Goal: Task Accomplishment & Management: Use online tool/utility

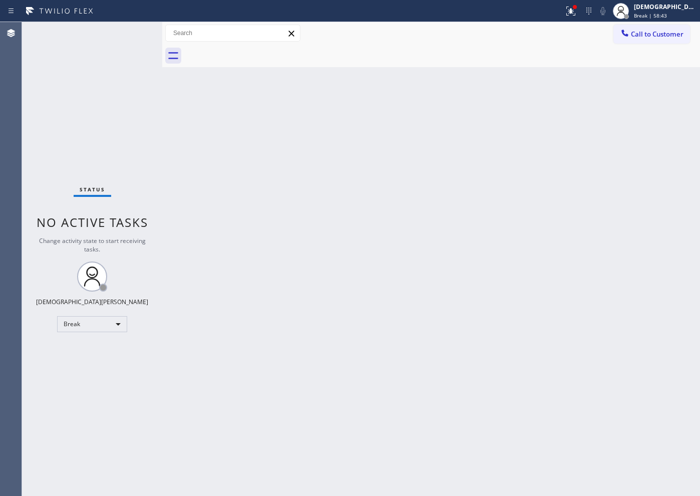
click at [67, 173] on div "Status No active tasks Change activity state to start receiving tasks. Christia…" at bounding box center [92, 259] width 140 height 474
click at [115, 319] on div "Break" at bounding box center [92, 324] width 70 height 16
click at [94, 355] on li "Available" at bounding box center [92, 351] width 68 height 12
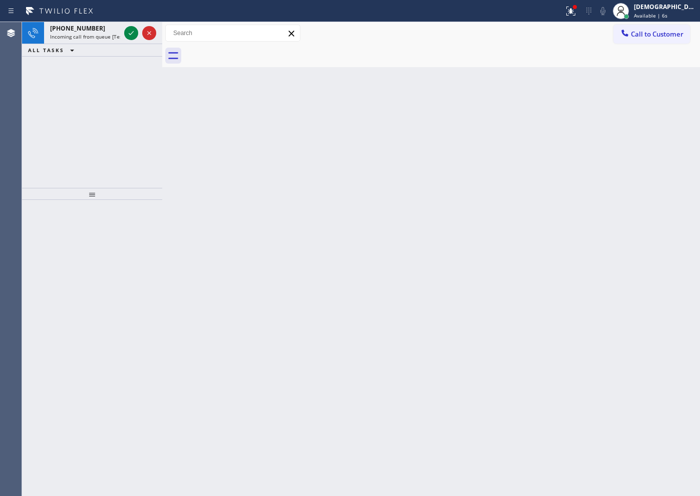
drag, startPoint x: 73, startPoint y: 135, endPoint x: 79, endPoint y: 130, distance: 7.8
click at [73, 135] on div "[PHONE_NUMBER] Incoming call from queue [Test] All ALL TASKS ALL TASKS ACTIVE T…" at bounding box center [92, 105] width 140 height 166
click at [132, 39] on icon at bounding box center [131, 33] width 12 height 12
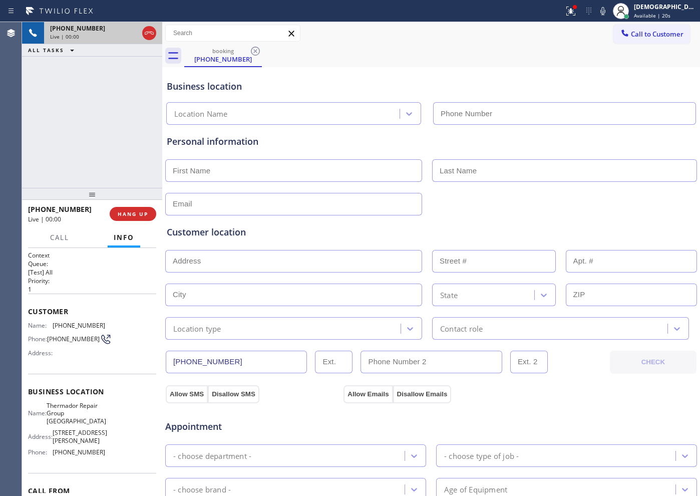
type input "[PHONE_NUMBER]"
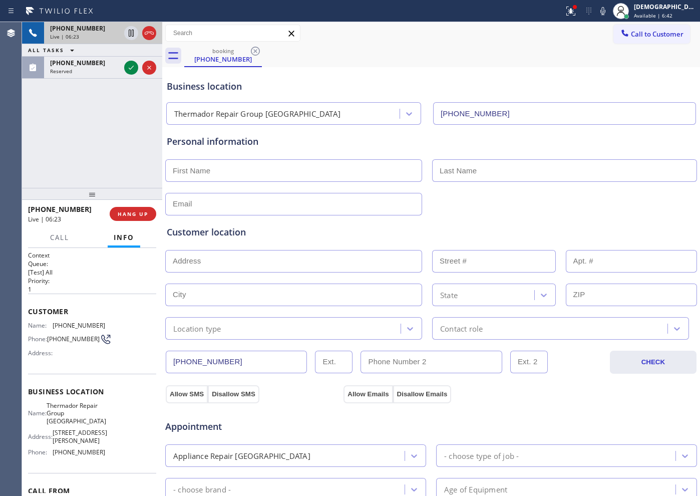
click at [28, 137] on div "[PHONE_NUMBER] Live | 06:23 ALL TASKS ALL TASKS ACTIVE TASKS TASKS IN WRAP UP […" at bounding box center [92, 105] width 140 height 166
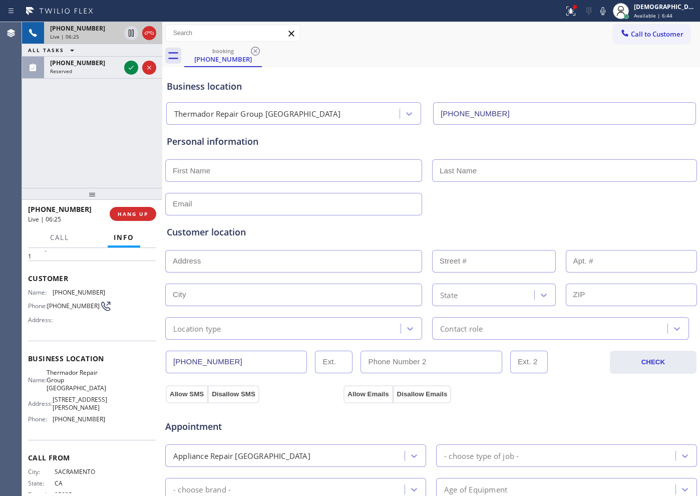
scroll to position [51, 0]
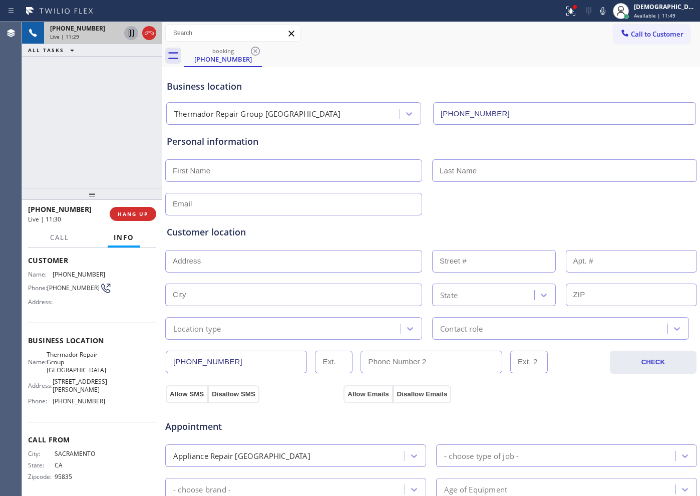
click at [128, 37] on icon at bounding box center [131, 33] width 12 height 12
click at [71, 139] on div "[PHONE_NUMBER] Live | 12:30 ALL TASKS ALL TASKS ACTIVE TASKS TASKS IN WRAP UP […" at bounding box center [92, 105] width 140 height 166
click at [62, 239] on span "Call" at bounding box center [59, 237] width 19 height 9
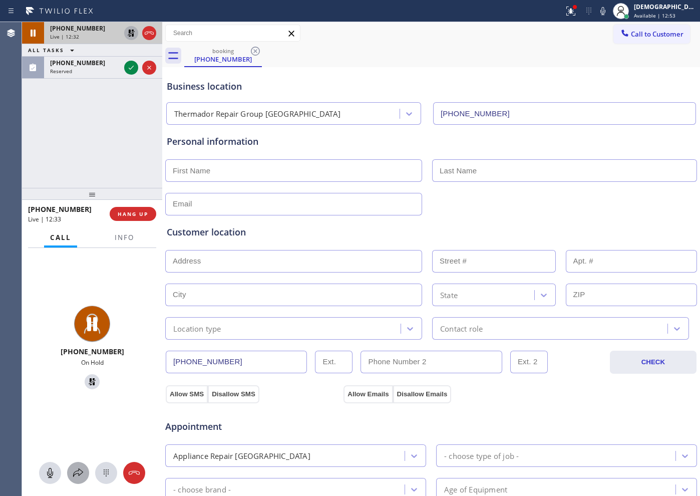
click at [74, 468] on icon at bounding box center [78, 473] width 12 height 12
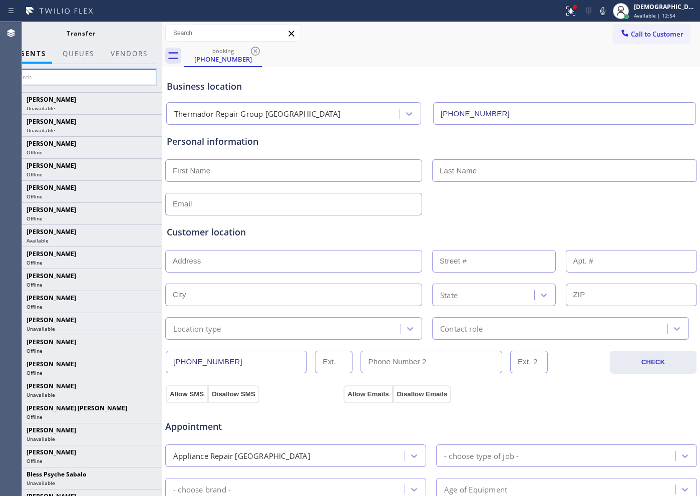
click at [91, 80] on input "text" at bounding box center [81, 77] width 151 height 16
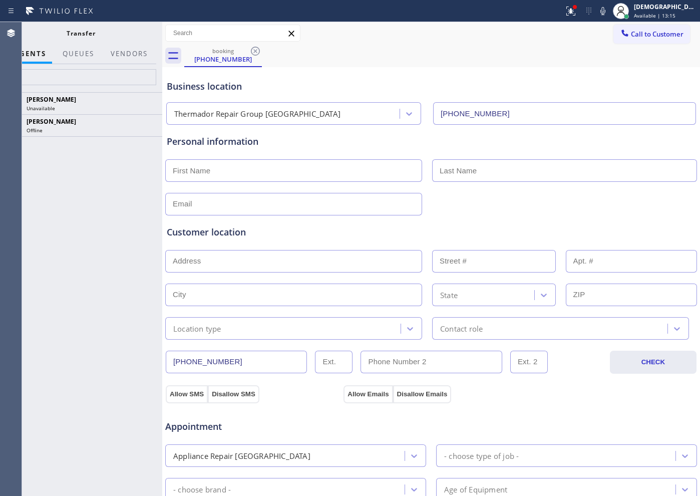
click at [104, 206] on div "[PERSON_NAME] Unavailable [PERSON_NAME] Offline" at bounding box center [80, 294] width 163 height 404
click at [82, 77] on input "arn" at bounding box center [81, 77] width 151 height 16
type input "a"
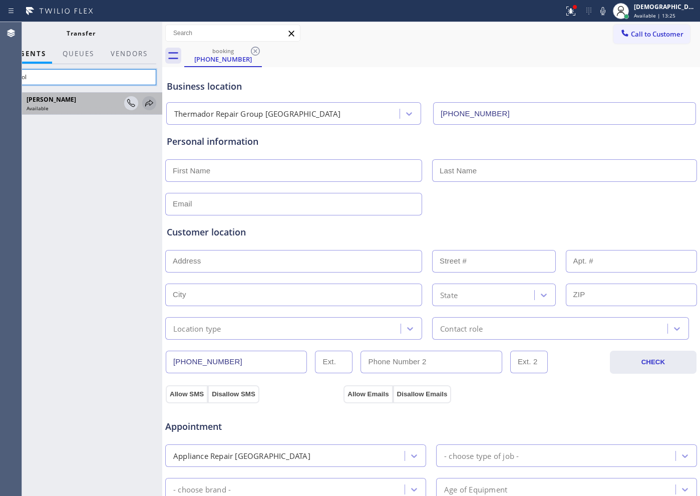
type input "arnol"
click at [150, 105] on icon at bounding box center [149, 103] width 8 height 7
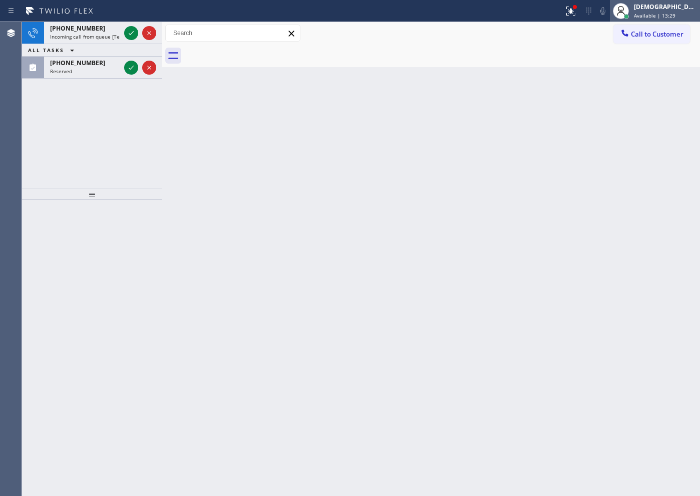
click at [661, 10] on div "[DEMOGRAPHIC_DATA][PERSON_NAME]" at bounding box center [665, 7] width 63 height 9
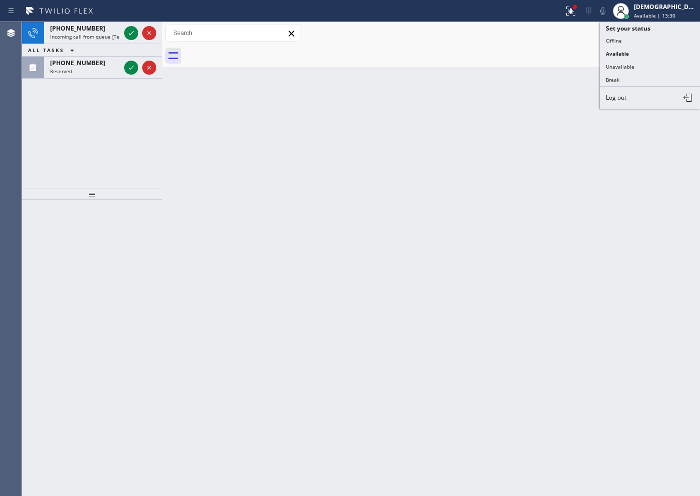
drag, startPoint x: 630, startPoint y: 65, endPoint x: 669, endPoint y: 119, distance: 66.7
click at [630, 65] on button "Unavailable" at bounding box center [650, 66] width 100 height 13
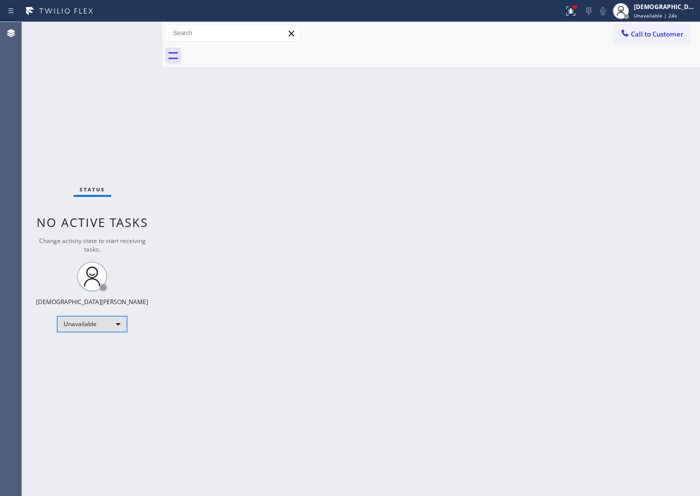
click at [85, 320] on div "Unavailable" at bounding box center [92, 324] width 70 height 16
click at [106, 351] on li "Available" at bounding box center [92, 351] width 68 height 12
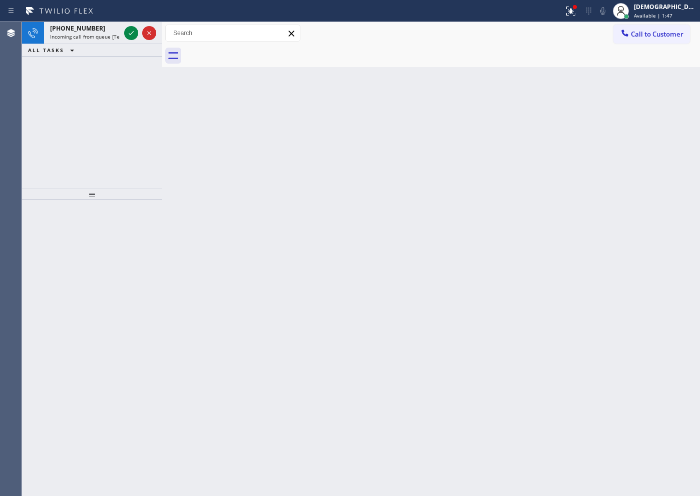
drag, startPoint x: 90, startPoint y: 80, endPoint x: 106, endPoint y: 77, distance: 16.3
click at [90, 80] on div "[PHONE_NUMBER] Incoming call from queue [Test] All ALL TASKS ALL TASKS ACTIVE T…" at bounding box center [92, 105] width 140 height 166
click at [130, 29] on icon at bounding box center [131, 33] width 12 height 12
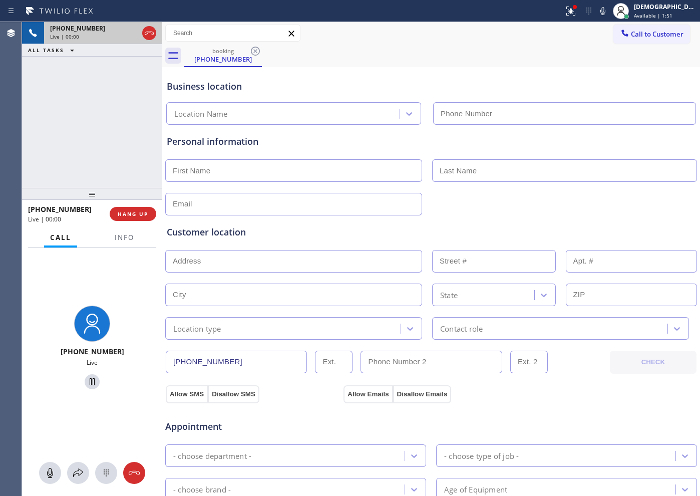
type input "[PHONE_NUMBER]"
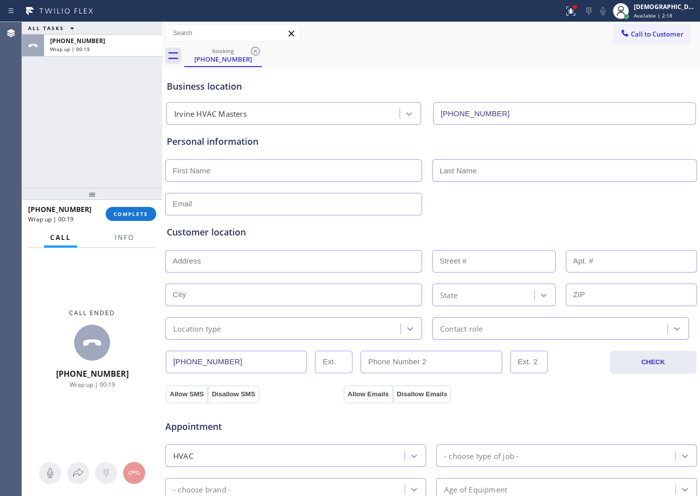
click at [76, 135] on div "ALL TASKS ALL TASKS ACTIVE TASKS TASKS IN WRAP UP [PHONE_NUMBER] Wrap up | 00:19" at bounding box center [92, 105] width 140 height 166
click at [139, 210] on span "COMPLETE" at bounding box center [131, 213] width 35 height 7
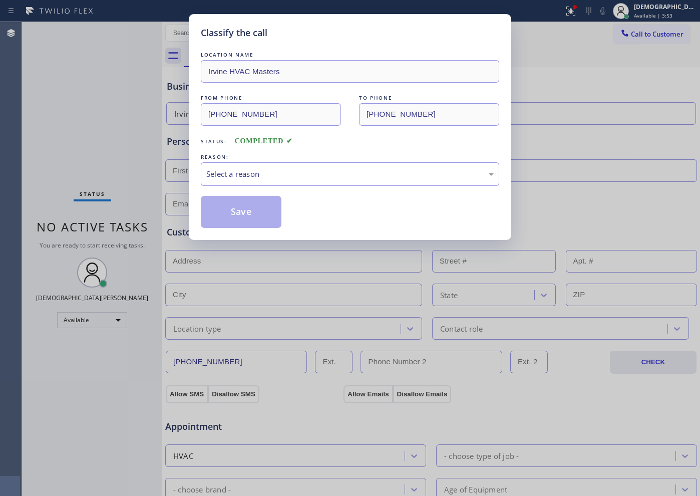
click at [314, 176] on div "Select a reason" at bounding box center [350, 174] width 288 height 12
click at [240, 206] on button "Save" at bounding box center [241, 212] width 81 height 32
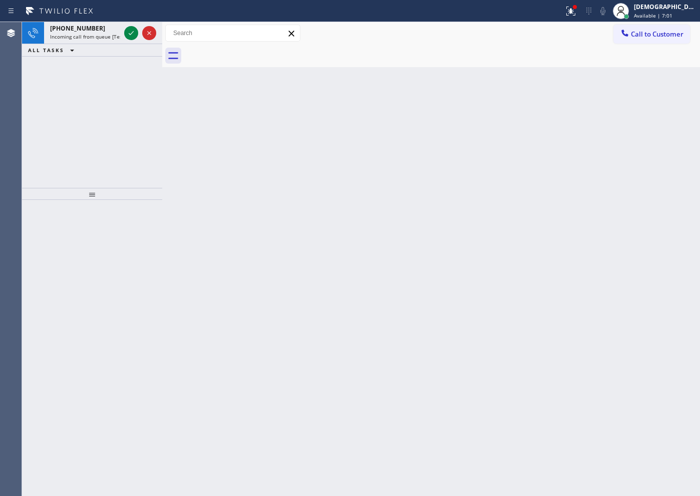
drag, startPoint x: 94, startPoint y: 107, endPoint x: 117, endPoint y: 71, distance: 43.2
click at [95, 107] on div "[PHONE_NUMBER] Incoming call from queue [Test] All ALL TASKS ALL TASKS ACTIVE T…" at bounding box center [92, 105] width 140 height 166
click at [132, 33] on icon at bounding box center [131, 33] width 5 height 4
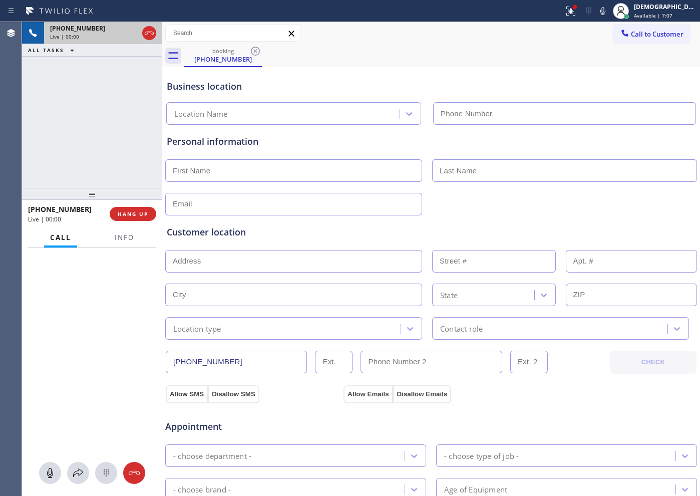
type input "[PHONE_NUMBER]"
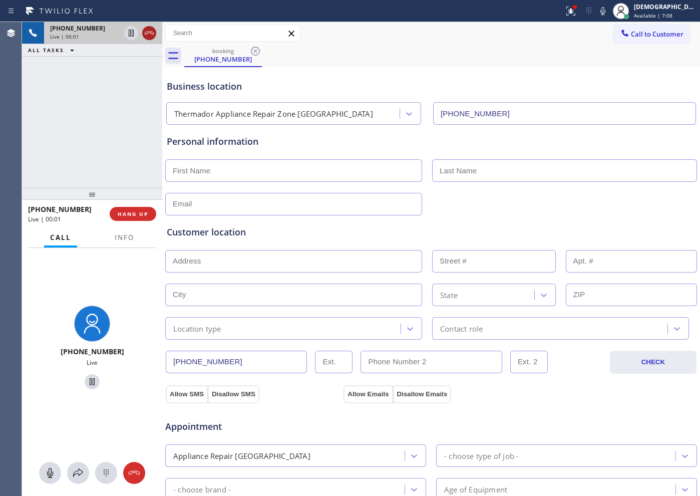
click at [150, 33] on icon at bounding box center [149, 33] width 12 height 12
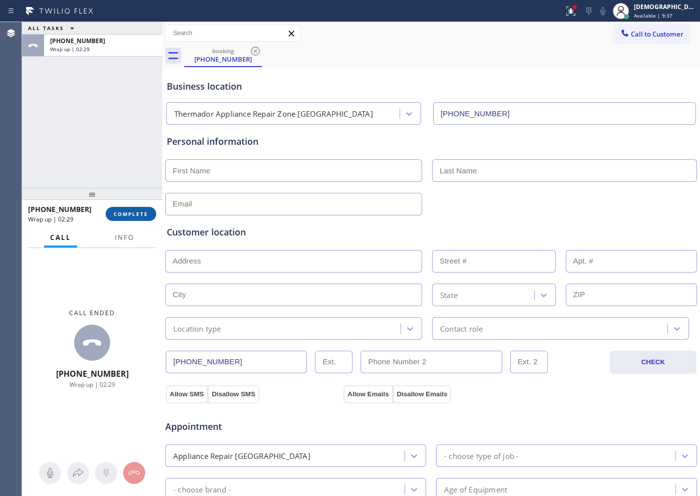
click at [125, 214] on span "COMPLETE" at bounding box center [131, 213] width 35 height 7
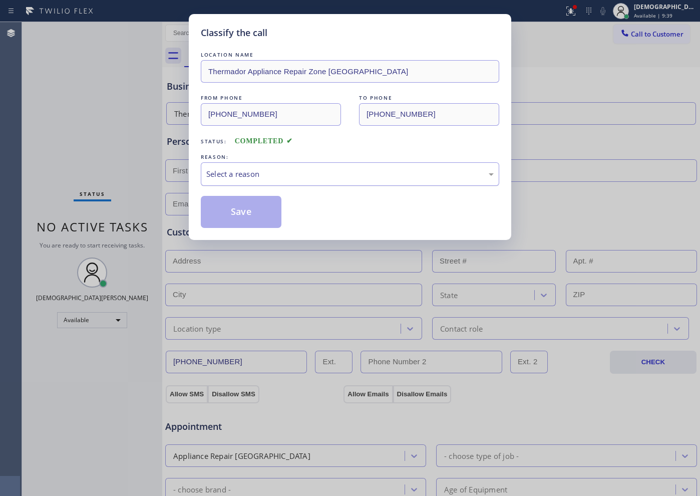
click at [244, 179] on div "Select a reason" at bounding box center [350, 174] width 288 height 12
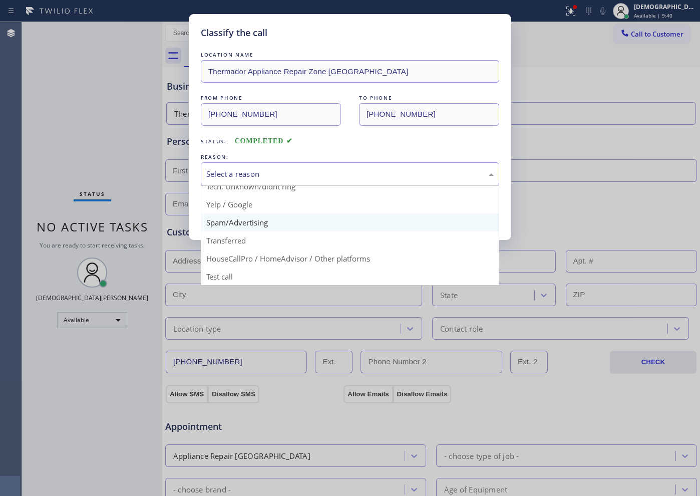
scroll to position [63, 0]
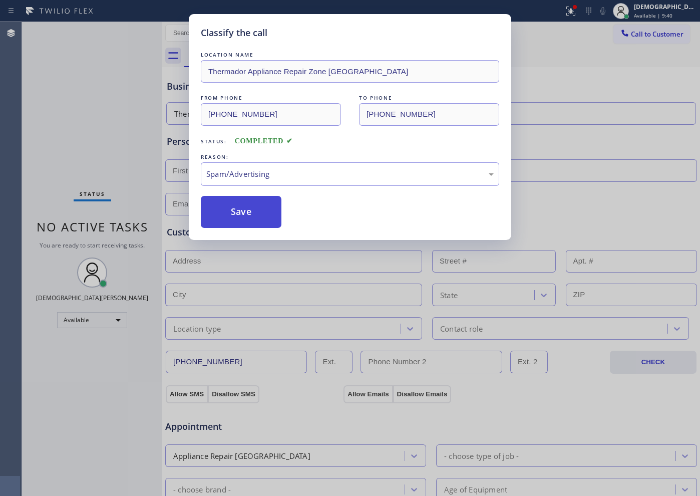
click at [243, 222] on button "Save" at bounding box center [241, 212] width 81 height 32
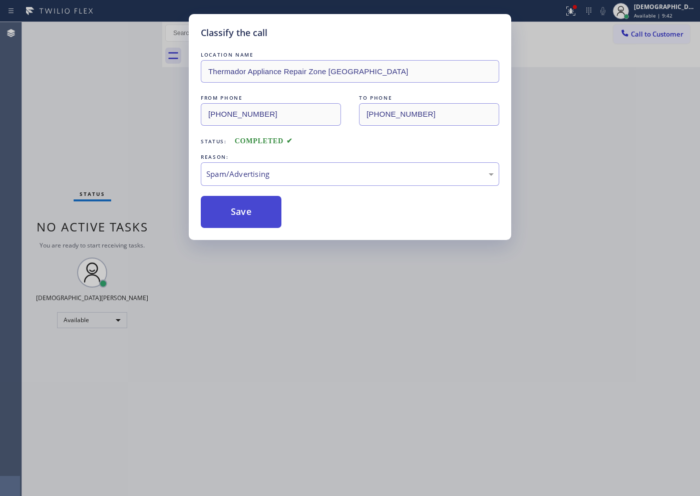
click at [241, 219] on div "Back to Dashboard Change Sender ID Customers Technicians Select a contact Outbo…" at bounding box center [431, 259] width 538 height 474
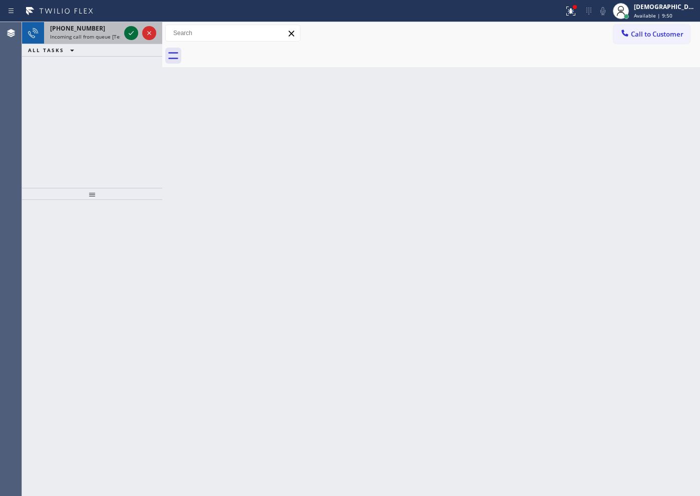
click at [131, 34] on icon at bounding box center [131, 33] width 12 height 12
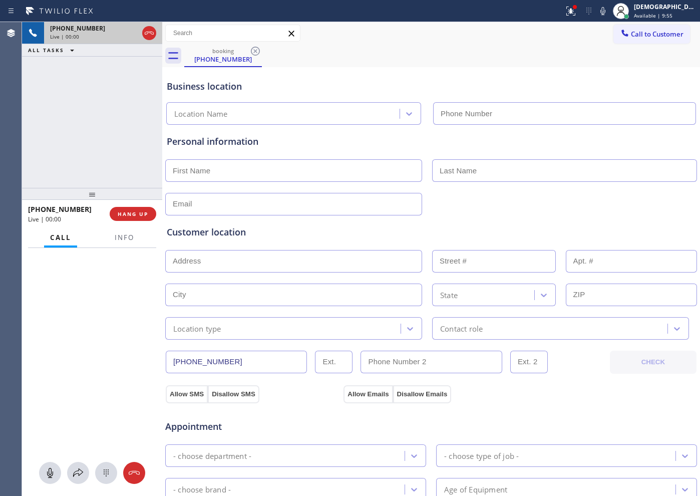
type input "[PHONE_NUMBER]"
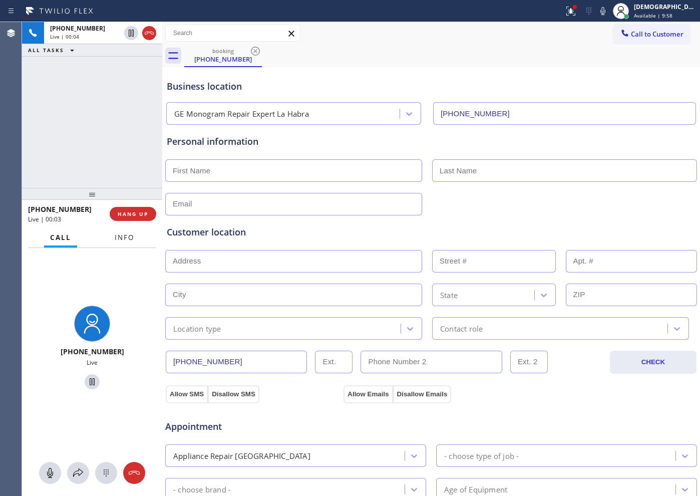
click at [120, 235] on span "Info" at bounding box center [125, 237] width 20 height 9
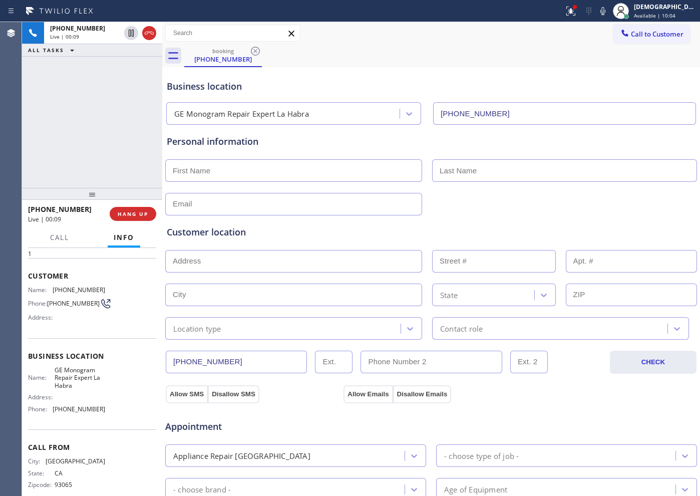
scroll to position [51, 0]
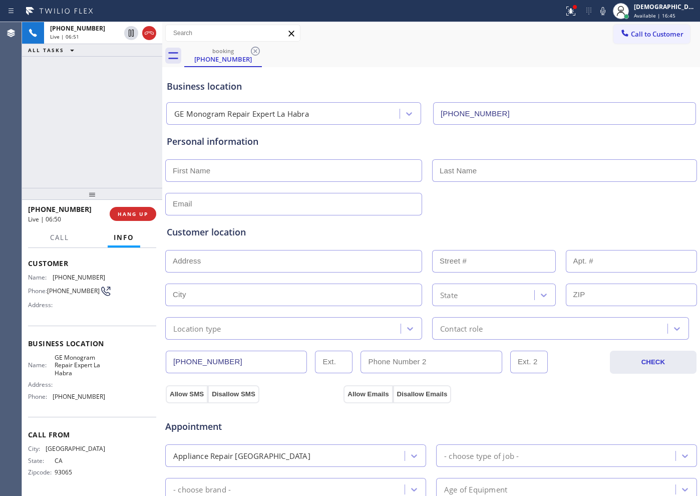
click at [74, 113] on div "[PHONE_NUMBER] Live | 06:51 ALL TASKS ALL TASKS ACTIVE TASKS TASKS IN WRAP UP" at bounding box center [92, 105] width 140 height 166
click at [147, 33] on icon at bounding box center [149, 33] width 12 height 12
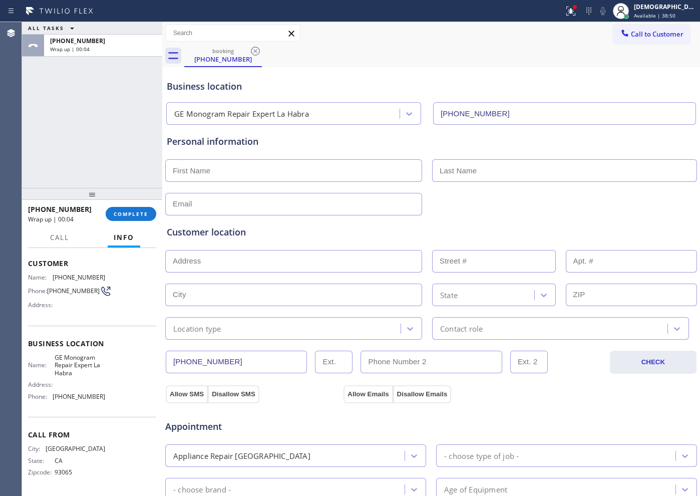
drag, startPoint x: 69, startPoint y: 93, endPoint x: 77, endPoint y: 73, distance: 21.8
click at [69, 93] on div "ALL TASKS ALL TASKS ACTIVE TASKS TASKS IN WRAP UP [PHONE_NUMBER] Wrap up | 00:04" at bounding box center [92, 105] width 140 height 166
drag, startPoint x: 139, startPoint y: 211, endPoint x: 145, endPoint y: 211, distance: 6.0
click at [139, 211] on span "COMPLETE" at bounding box center [131, 213] width 35 height 7
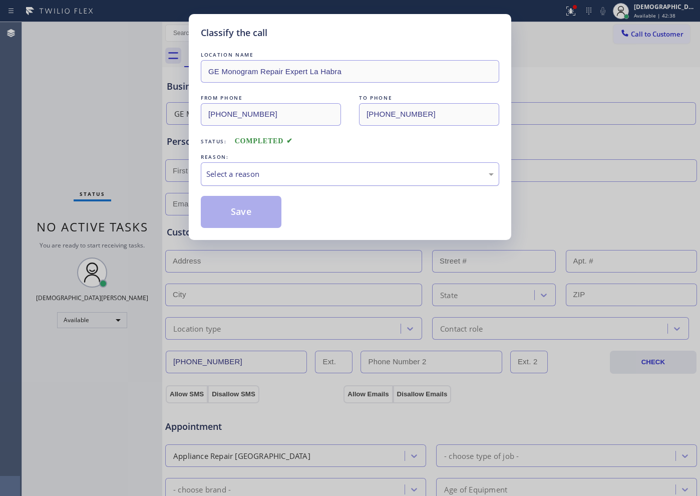
click at [231, 177] on div "Select a reason" at bounding box center [350, 174] width 288 height 12
click at [231, 204] on button "Save" at bounding box center [241, 212] width 81 height 32
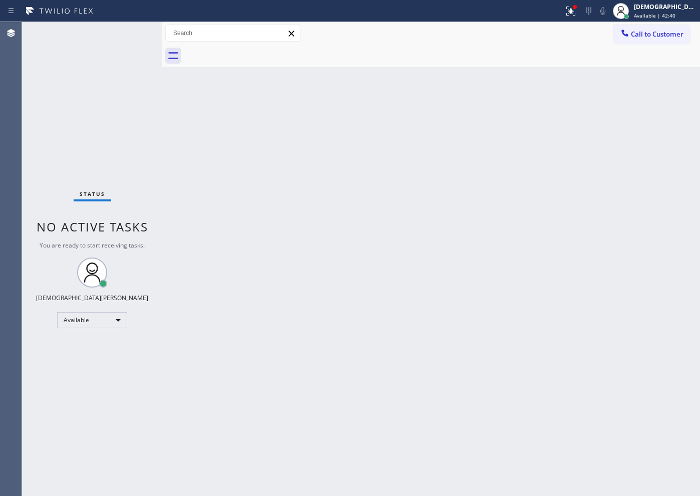
drag, startPoint x: 231, startPoint y: 204, endPoint x: 350, endPoint y: 204, distance: 118.7
click at [350, 204] on div "Classify the call LOCATION NAME HVAC Alliance Expert FROM PHONE [PHONE_NUMBER] …" at bounding box center [361, 259] width 678 height 474
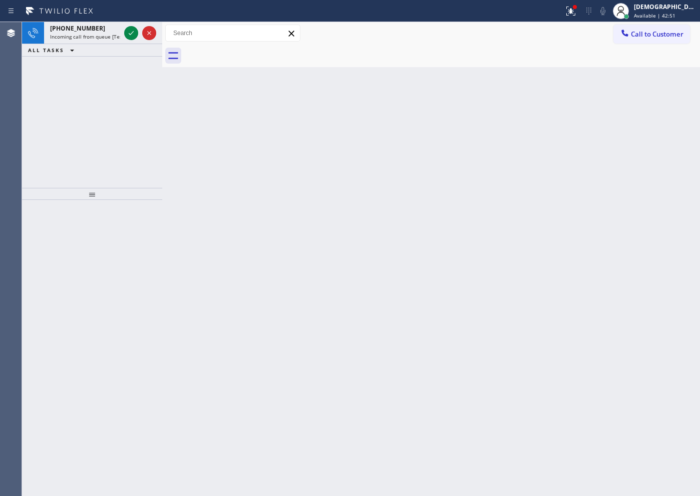
drag, startPoint x: 76, startPoint y: 105, endPoint x: 100, endPoint y: 64, distance: 47.6
click at [76, 102] on div "[PHONE_NUMBER] Incoming call from queue [Test] All ALL TASKS ALL TASKS ACTIVE T…" at bounding box center [92, 105] width 140 height 166
click at [127, 34] on icon at bounding box center [131, 33] width 12 height 12
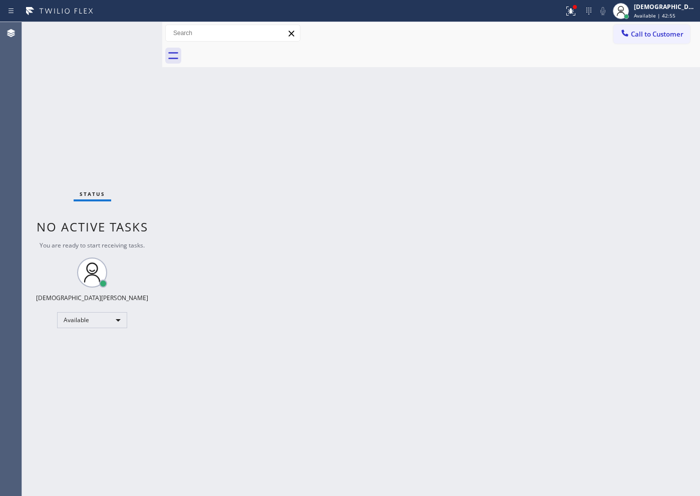
click at [131, 37] on div "Status No active tasks You are ready to start receiving tasks. Christian Cinco …" at bounding box center [92, 259] width 140 height 474
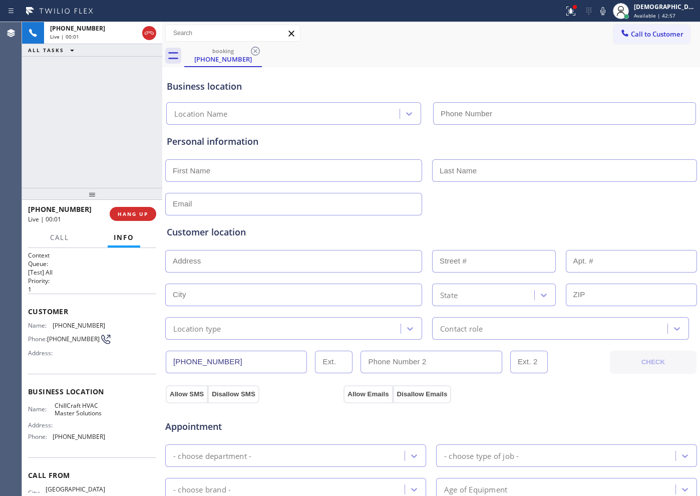
type input "[PHONE_NUMBER]"
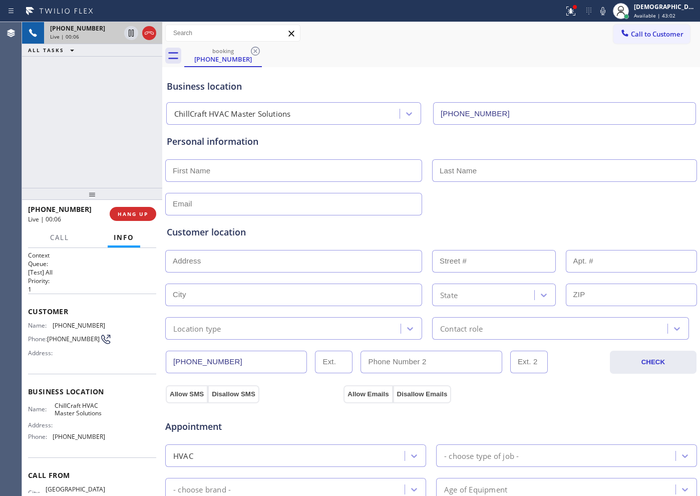
click at [151, 39] on button at bounding box center [149, 33] width 14 height 14
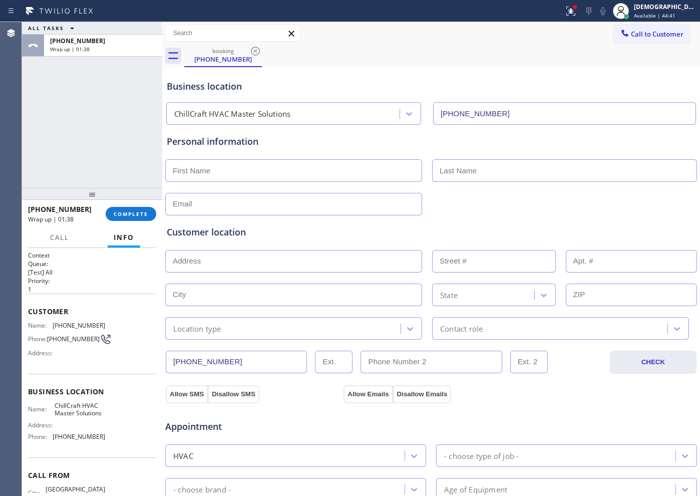
click at [84, 118] on div "ALL TASKS ALL TASKS ACTIVE TASKS TASKS IN WRAP UP [PHONE_NUMBER] Wrap up | 01:38" at bounding box center [92, 105] width 140 height 166
click at [130, 212] on span "COMPLETE" at bounding box center [131, 213] width 35 height 7
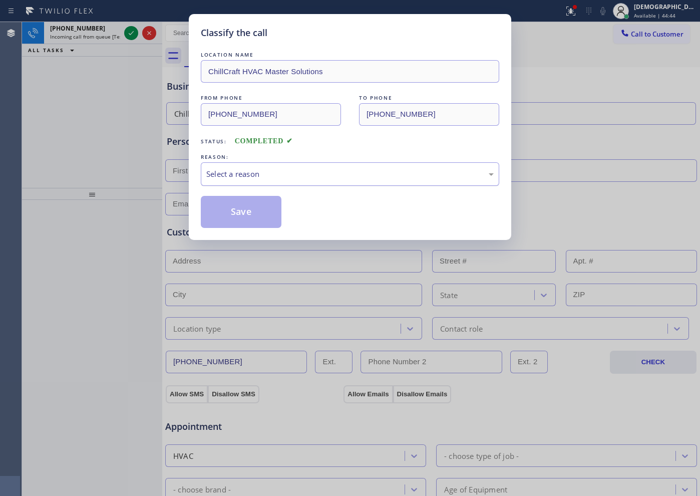
click at [316, 166] on div "Select a reason" at bounding box center [350, 174] width 299 height 24
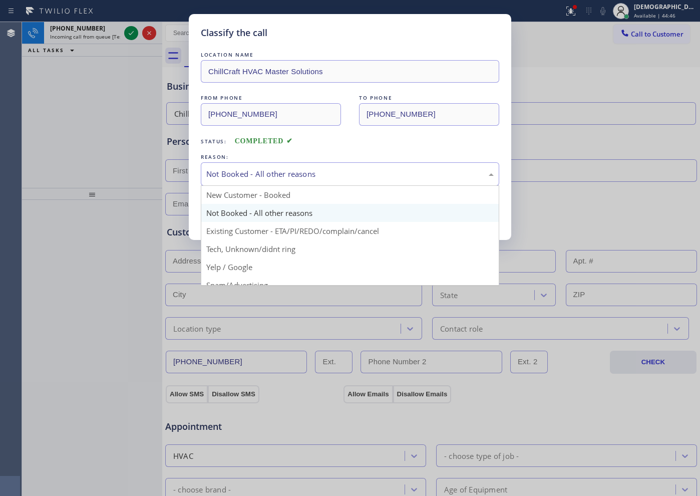
click at [292, 178] on div "Not Booked - All other reasons" at bounding box center [350, 174] width 288 height 12
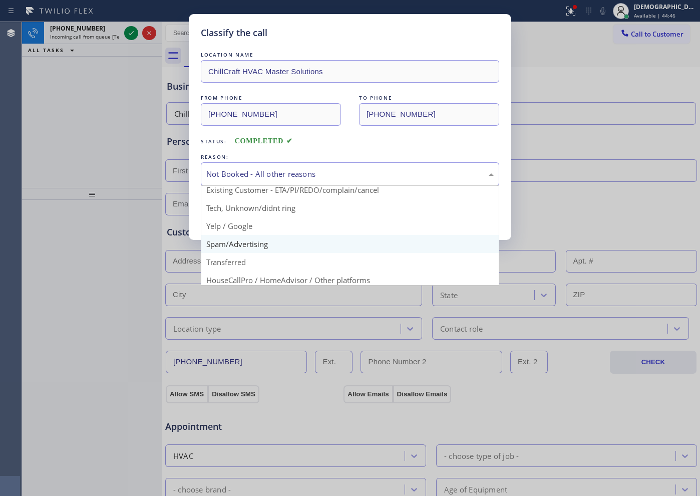
scroll to position [63, 0]
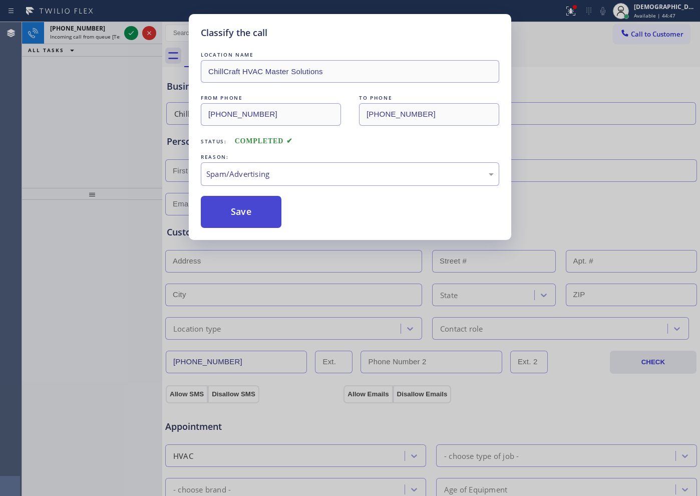
click at [241, 209] on button "Save" at bounding box center [241, 212] width 81 height 32
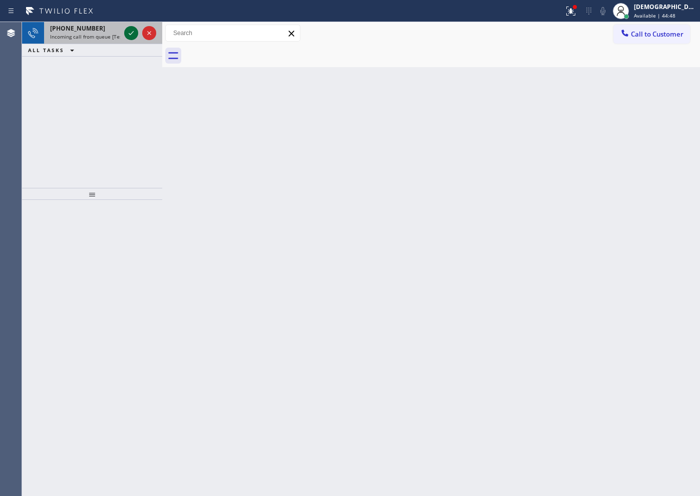
click at [132, 33] on icon at bounding box center [131, 33] width 5 height 4
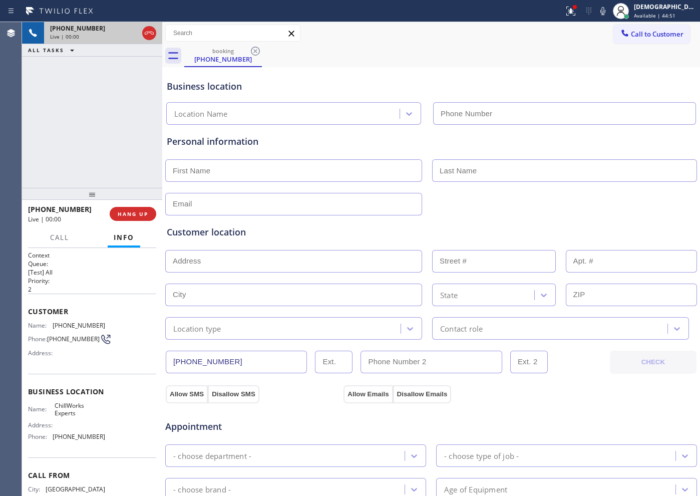
type input "[PHONE_NUMBER]"
click at [124, 213] on span "HANG UP" at bounding box center [133, 213] width 31 height 7
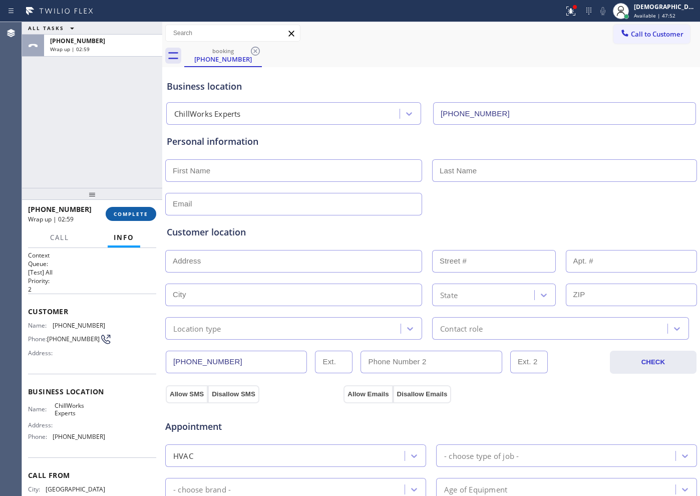
click at [146, 214] on span "COMPLETE" at bounding box center [131, 213] width 35 height 7
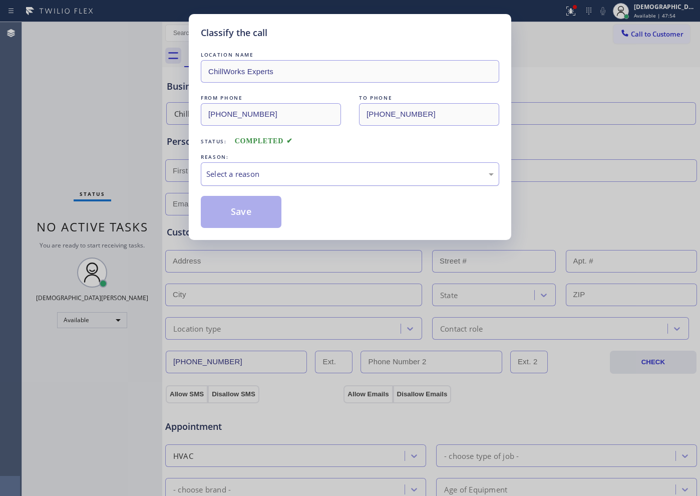
click at [279, 180] on div "Select a reason" at bounding box center [350, 174] width 299 height 24
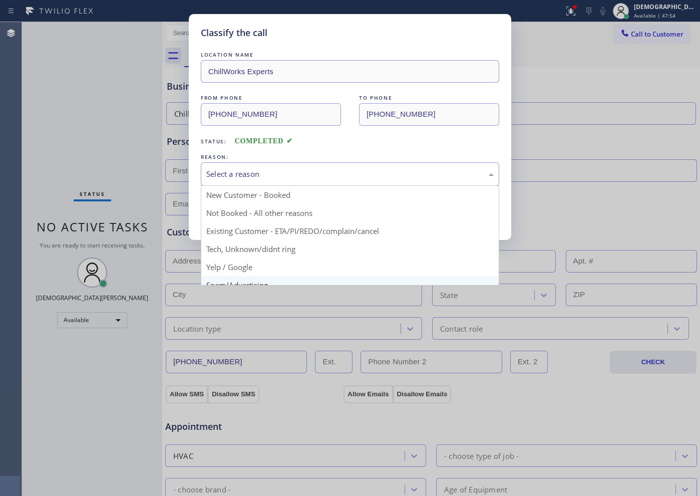
scroll to position [63, 0]
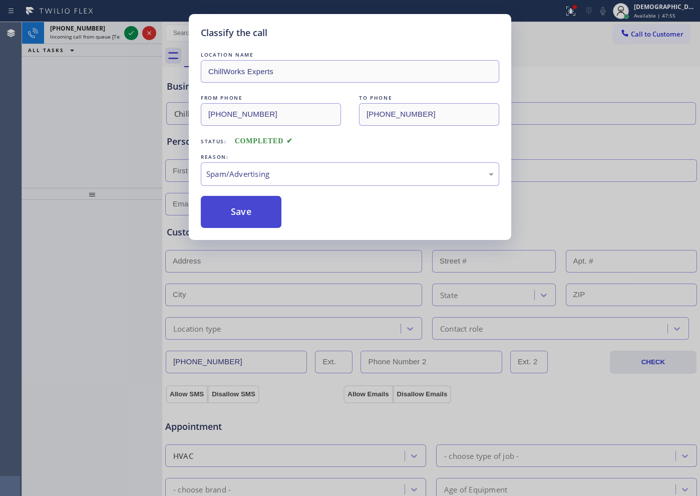
click at [244, 211] on button "Save" at bounding box center [241, 212] width 81 height 32
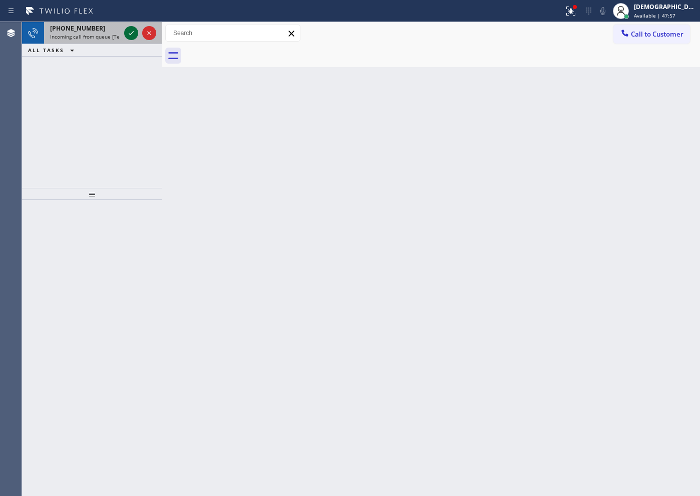
click at [134, 29] on icon at bounding box center [131, 33] width 12 height 12
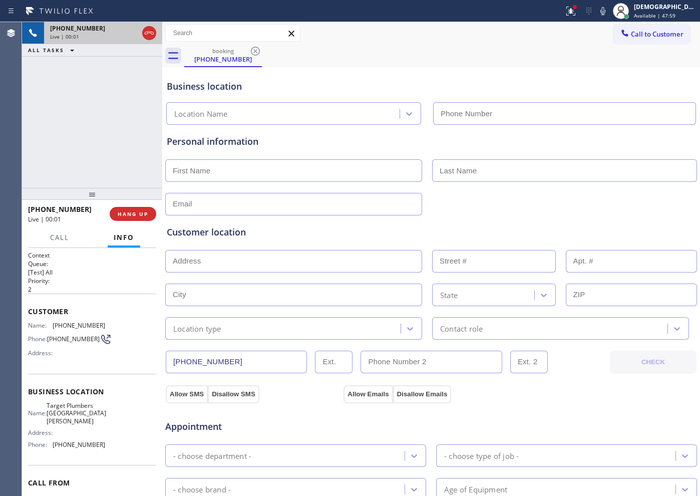
type input "[PHONE_NUMBER]"
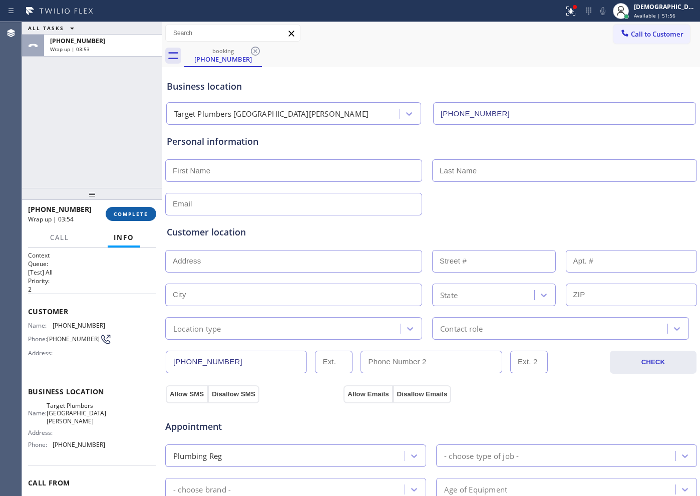
click at [130, 211] on span "COMPLETE" at bounding box center [131, 213] width 35 height 7
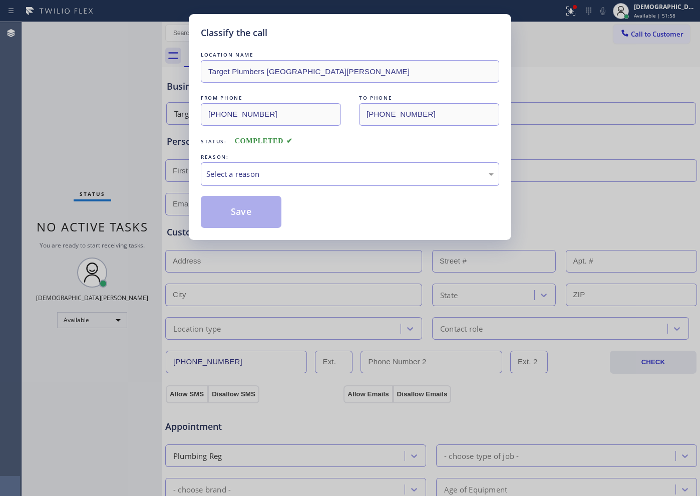
click at [287, 176] on div "Select a reason" at bounding box center [350, 174] width 288 height 12
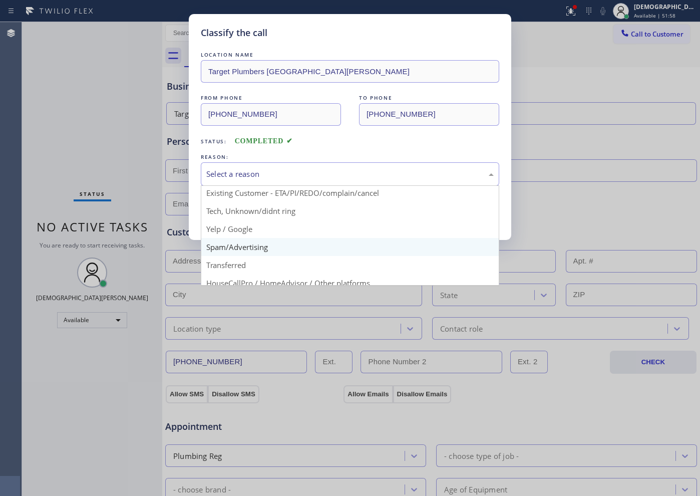
scroll to position [63, 0]
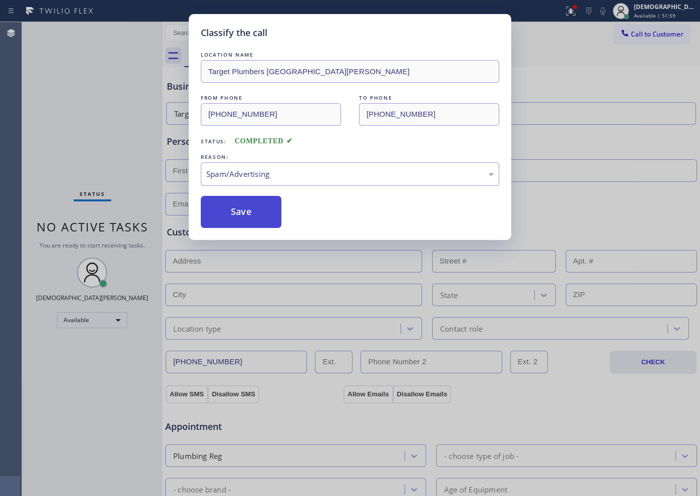
click at [240, 213] on button "Save" at bounding box center [241, 212] width 81 height 32
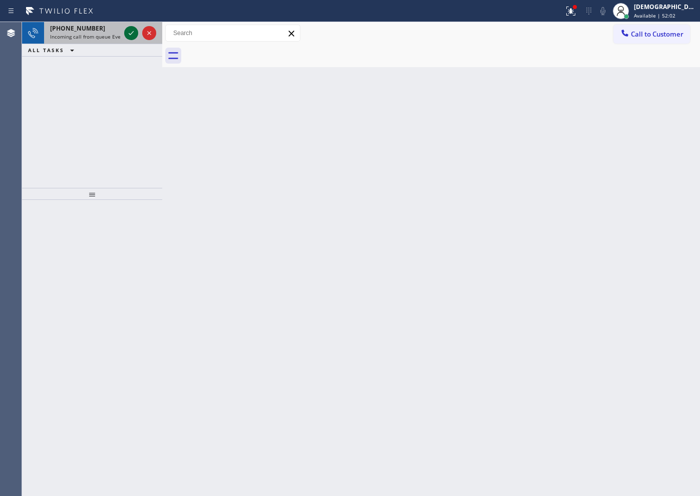
click at [131, 32] on icon at bounding box center [131, 33] width 12 height 12
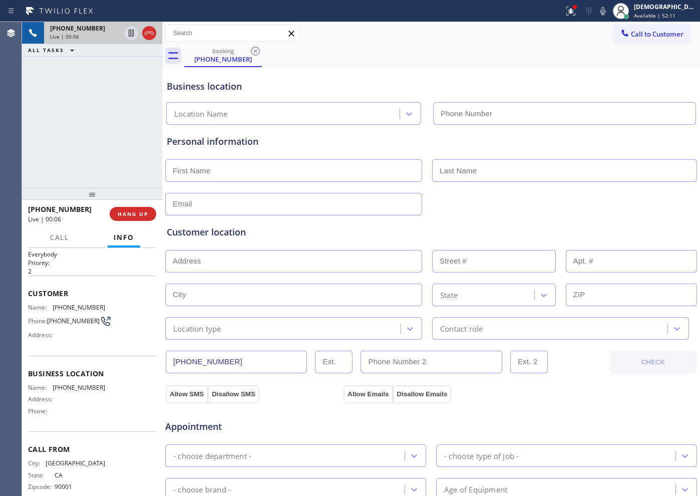
scroll to position [36, 0]
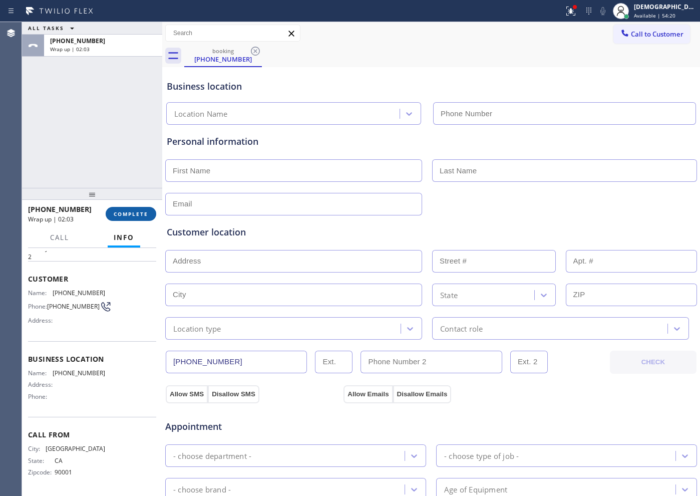
click at [126, 214] on span "COMPLETE" at bounding box center [131, 213] width 35 height 7
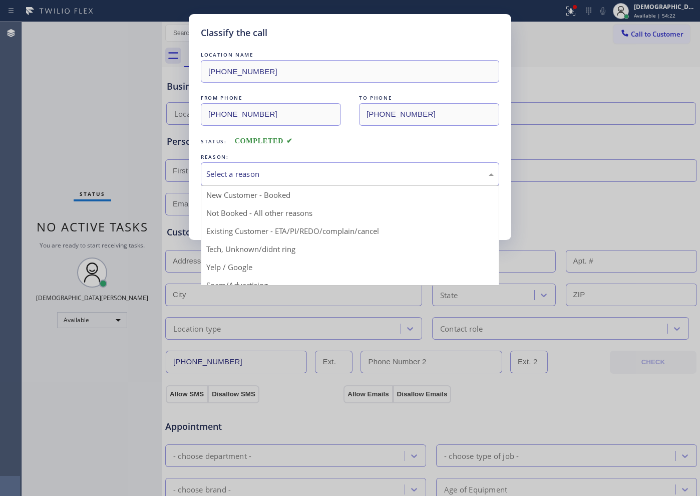
click at [230, 179] on div "Select a reason" at bounding box center [350, 174] width 288 height 12
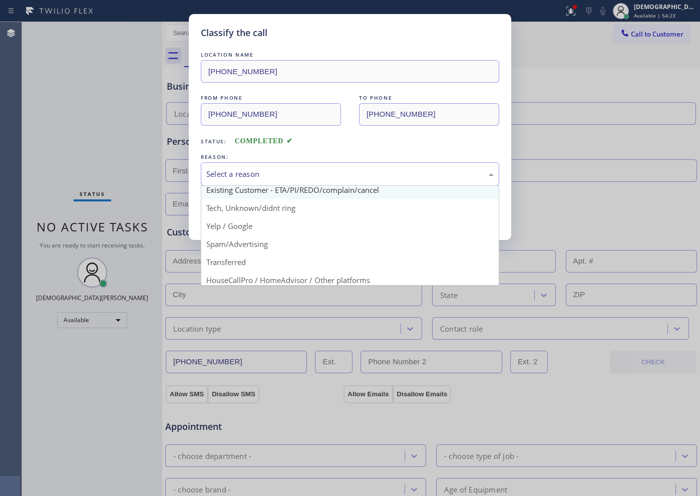
scroll to position [63, 0]
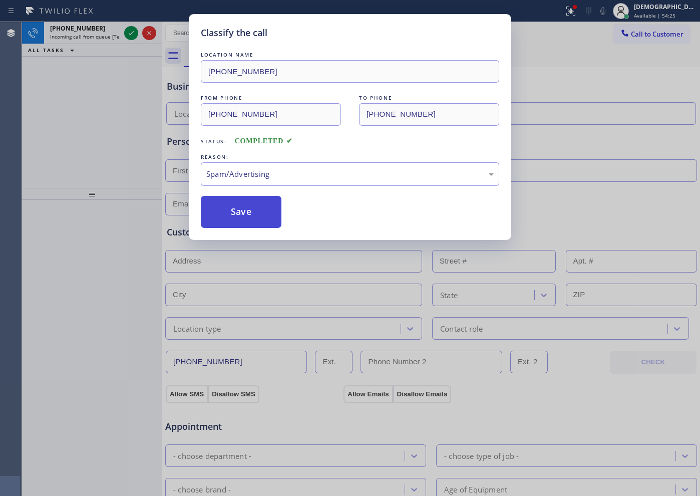
click at [235, 219] on button "Save" at bounding box center [241, 212] width 81 height 32
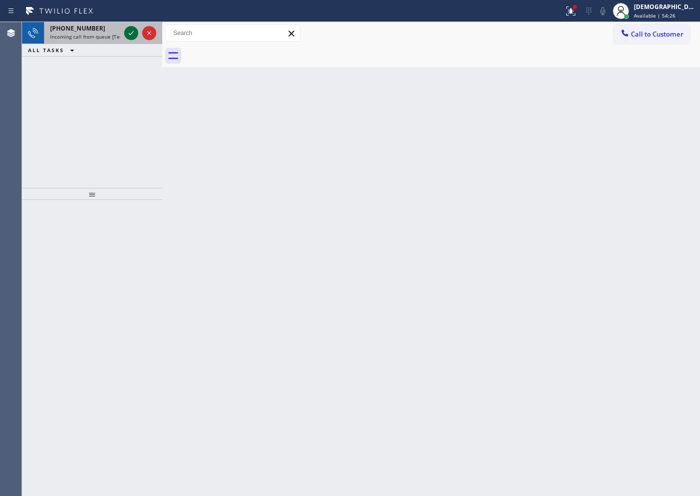
click at [132, 36] on icon at bounding box center [131, 33] width 12 height 12
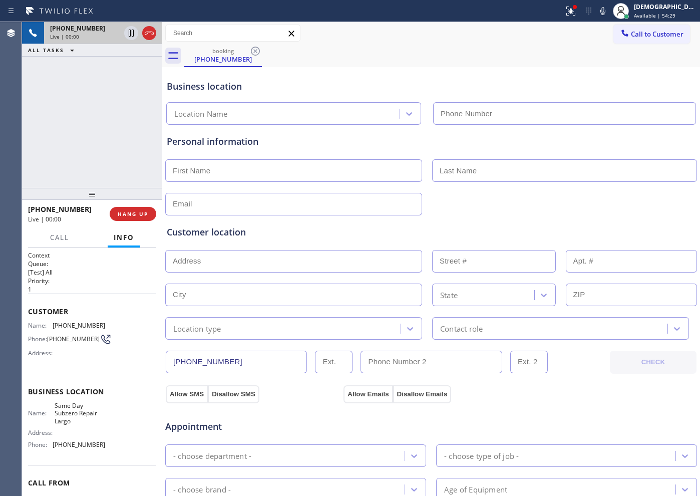
type input "[PHONE_NUMBER]"
click at [148, 34] on icon at bounding box center [149, 33] width 12 height 12
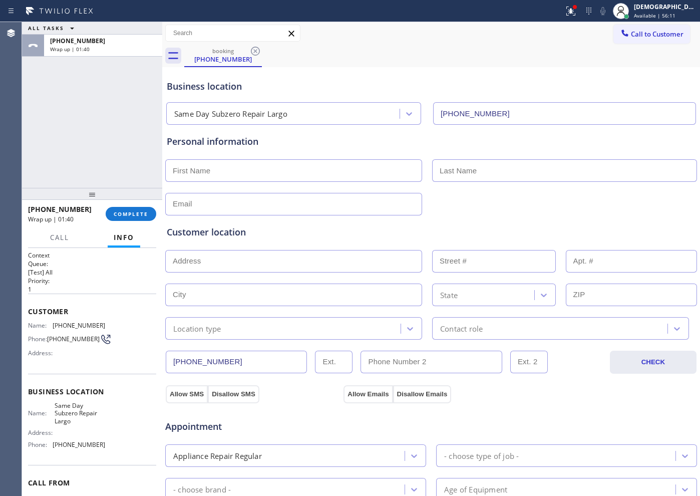
click at [118, 203] on div "[PHONE_NUMBER] Wrap up | 01:40 COMPLETE" at bounding box center [92, 214] width 128 height 26
click at [122, 211] on span "COMPLETE" at bounding box center [131, 213] width 35 height 7
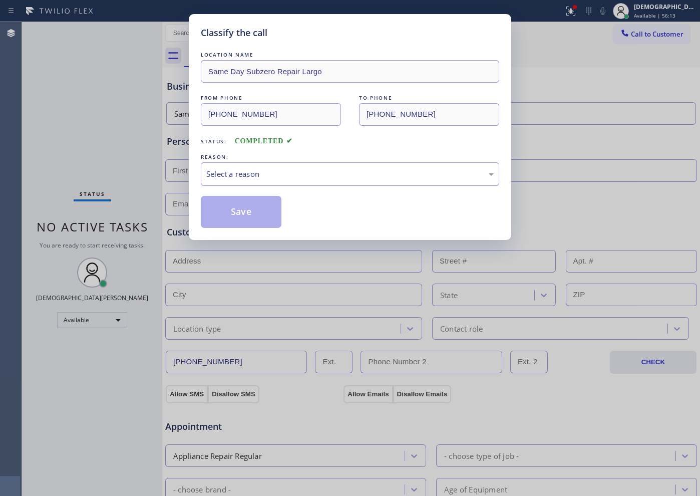
click at [352, 170] on div "Select a reason" at bounding box center [350, 174] width 288 height 12
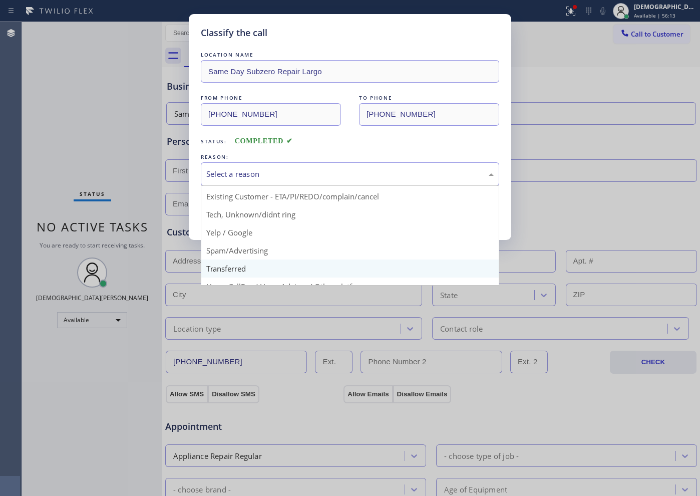
scroll to position [63, 0]
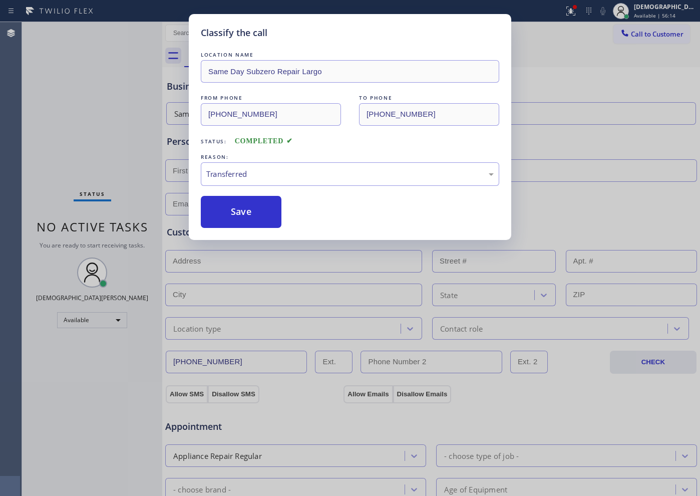
drag, startPoint x: 273, startPoint y: 240, endPoint x: 302, endPoint y: 188, distance: 59.4
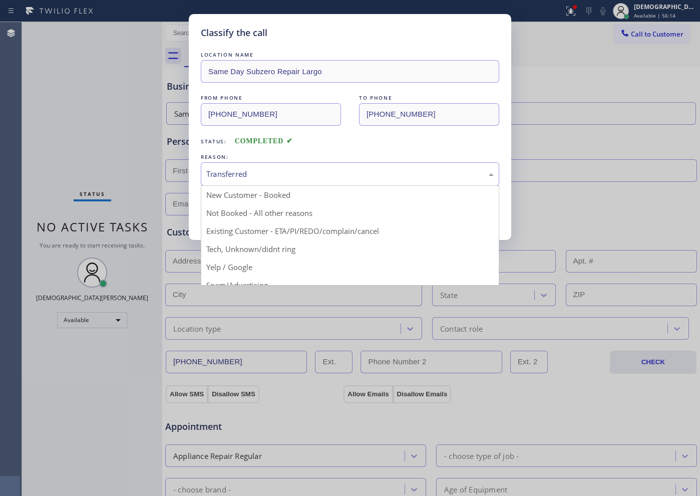
click at [301, 181] on div "Transferred" at bounding box center [350, 174] width 299 height 24
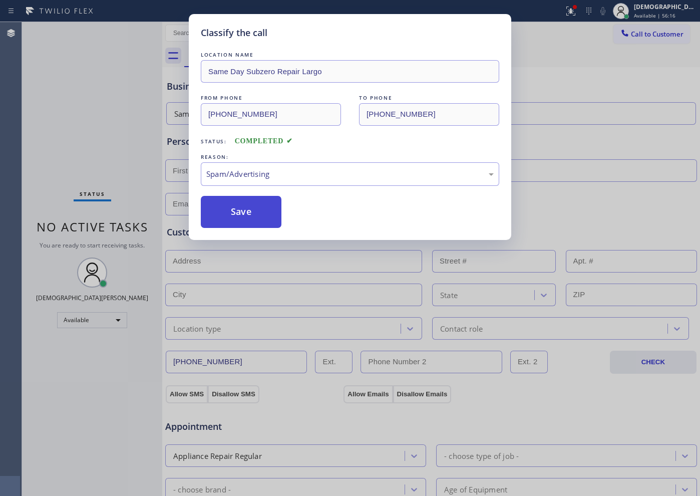
click at [256, 218] on button "Save" at bounding box center [241, 212] width 81 height 32
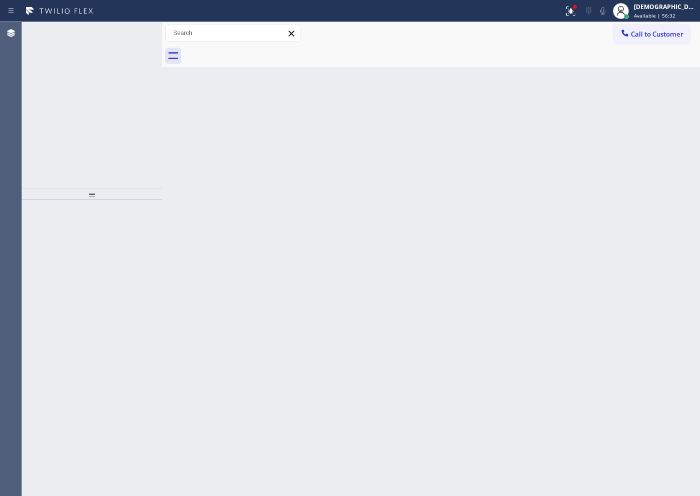
click at [84, 101] on div "[PHONE_NUMBER] Incoming call from queue [Test] All ALL TASKS ALL TASKS ACTIVE T…" at bounding box center [92, 105] width 140 height 166
click at [129, 33] on icon at bounding box center [131, 33] width 12 height 12
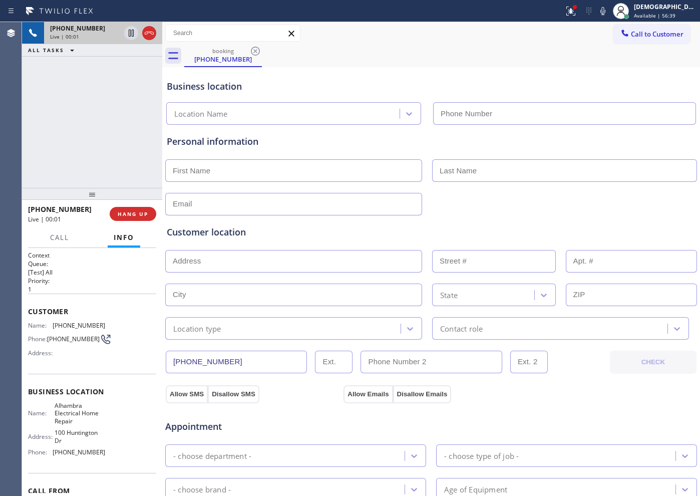
type input "[PHONE_NUMBER]"
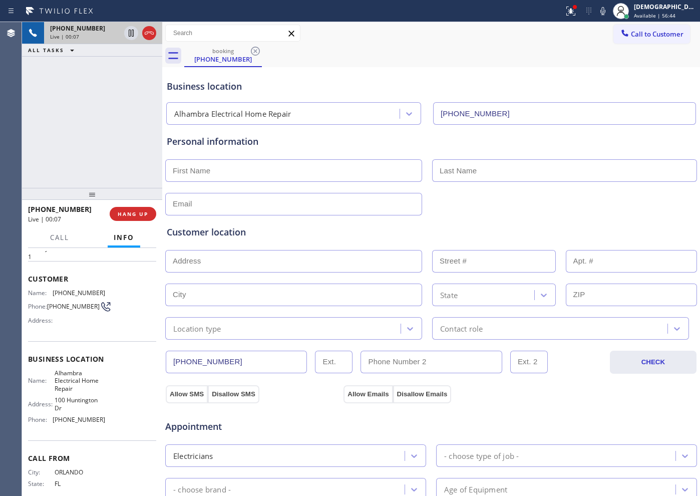
scroll to position [59, 0]
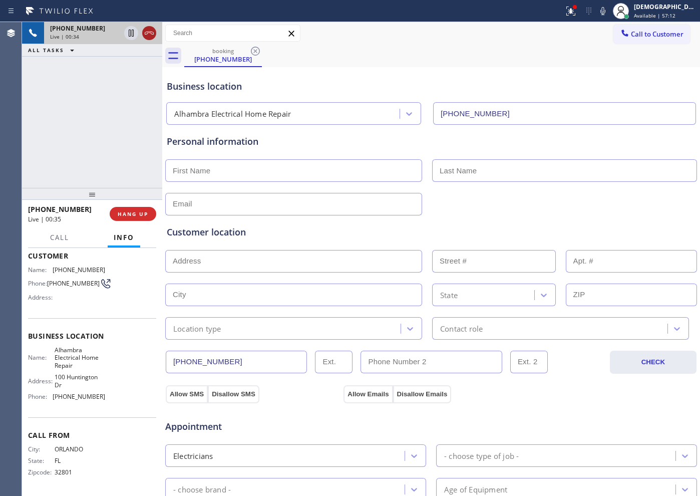
click at [149, 35] on icon at bounding box center [149, 33] width 12 height 12
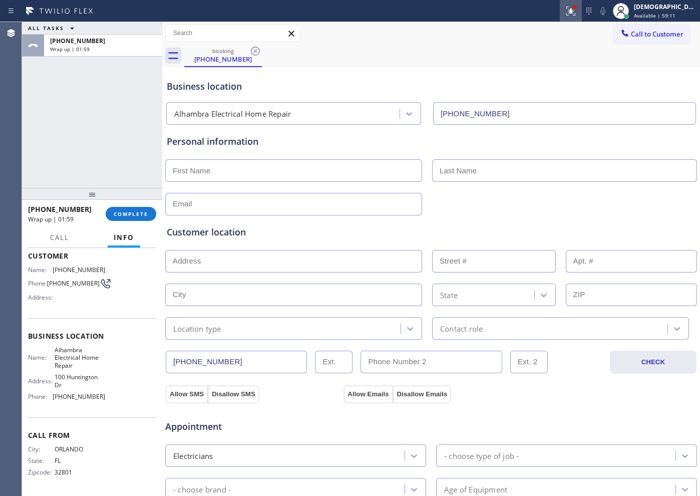
click at [577, 10] on icon at bounding box center [571, 11] width 12 height 12
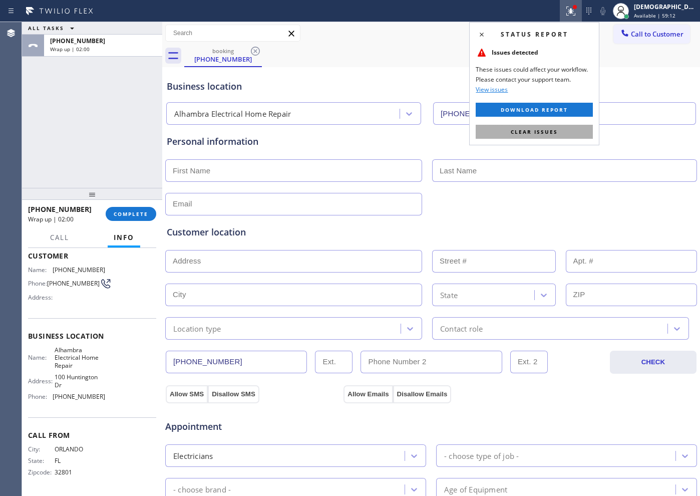
click at [542, 128] on span "Clear issues" at bounding box center [534, 131] width 47 height 7
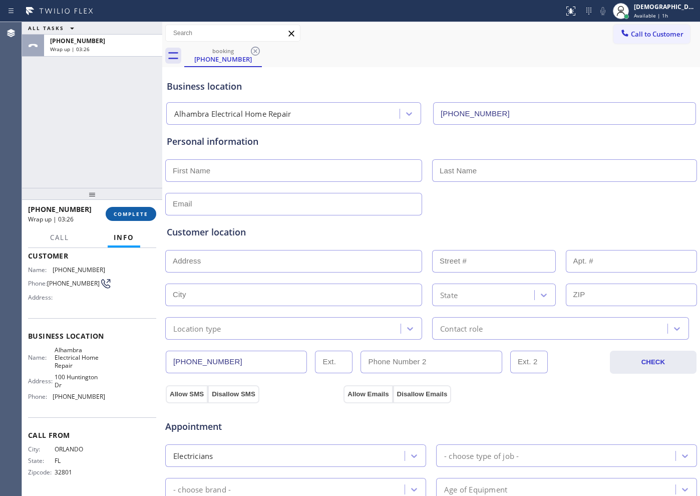
click at [138, 216] on span "COMPLETE" at bounding box center [131, 213] width 35 height 7
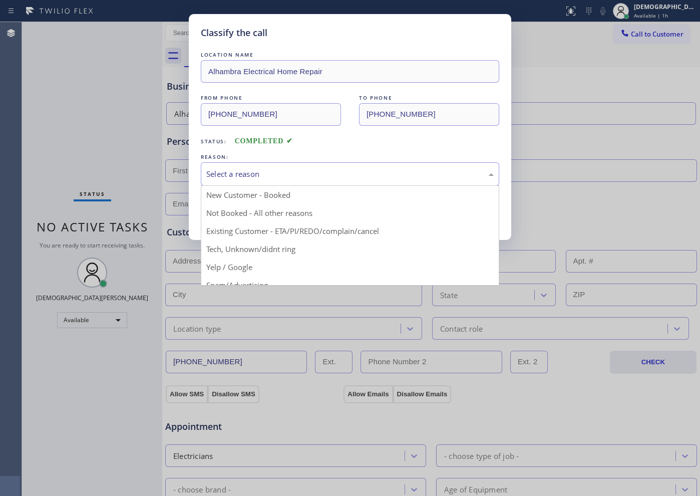
click at [263, 175] on div "Select a reason" at bounding box center [350, 174] width 288 height 12
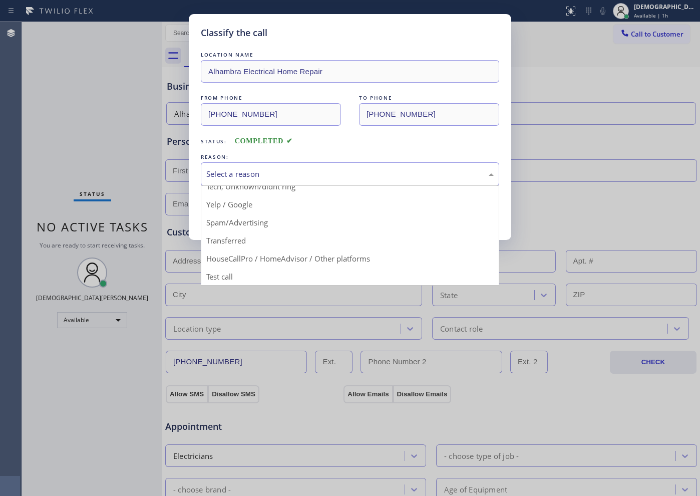
scroll to position [63, 0]
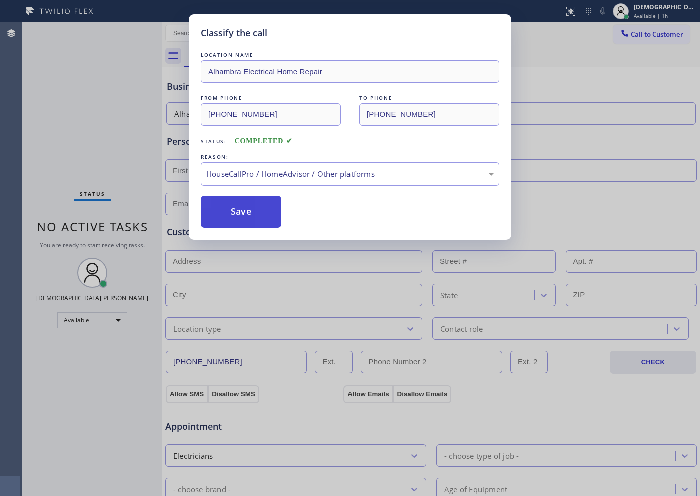
click at [252, 217] on button "Save" at bounding box center [241, 212] width 81 height 32
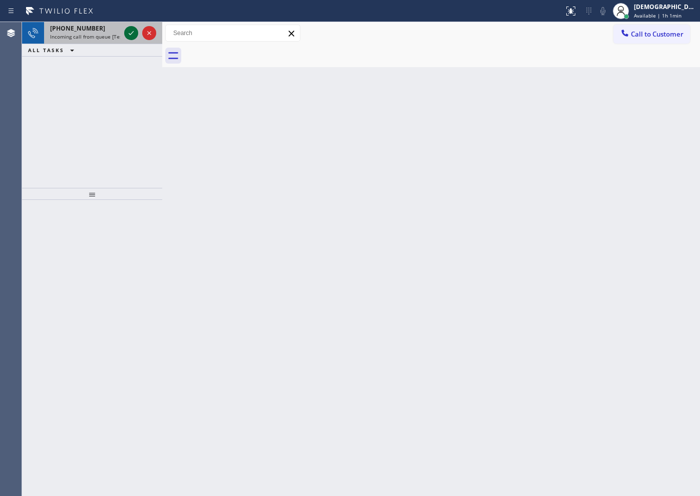
click at [131, 29] on icon at bounding box center [131, 33] width 12 height 12
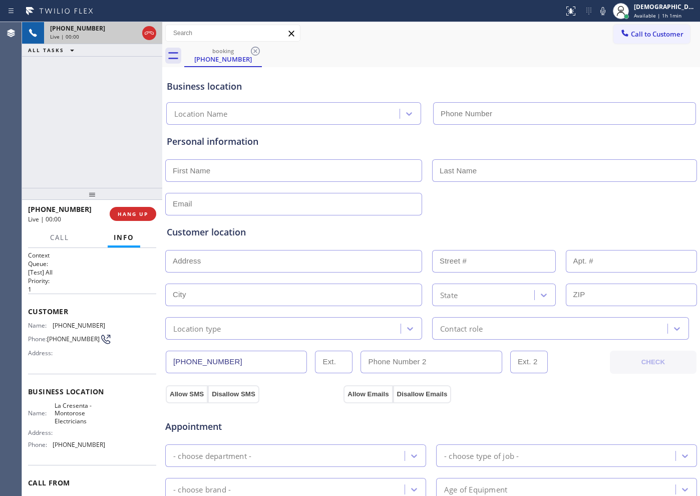
type input "[PHONE_NUMBER]"
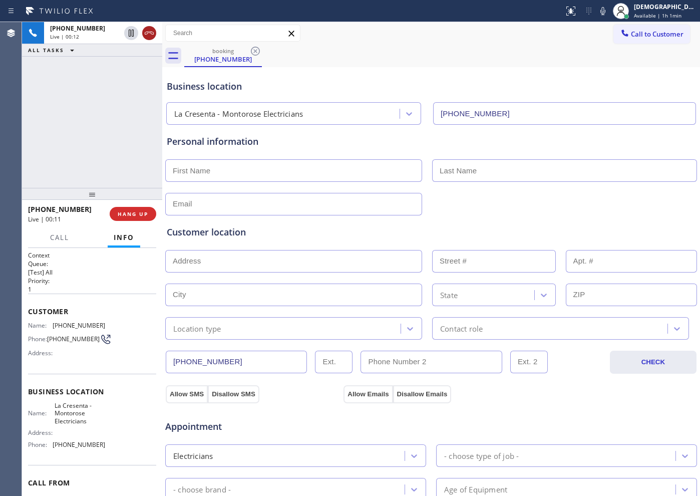
click at [154, 35] on icon at bounding box center [149, 33] width 12 height 12
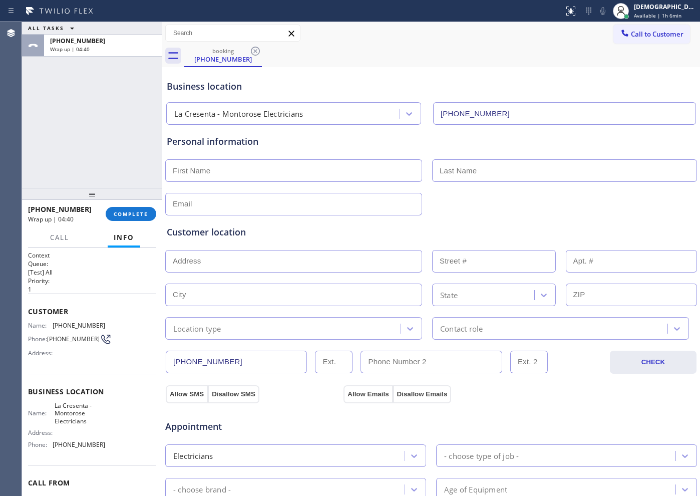
drag, startPoint x: 62, startPoint y: 89, endPoint x: 77, endPoint y: 103, distance: 20.9
click at [62, 90] on div "ALL TASKS ALL TASKS ACTIVE TASKS TASKS IN WRAP UP [PHONE_NUMBER] Wrap up | 04:40" at bounding box center [92, 105] width 140 height 166
click at [129, 210] on span "COMPLETE" at bounding box center [131, 213] width 35 height 7
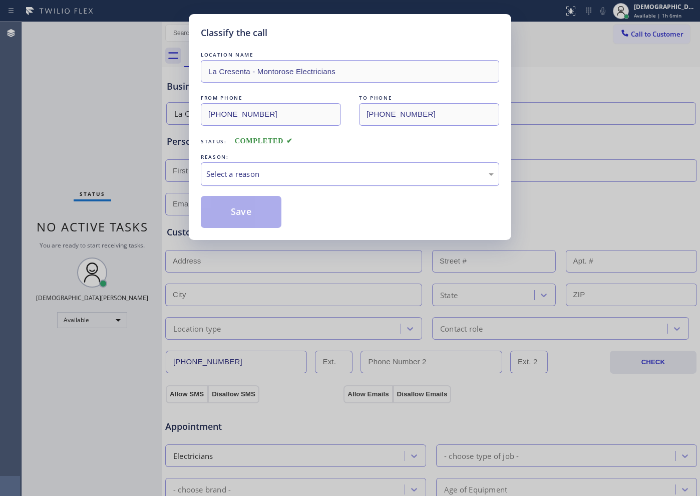
click at [273, 168] on div "Select a reason" at bounding box center [350, 174] width 288 height 12
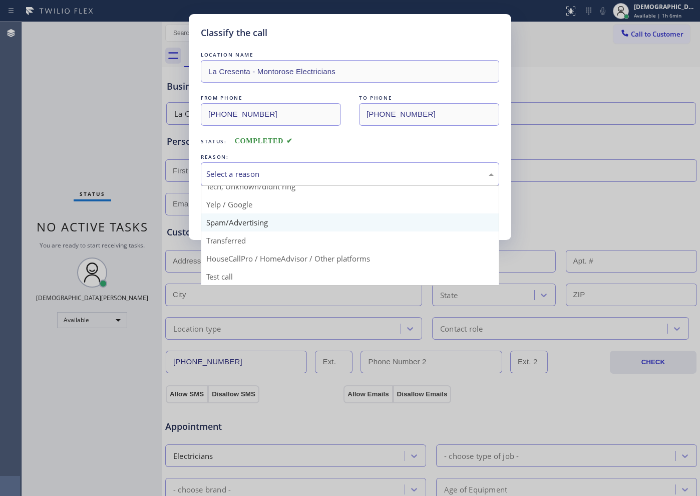
scroll to position [63, 0]
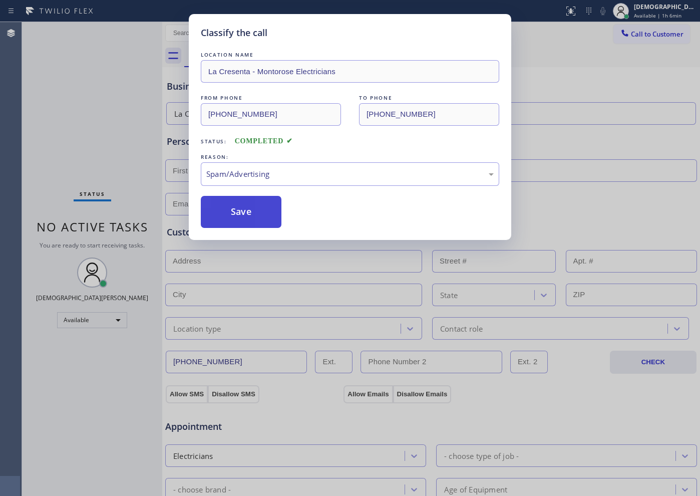
click at [260, 220] on button "Save" at bounding box center [241, 212] width 81 height 32
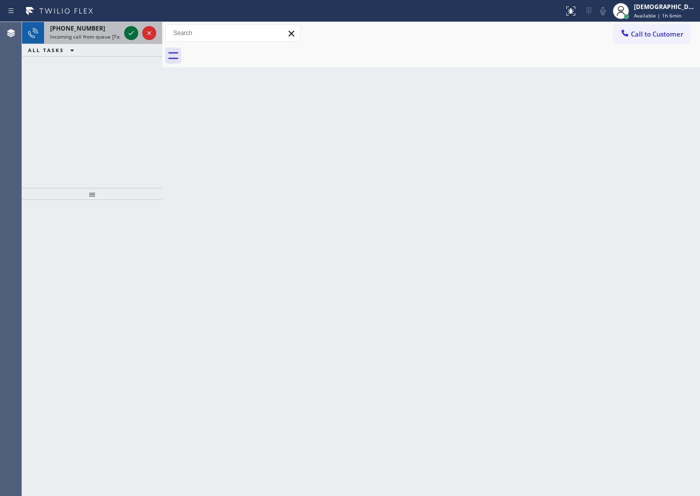
click at [127, 32] on icon at bounding box center [131, 33] width 12 height 12
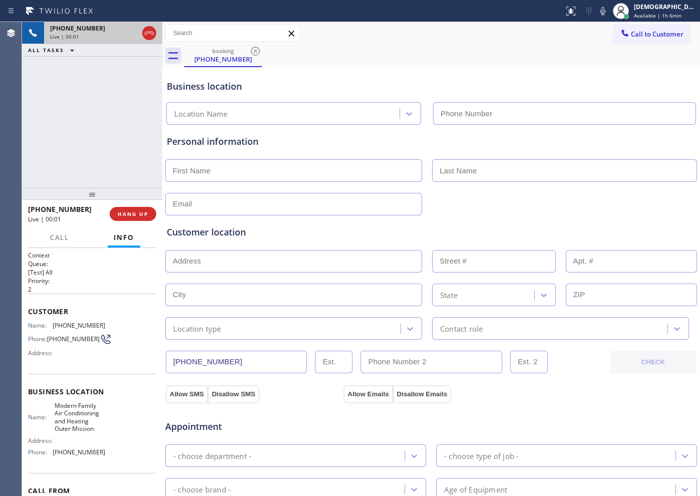
type input "[PHONE_NUMBER]"
click at [151, 32] on icon at bounding box center [149, 33] width 12 height 12
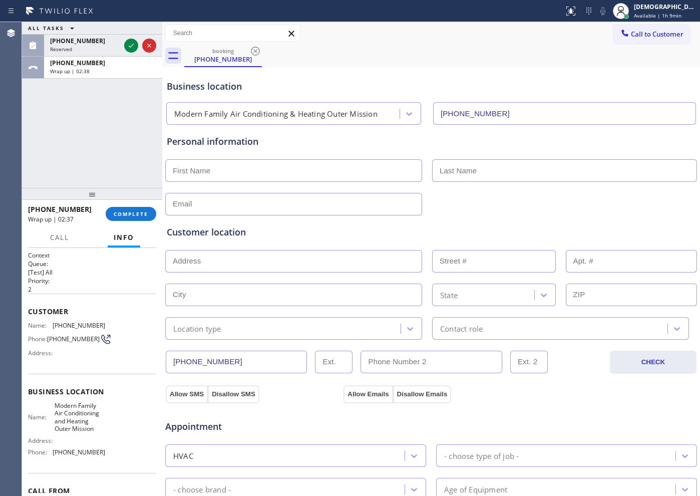
click at [75, 149] on div "ALL TASKS ALL TASKS ACTIVE TASKS TASKS IN WRAP UP [PHONE_NUMBER] Reserved [PHON…" at bounding box center [92, 105] width 140 height 166
click at [141, 213] on span "COMPLETE" at bounding box center [131, 213] width 35 height 7
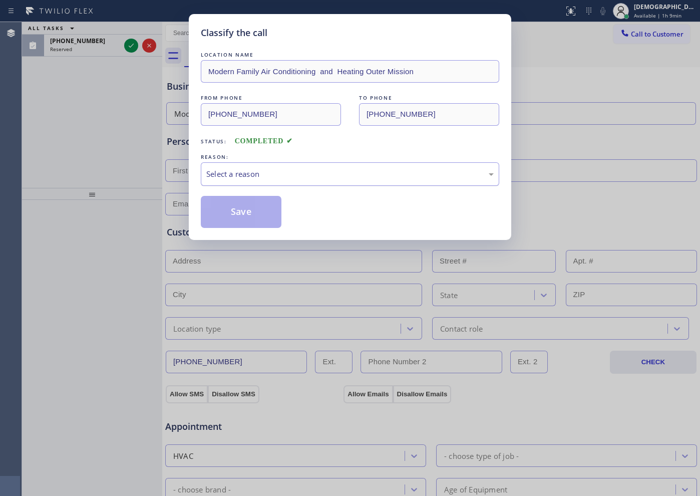
click at [258, 174] on div "Select a reason" at bounding box center [350, 174] width 288 height 12
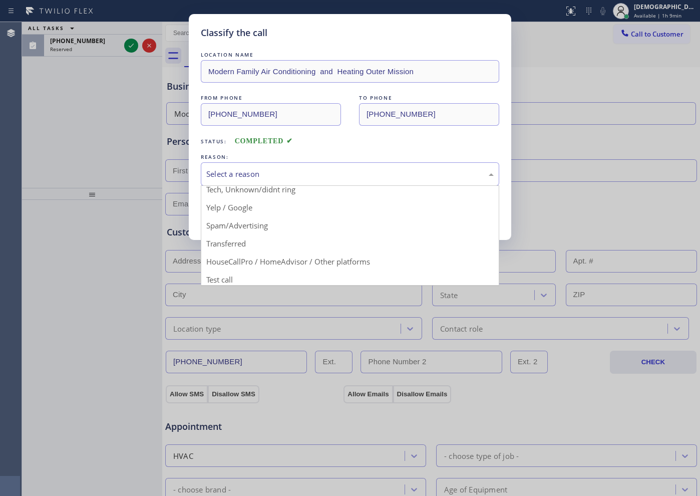
scroll to position [63, 0]
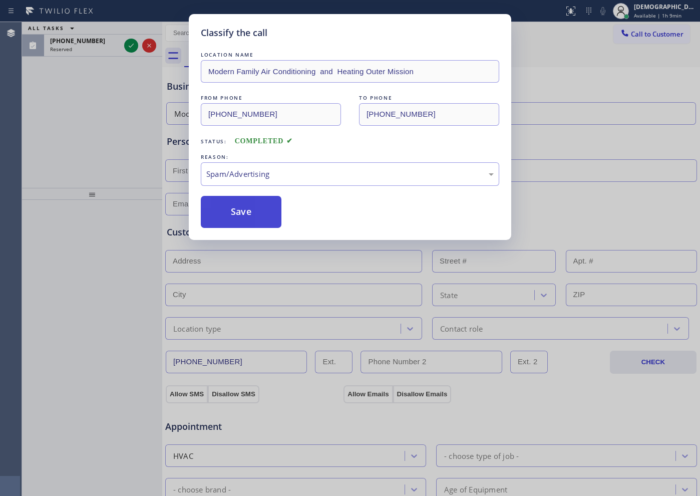
click at [246, 214] on button "Save" at bounding box center [241, 212] width 81 height 32
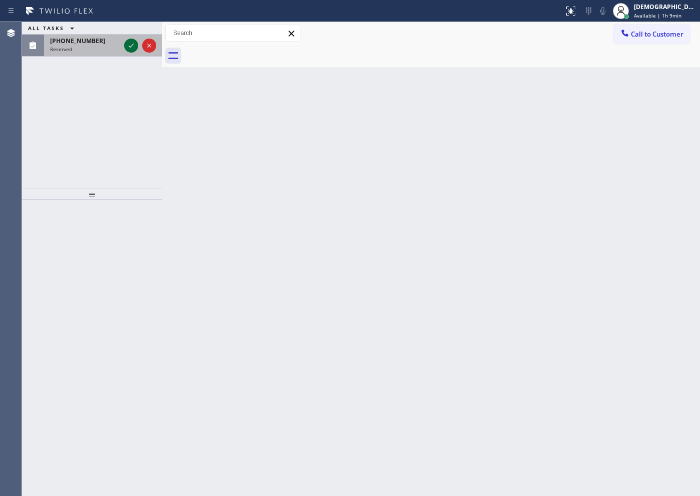
click at [132, 49] on icon at bounding box center [131, 46] width 12 height 12
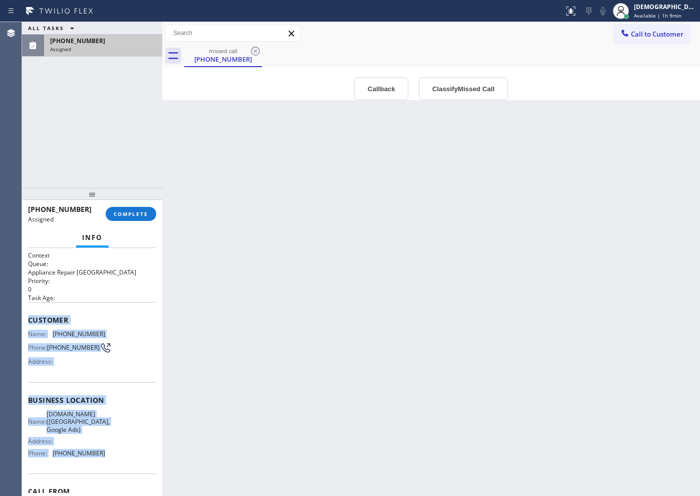
drag, startPoint x: 111, startPoint y: 396, endPoint x: 23, endPoint y: 317, distance: 118.1
click at [23, 317] on div "Context Queue: Appliance Repair High End Priority: 0 Task Age: Customer Name: […" at bounding box center [92, 372] width 140 height 248
copy div "Customer Name: [PHONE_NUMBER] Phone: [PHONE_NUMBER] Address: Business location …"
click at [140, 212] on span "COMPLETE" at bounding box center [131, 213] width 35 height 7
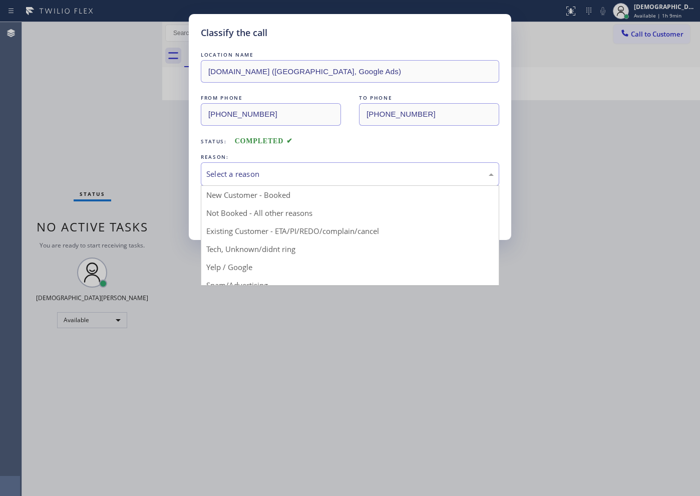
click at [236, 177] on div "Select a reason" at bounding box center [350, 174] width 288 height 12
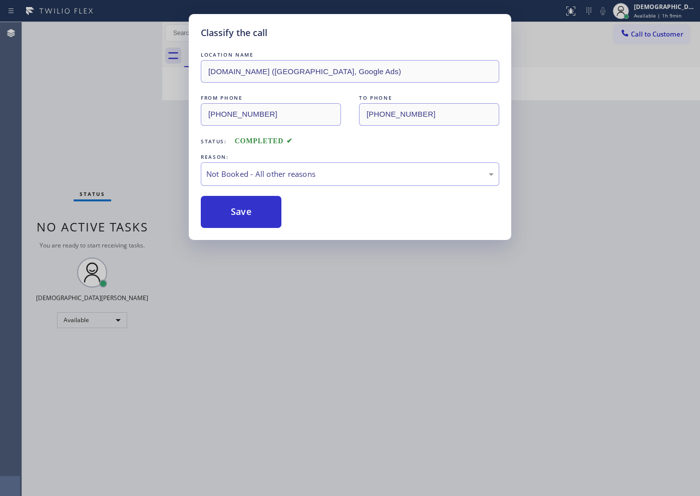
click at [232, 218] on button "Save" at bounding box center [241, 212] width 81 height 32
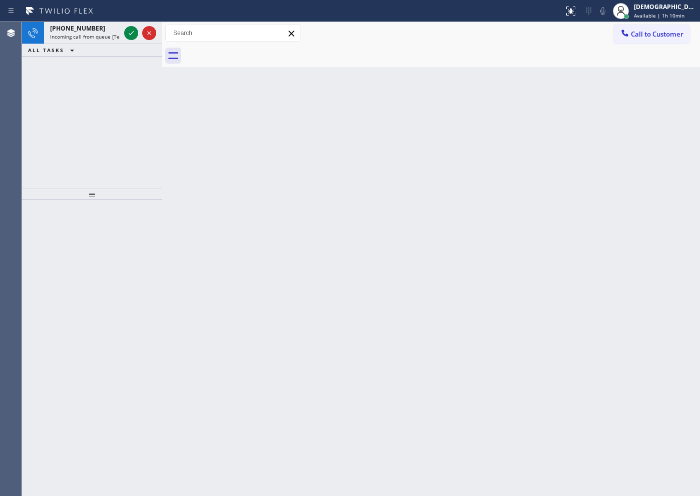
click at [87, 102] on div "[PHONE_NUMBER] Incoming call from queue [Test] All ALL TASKS ALL TASKS ACTIVE T…" at bounding box center [92, 105] width 140 height 166
click at [133, 32] on icon at bounding box center [131, 33] width 5 height 4
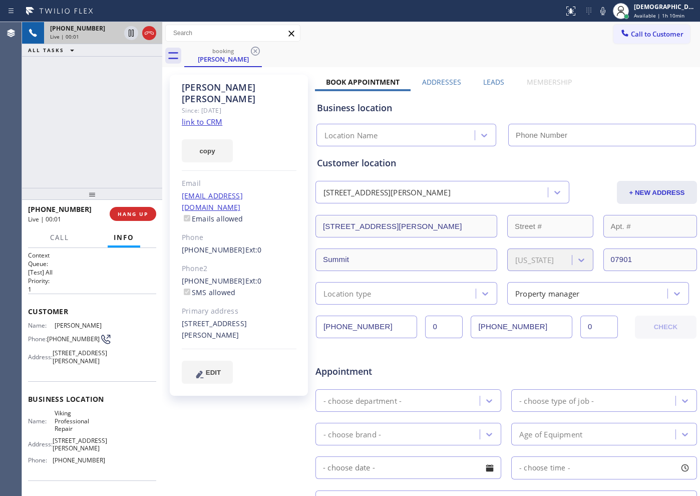
type input "[PHONE_NUMBER]"
click at [220, 117] on link "link to CRM" at bounding box center [202, 122] width 41 height 10
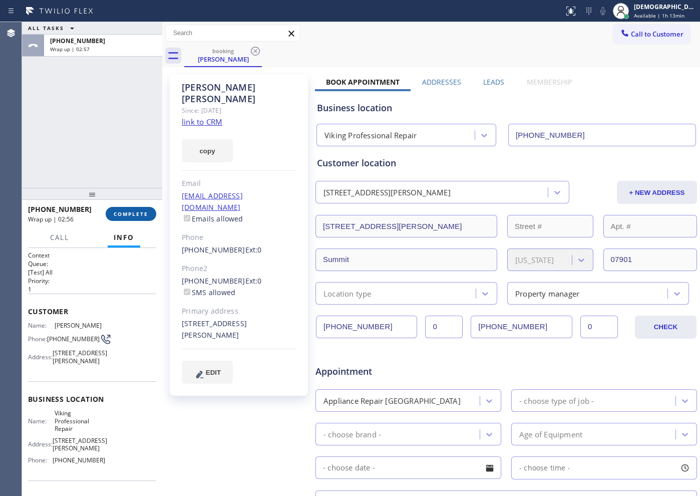
click at [114, 211] on span "COMPLETE" at bounding box center [131, 213] width 35 height 7
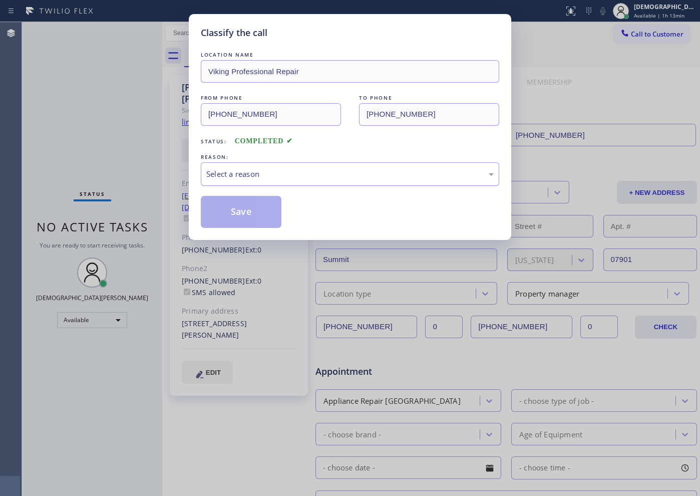
click at [245, 169] on div "Select a reason" at bounding box center [350, 174] width 288 height 12
click at [232, 211] on button "Save" at bounding box center [241, 212] width 81 height 32
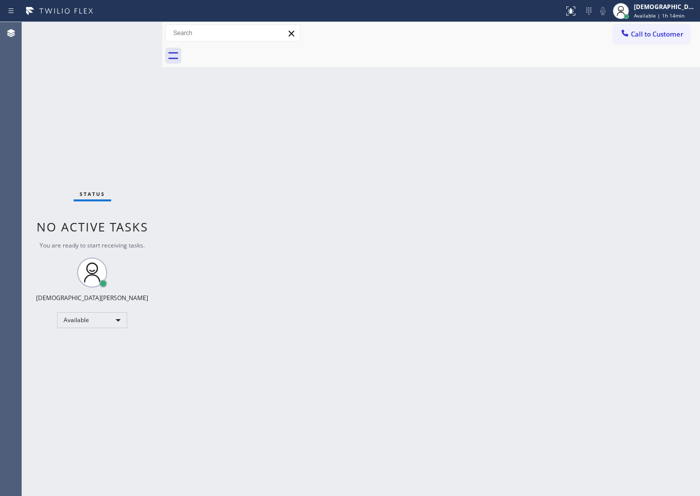
click at [84, 143] on div "Status No active tasks You are ready to start receiving tasks. Christian Cinco …" at bounding box center [92, 259] width 140 height 474
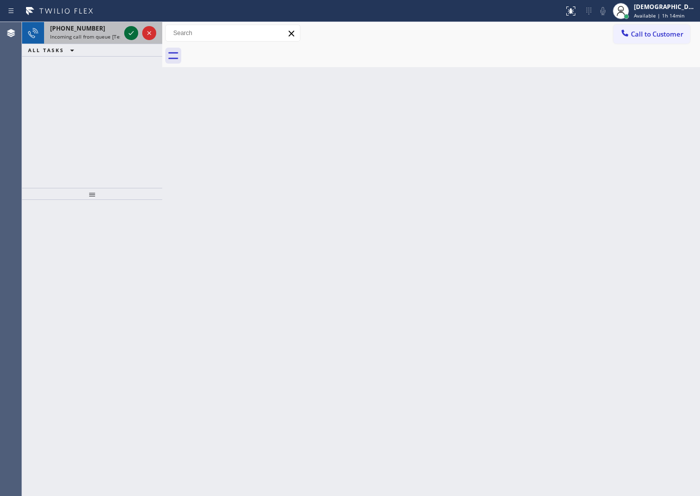
click at [128, 31] on icon at bounding box center [131, 33] width 12 height 12
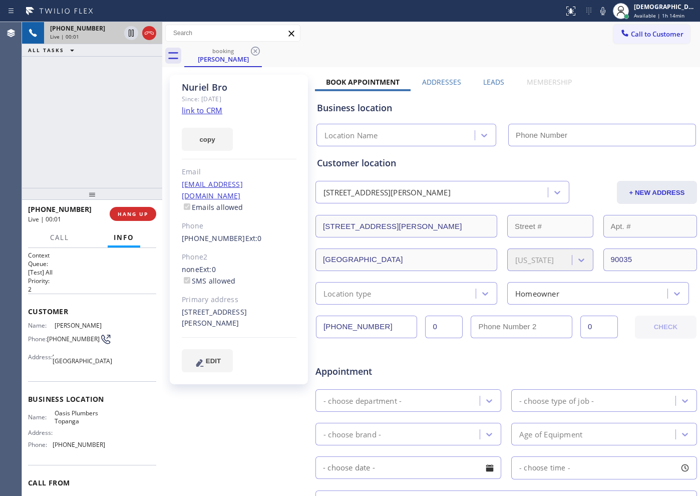
type input "[PHONE_NUMBER]"
click at [195, 111] on link "link to CRM" at bounding box center [202, 110] width 41 height 10
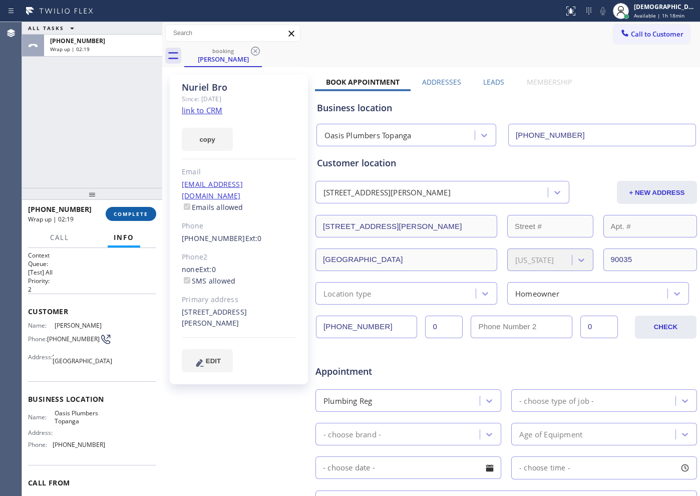
click at [115, 209] on button "COMPLETE" at bounding box center [131, 214] width 51 height 14
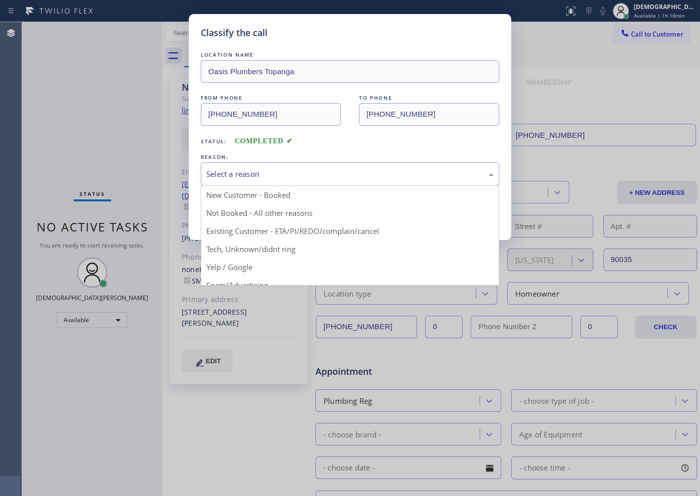
click at [232, 176] on div "Select a reason" at bounding box center [350, 174] width 288 height 12
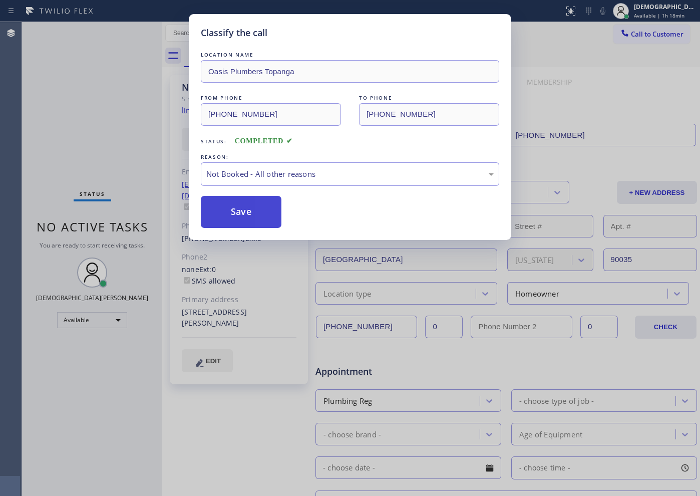
click at [232, 206] on button "Save" at bounding box center [241, 212] width 81 height 32
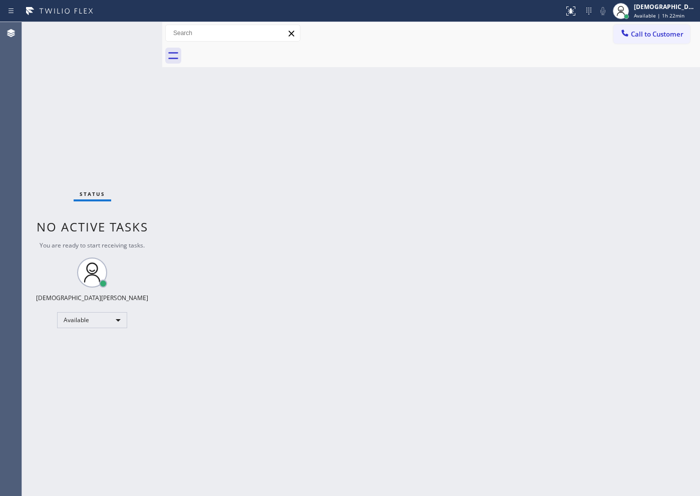
drag, startPoint x: 84, startPoint y: 80, endPoint x: 112, endPoint y: 58, distance: 35.8
click at [84, 79] on div "Status No active tasks You are ready to start receiving tasks. Christian Cinco …" at bounding box center [92, 259] width 140 height 474
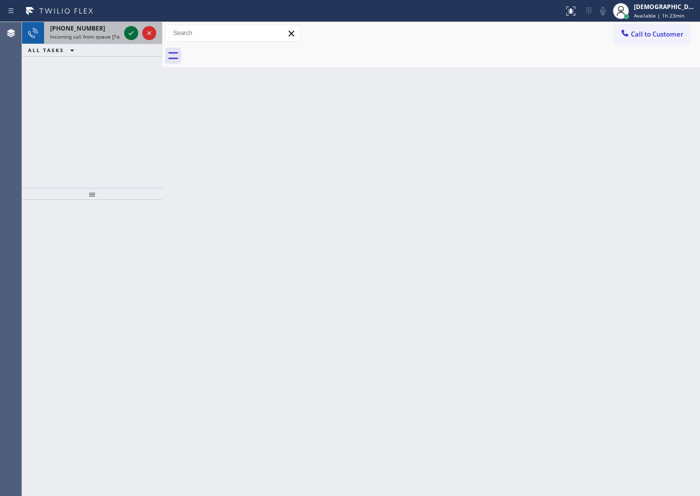
click at [127, 34] on icon at bounding box center [131, 33] width 12 height 12
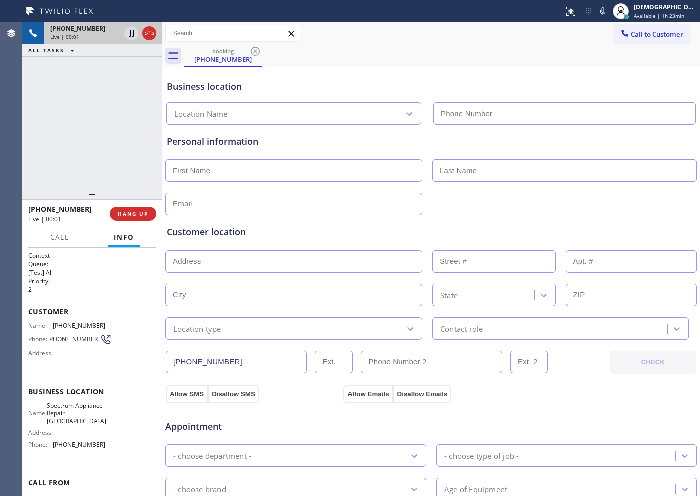
type input "[PHONE_NUMBER]"
click at [153, 33] on icon at bounding box center [149, 33] width 12 height 12
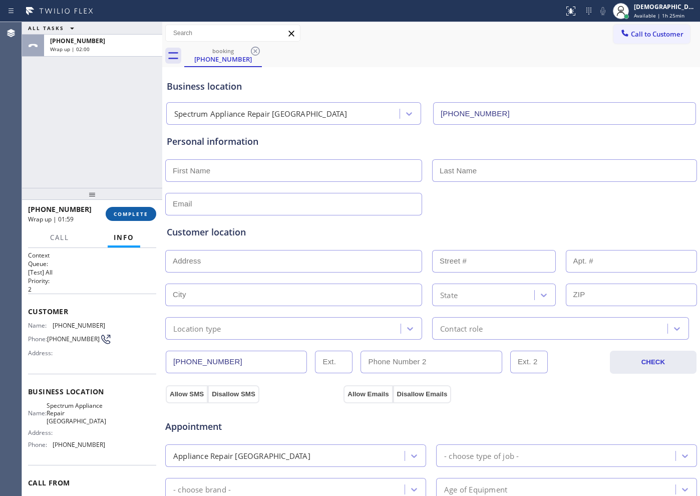
click at [131, 211] on span "COMPLETE" at bounding box center [131, 213] width 35 height 7
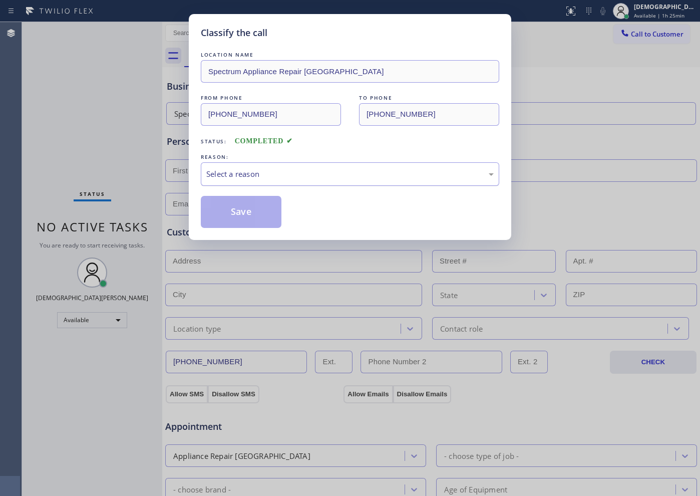
click at [252, 169] on div "Select a reason" at bounding box center [350, 174] width 288 height 12
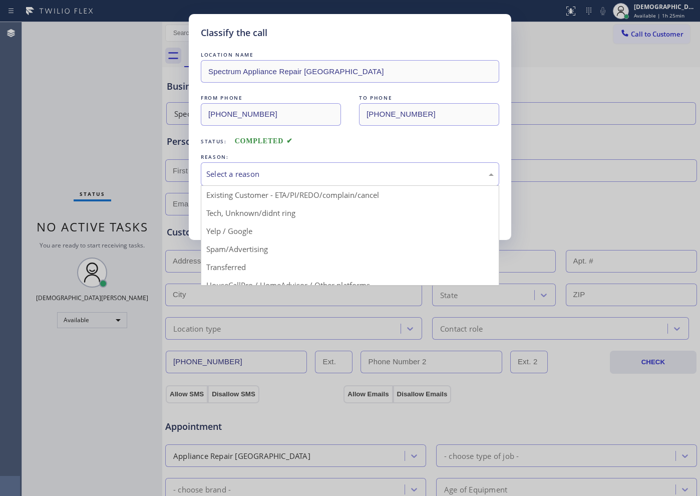
scroll to position [63, 0]
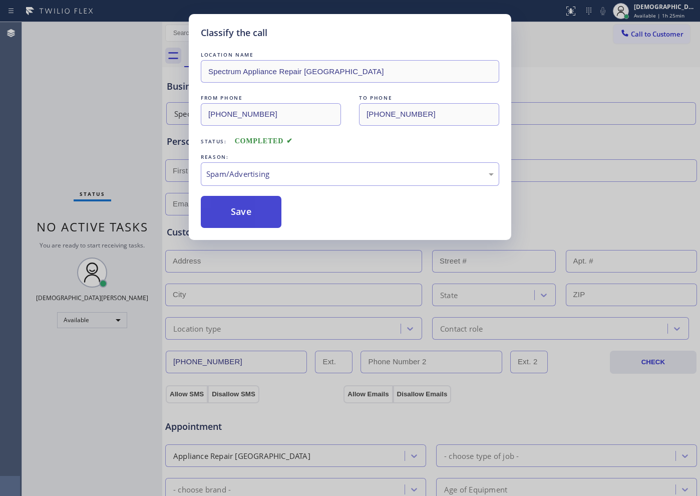
click at [254, 219] on button "Save" at bounding box center [241, 212] width 81 height 32
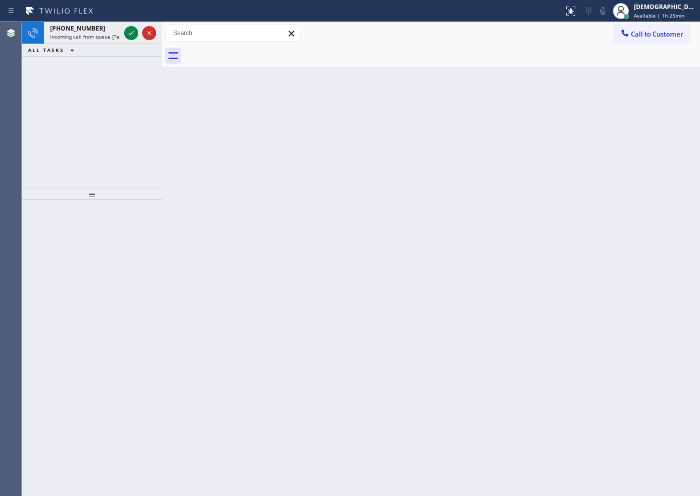
click at [93, 101] on div "[PHONE_NUMBER] Incoming call from queue [Test] All ALL TASKS ALL TASKS ACTIVE T…" at bounding box center [92, 105] width 140 height 166
click at [131, 33] on icon at bounding box center [131, 33] width 5 height 4
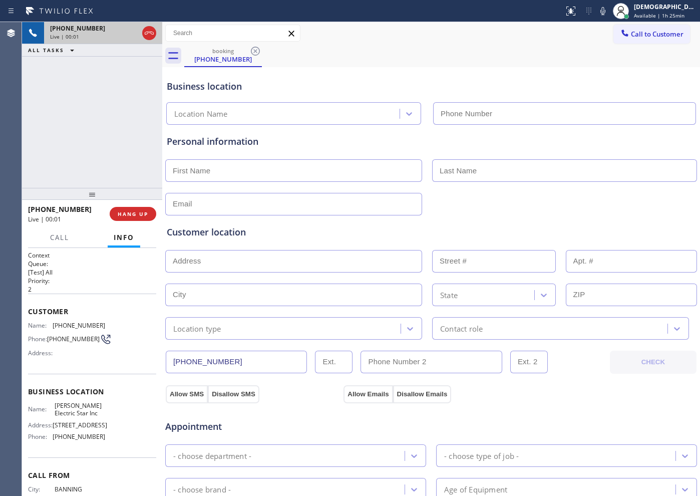
type input "[PHONE_NUMBER]"
click at [151, 34] on icon at bounding box center [149, 33] width 9 height 3
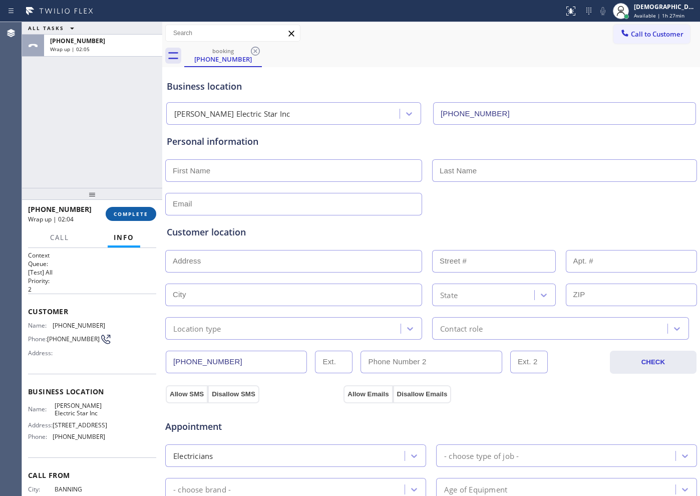
click at [128, 212] on span "COMPLETE" at bounding box center [131, 213] width 35 height 7
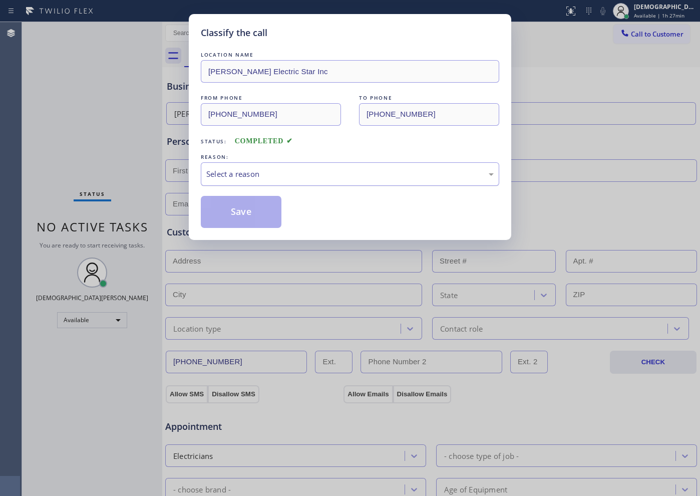
click at [254, 172] on div "Select a reason" at bounding box center [350, 174] width 288 height 12
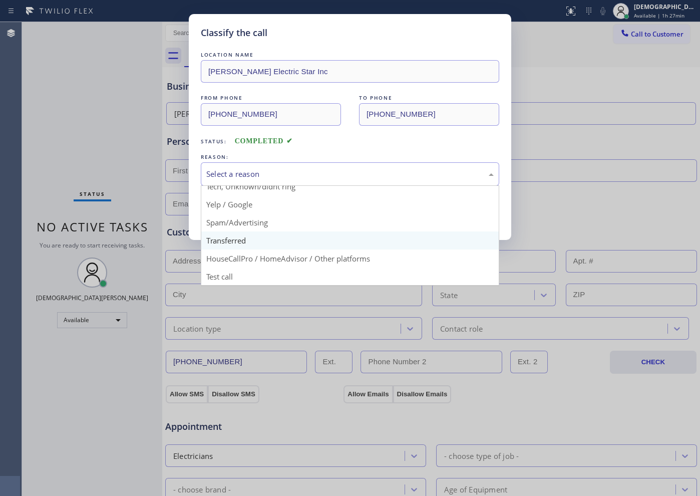
scroll to position [63, 0]
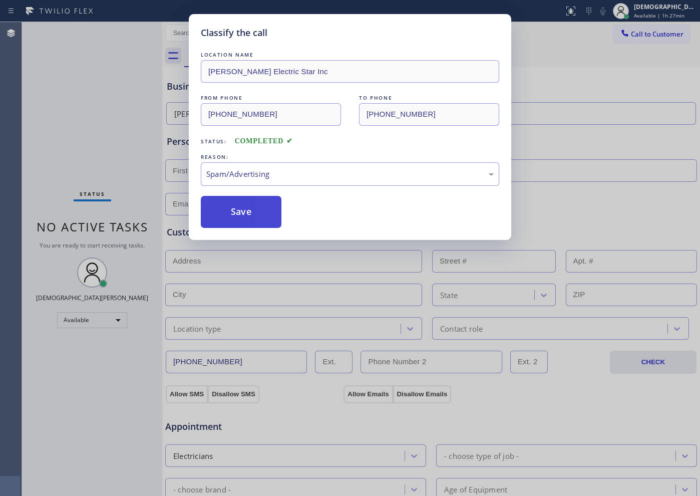
click at [260, 215] on button "Save" at bounding box center [241, 212] width 81 height 32
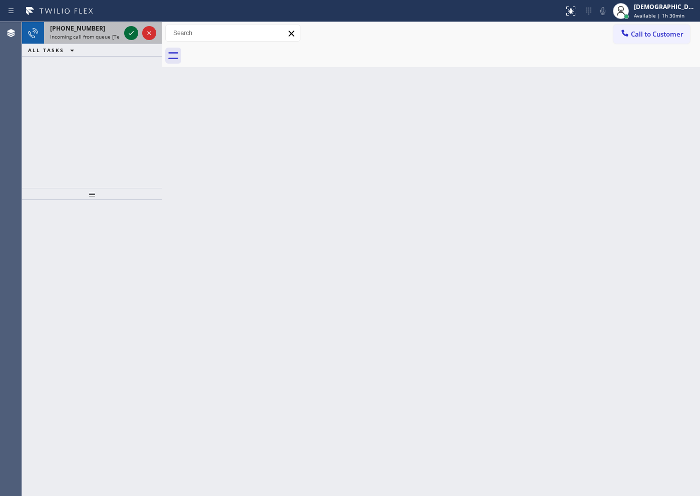
click at [130, 35] on icon at bounding box center [131, 33] width 5 height 4
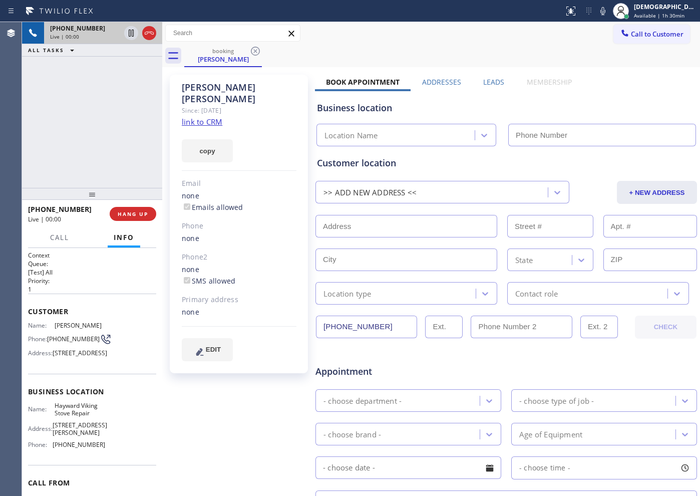
type input "[PHONE_NUMBER]"
click at [193, 117] on link "link to CRM" at bounding box center [202, 122] width 41 height 10
click at [146, 31] on icon at bounding box center [149, 33] width 12 height 12
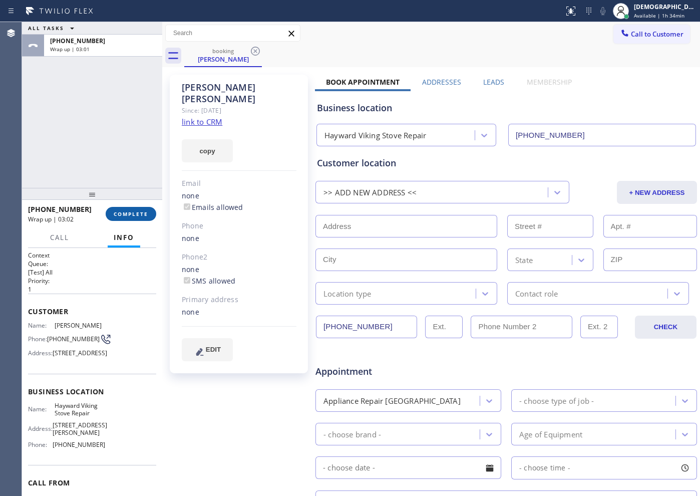
click at [141, 212] on span "COMPLETE" at bounding box center [131, 213] width 35 height 7
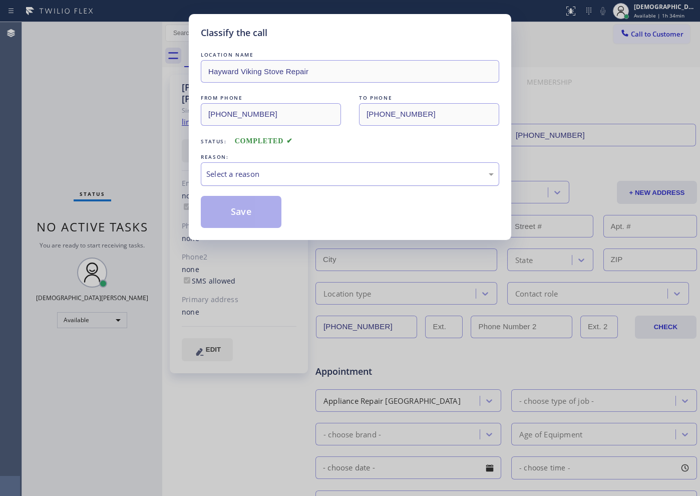
click at [249, 173] on div "Select a reason" at bounding box center [350, 174] width 288 height 12
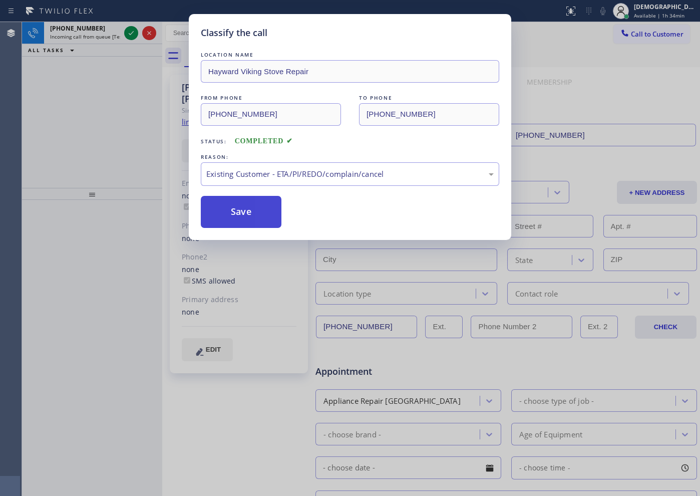
click at [243, 205] on button "Save" at bounding box center [241, 212] width 81 height 32
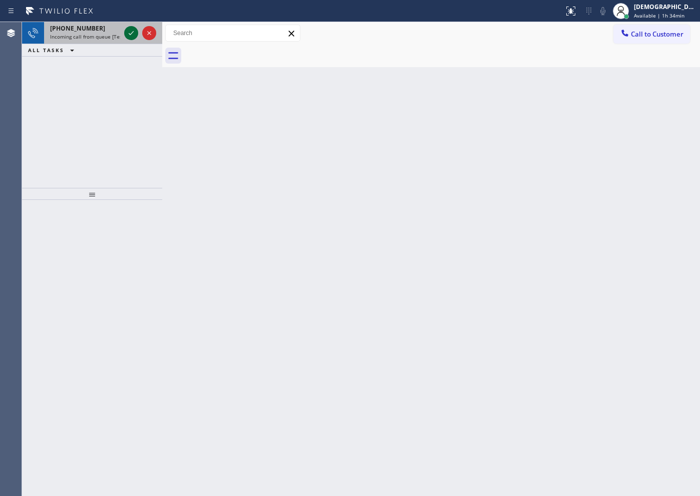
click at [128, 33] on icon at bounding box center [131, 33] width 12 height 12
click at [130, 34] on icon at bounding box center [131, 33] width 5 height 4
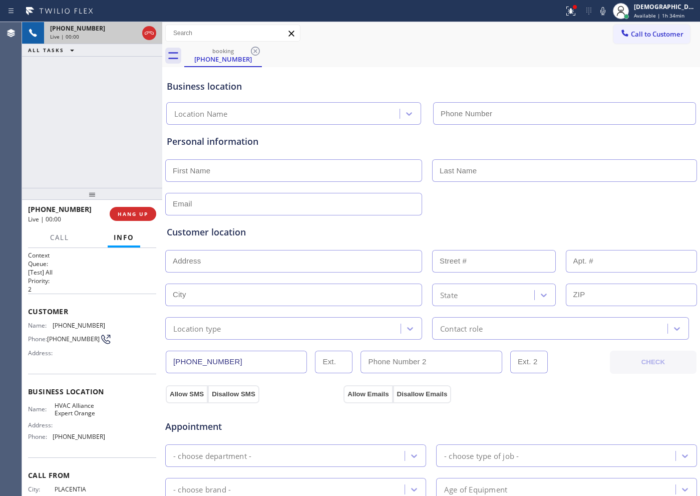
type input "[PHONE_NUMBER]"
click at [151, 33] on icon at bounding box center [149, 33] width 12 height 12
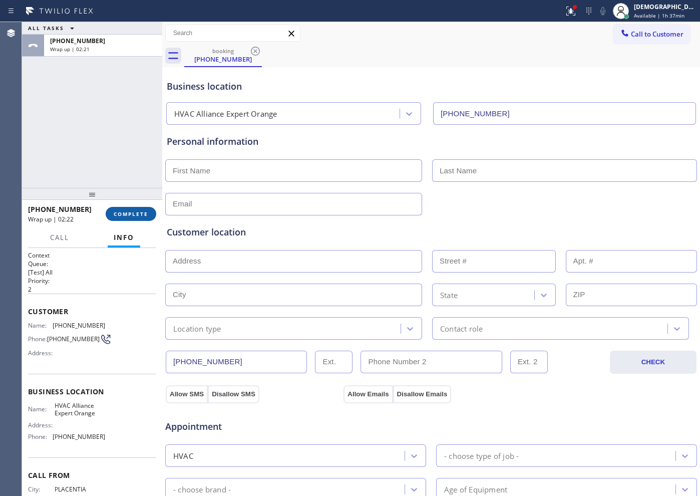
click at [134, 212] on span "COMPLETE" at bounding box center [131, 213] width 35 height 7
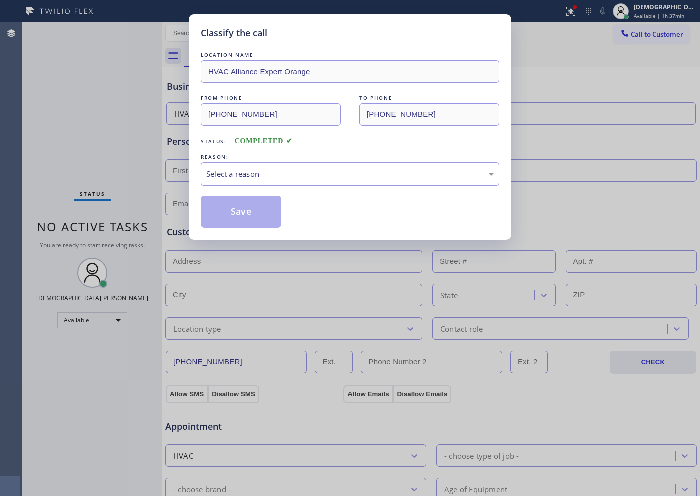
click at [247, 178] on div "Select a reason" at bounding box center [350, 174] width 288 height 12
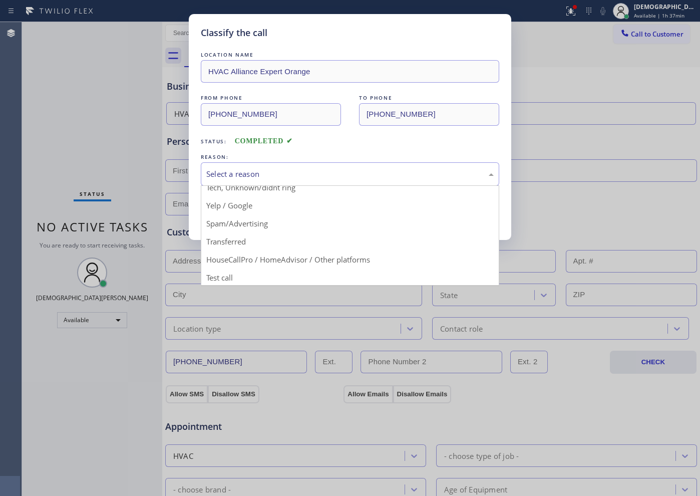
scroll to position [63, 0]
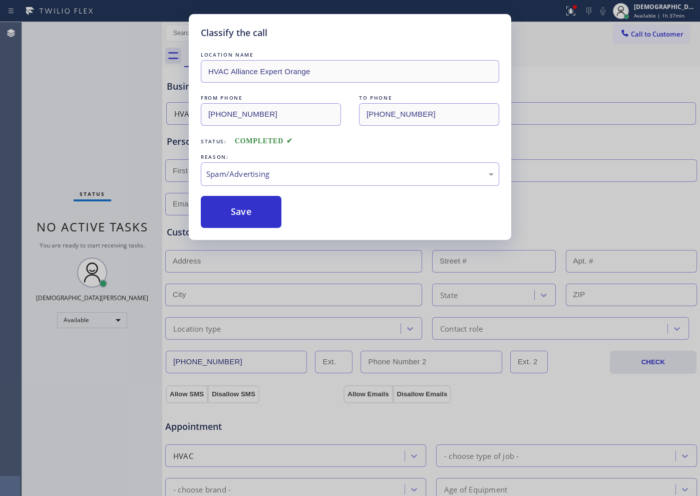
click at [277, 222] on button "Save" at bounding box center [241, 212] width 81 height 32
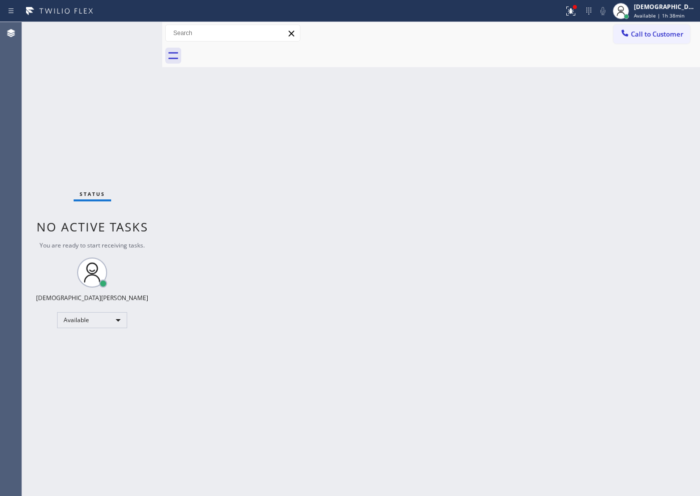
click at [132, 30] on div "Status No active tasks You are ready to start receiving tasks. Christian Cinco …" at bounding box center [92, 259] width 140 height 474
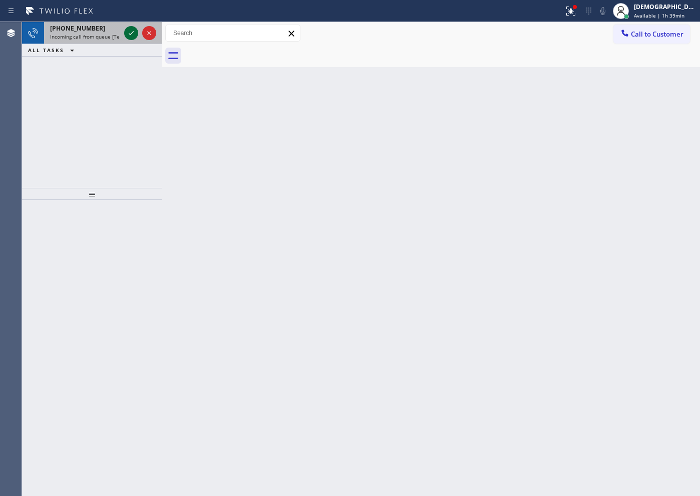
click at [132, 30] on icon at bounding box center [131, 33] width 12 height 12
click at [134, 32] on icon at bounding box center [131, 33] width 12 height 12
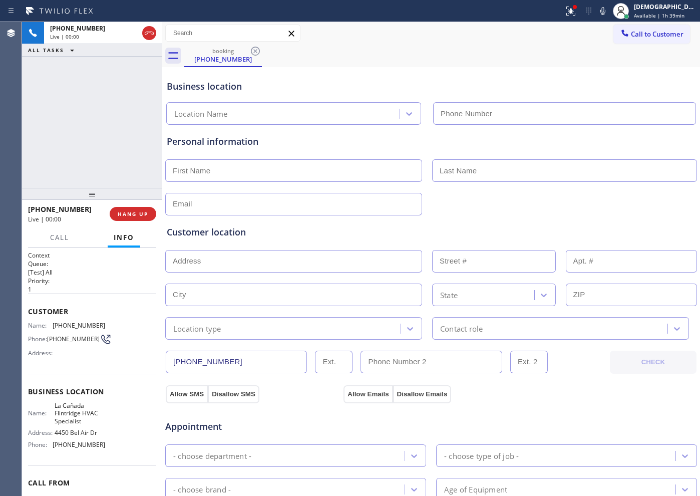
type input "[PHONE_NUMBER]"
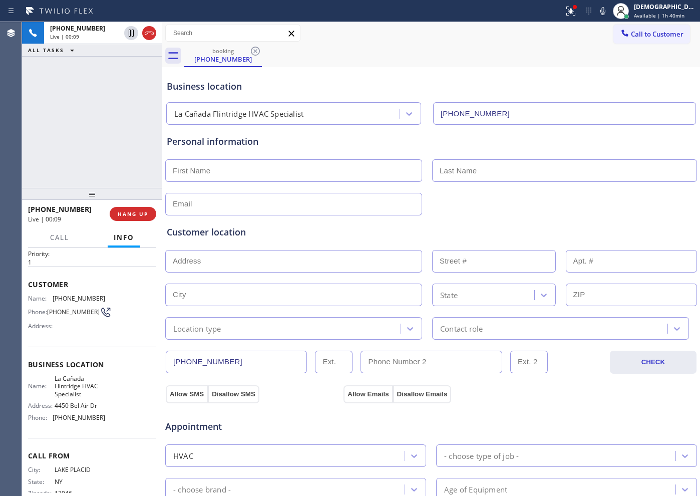
scroll to position [51, 0]
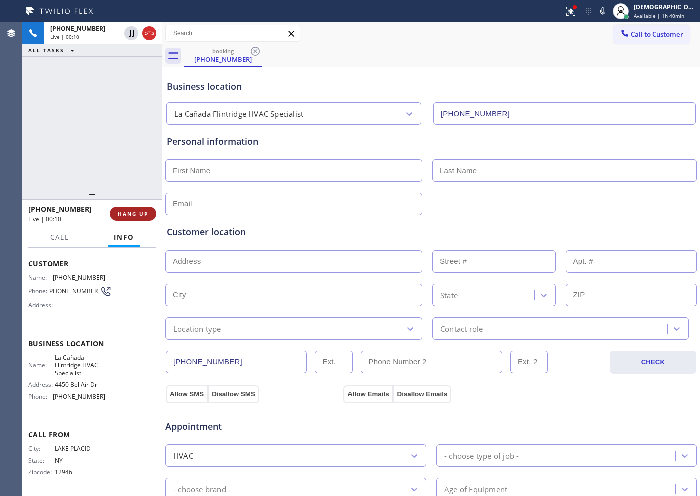
click at [130, 215] on span "HANG UP" at bounding box center [133, 213] width 31 height 7
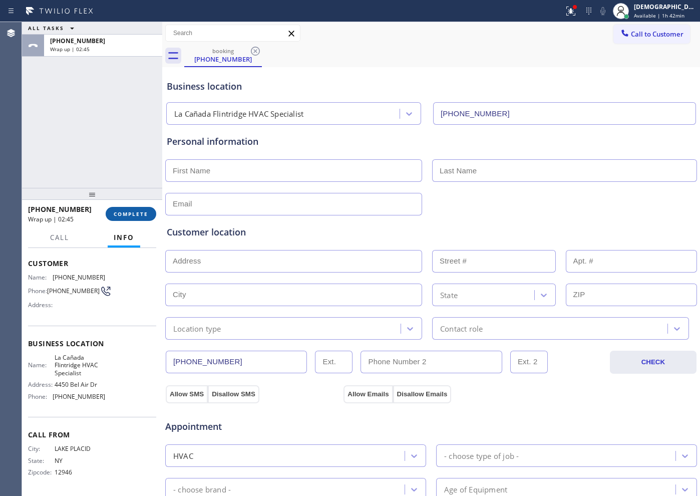
click at [129, 217] on button "COMPLETE" at bounding box center [131, 214] width 51 height 14
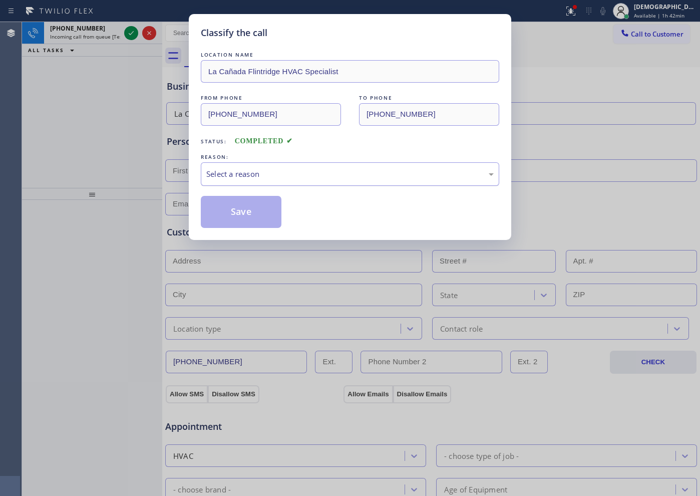
click at [288, 174] on div "Select a reason" at bounding box center [350, 174] width 288 height 12
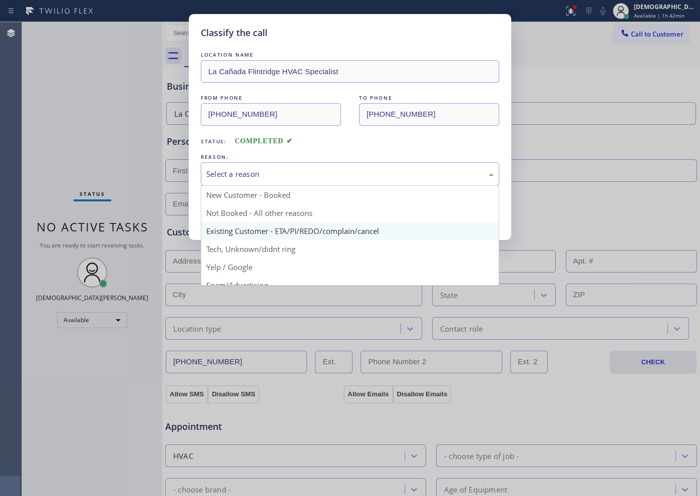
scroll to position [63, 0]
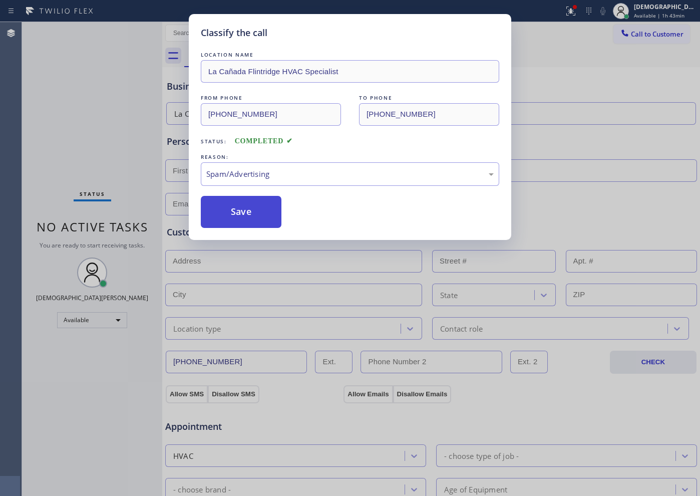
click at [246, 220] on button "Save" at bounding box center [241, 212] width 81 height 32
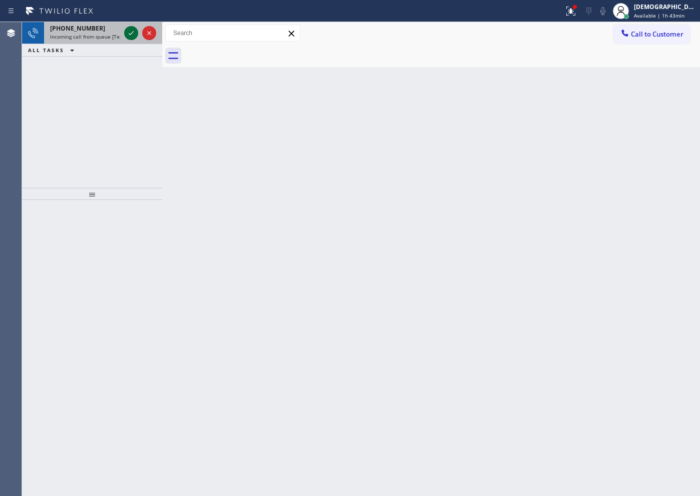
click at [133, 28] on icon at bounding box center [131, 33] width 12 height 12
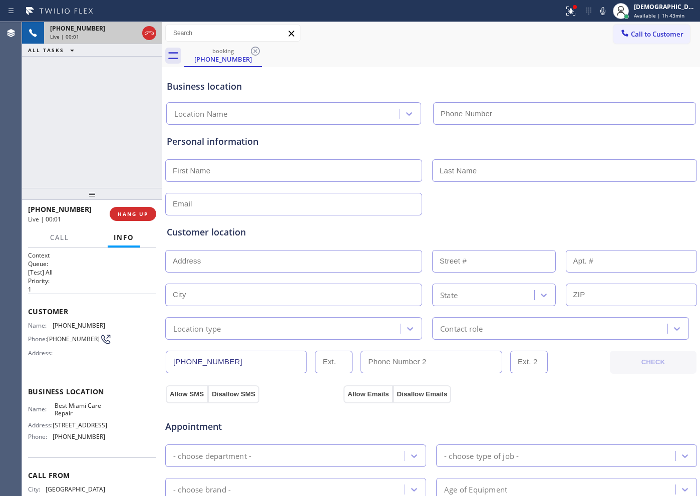
type input "[PHONE_NUMBER]"
click at [143, 216] on span "HANG UP" at bounding box center [133, 213] width 31 height 7
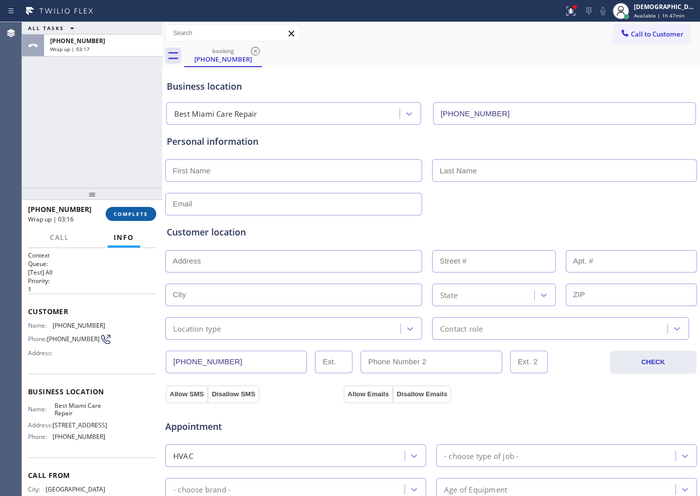
click at [146, 215] on span "COMPLETE" at bounding box center [131, 213] width 35 height 7
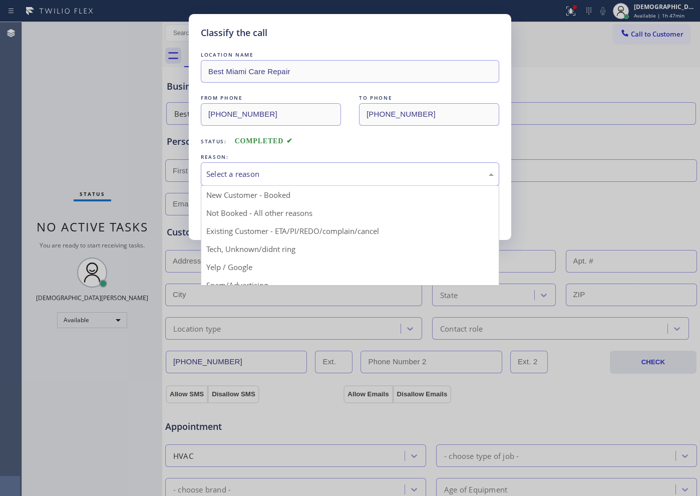
click at [232, 163] on div "Select a reason" at bounding box center [350, 174] width 299 height 24
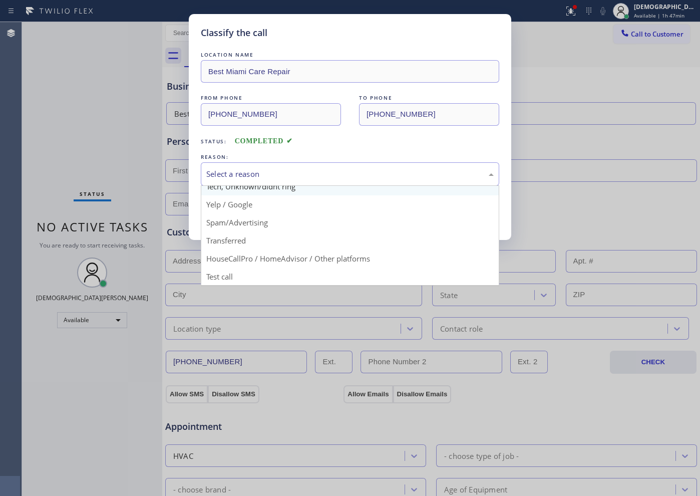
scroll to position [63, 0]
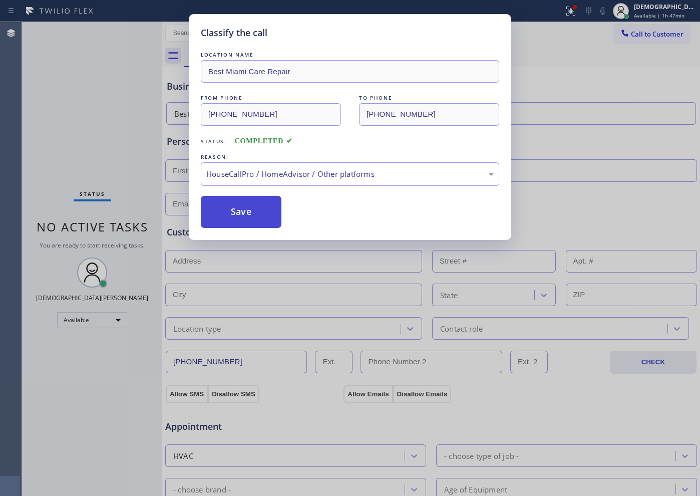
click at [245, 213] on button "Save" at bounding box center [241, 212] width 81 height 32
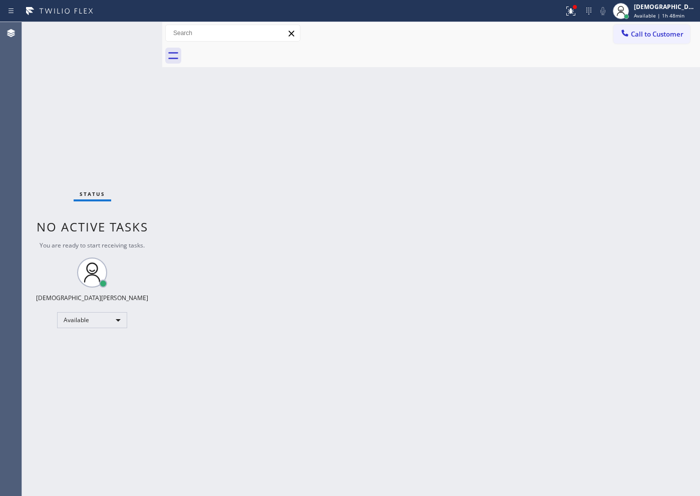
click at [92, 113] on div "Status No active tasks You are ready to start receiving tasks. Christian Cinco …" at bounding box center [92, 259] width 140 height 474
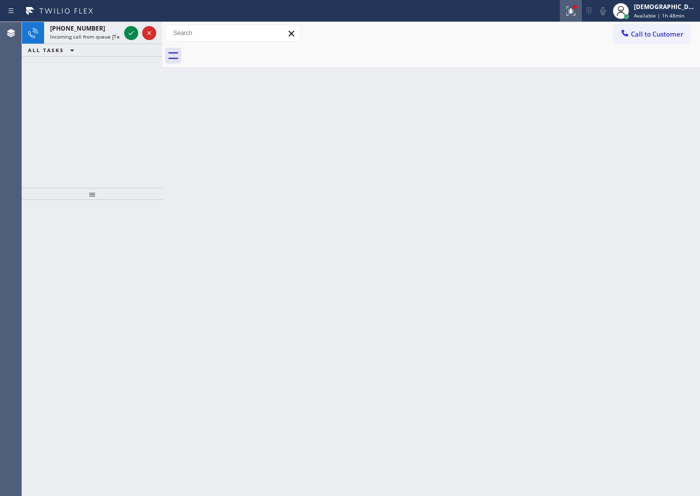
click at [577, 14] on icon at bounding box center [571, 11] width 12 height 12
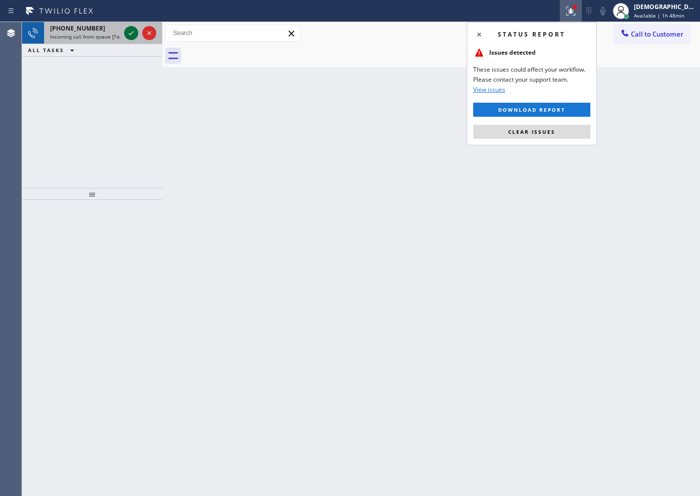
click at [134, 35] on icon at bounding box center [131, 33] width 12 height 12
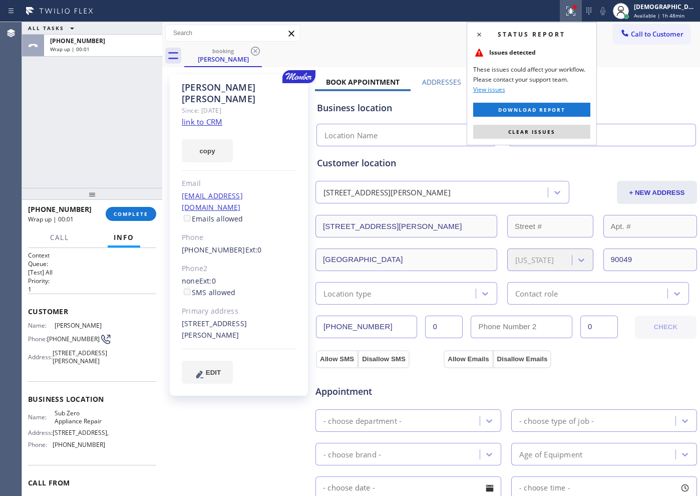
type input "[PHONE_NUMBER]"
drag, startPoint x: 61, startPoint y: 111, endPoint x: 393, endPoint y: 76, distance: 334.4
click at [61, 111] on div "ALL TASKS ALL TASKS ACTIVE TASKS TASKS IN WRAP UP [PHONE_NUMBER] Wrap up | 01:44" at bounding box center [92, 105] width 140 height 166
click at [672, 23] on div "Call to Customer Outbound call Location Search location Your caller id phone nu…" at bounding box center [431, 33] width 538 height 23
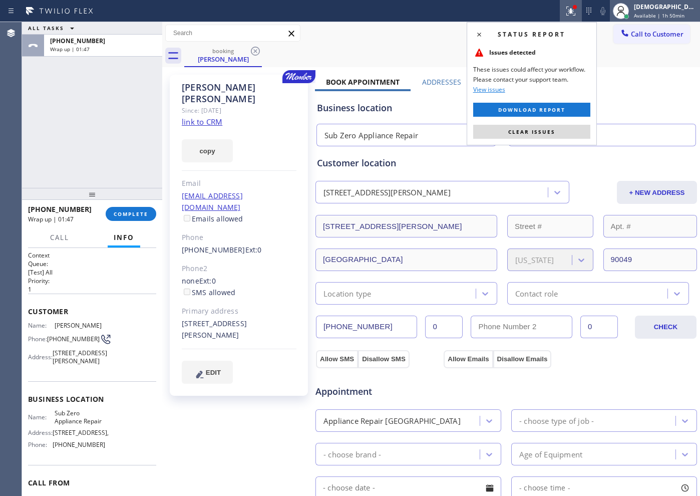
click at [670, 19] on span "Available | 1h 50min" at bounding box center [659, 15] width 51 height 7
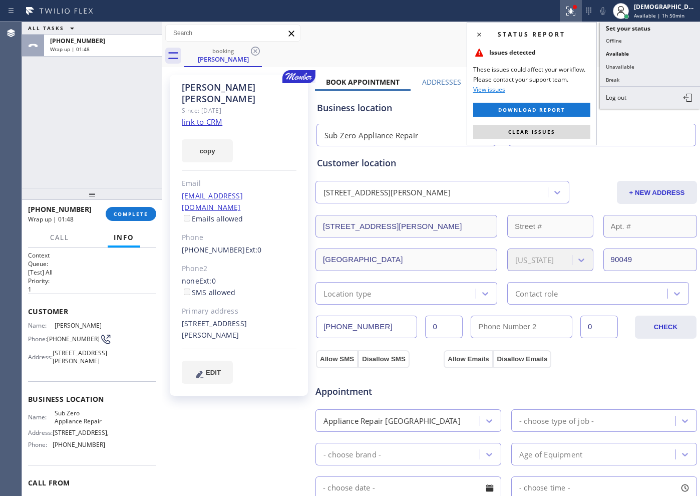
click at [641, 82] on button "Break" at bounding box center [650, 79] width 100 height 13
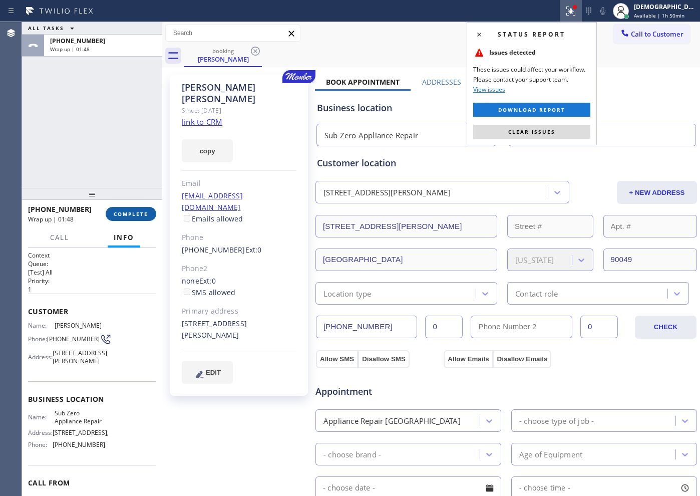
click at [128, 207] on button "COMPLETE" at bounding box center [131, 214] width 51 height 14
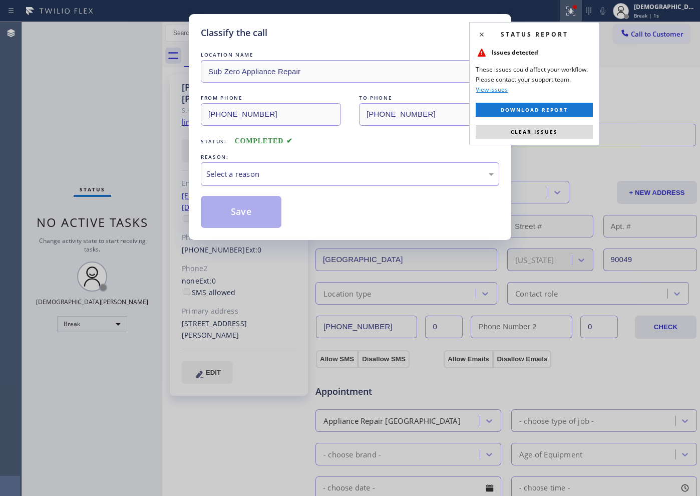
click at [252, 177] on div "Select a reason" at bounding box center [350, 174] width 288 height 12
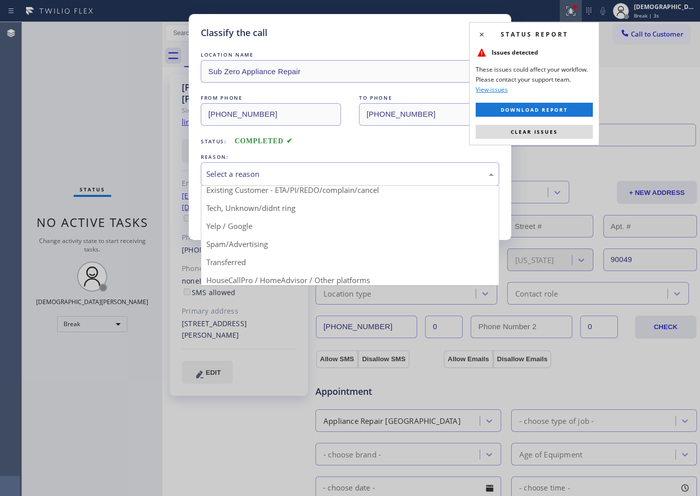
scroll to position [63, 0]
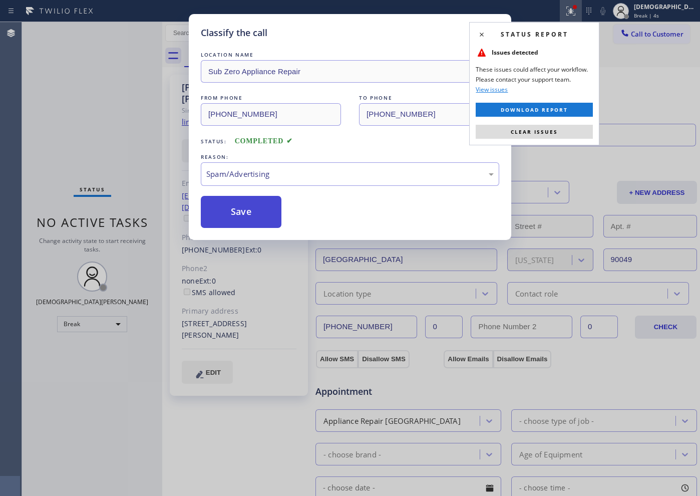
click at [236, 215] on button "Save" at bounding box center [241, 212] width 81 height 32
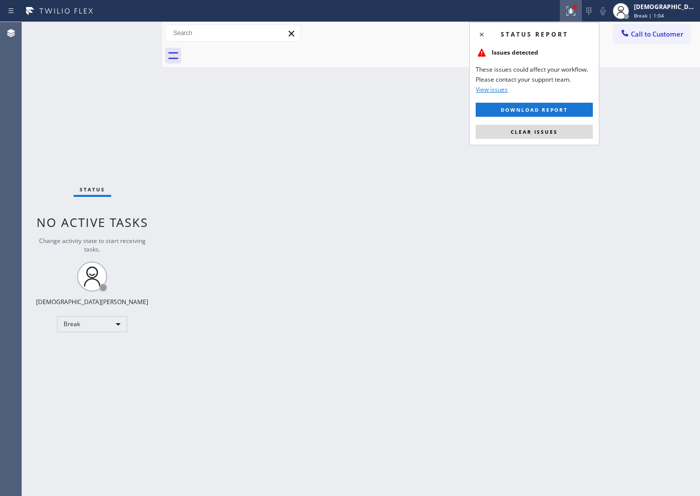
click at [95, 118] on div "Status No active tasks Change activity state to start receiving tasks. Christia…" at bounding box center [92, 259] width 140 height 474
click at [80, 145] on div "Status No active tasks Change activity state to start receiving tasks. Christia…" at bounding box center [92, 259] width 140 height 474
click at [574, 132] on button "Clear issues" at bounding box center [534, 132] width 117 height 14
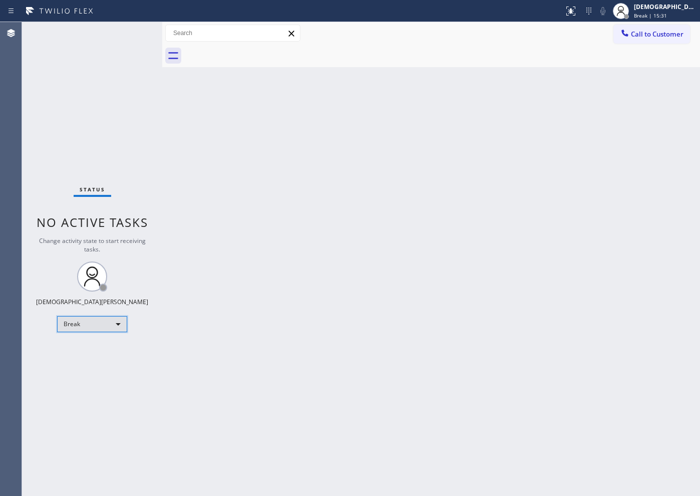
click at [95, 321] on div "Break" at bounding box center [92, 324] width 70 height 16
click at [91, 345] on li "Available" at bounding box center [92, 351] width 68 height 12
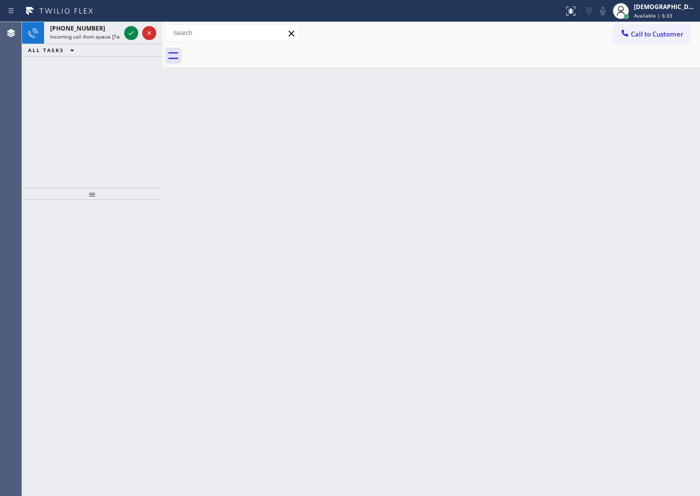
click at [95, 117] on div "[PHONE_NUMBER] Incoming call from queue [Test] All ALL TASKS ALL TASKS ACTIVE T…" at bounding box center [92, 105] width 140 height 166
click at [129, 39] on icon at bounding box center [131, 33] width 12 height 12
click at [131, 37] on icon at bounding box center [131, 33] width 12 height 12
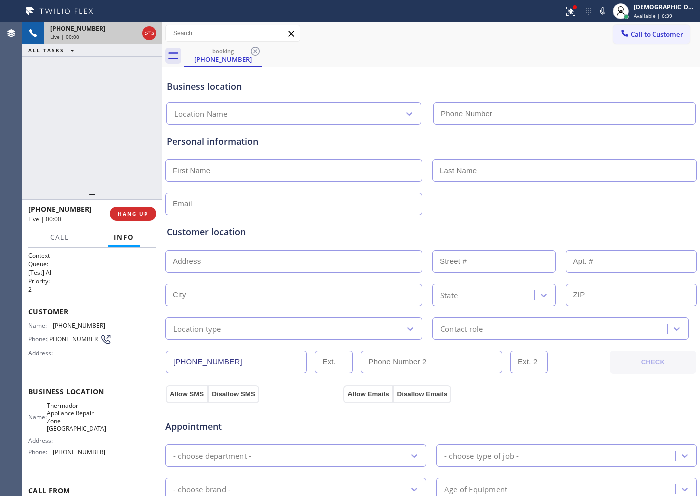
type input "[PHONE_NUMBER]"
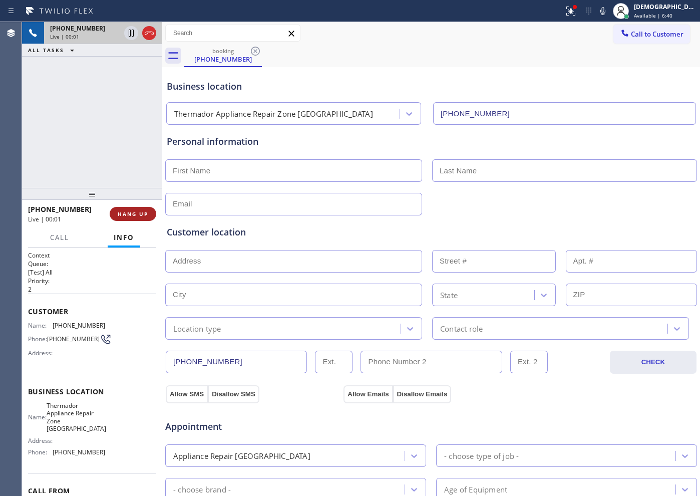
click at [126, 214] on span "HANG UP" at bounding box center [133, 213] width 31 height 7
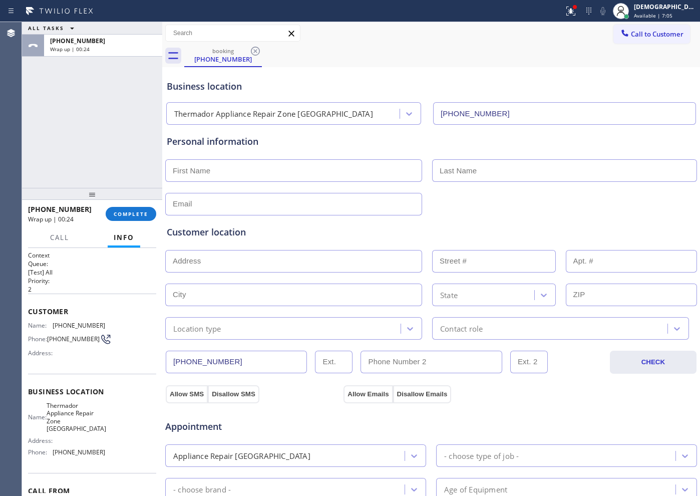
click at [74, 124] on div "ALL TASKS ALL TASKS ACTIVE TASKS TASKS IN WRAP UP [PHONE_NUMBER] Wrap up | 00:24" at bounding box center [92, 105] width 140 height 166
click at [134, 213] on span "COMPLETE" at bounding box center [131, 213] width 35 height 7
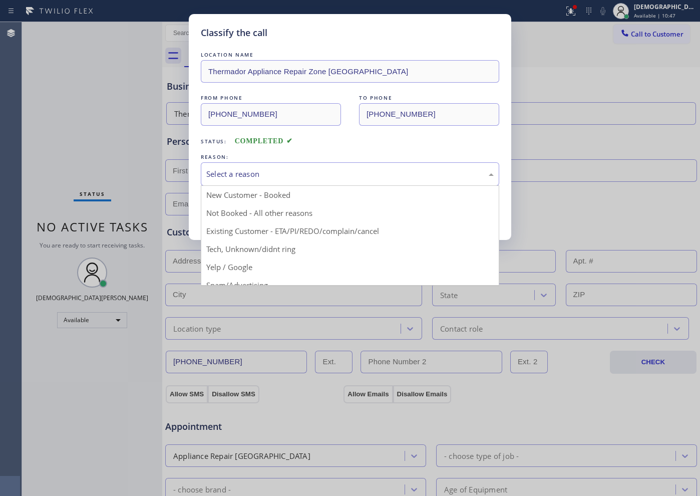
click at [242, 177] on div "Select a reason" at bounding box center [350, 174] width 288 height 12
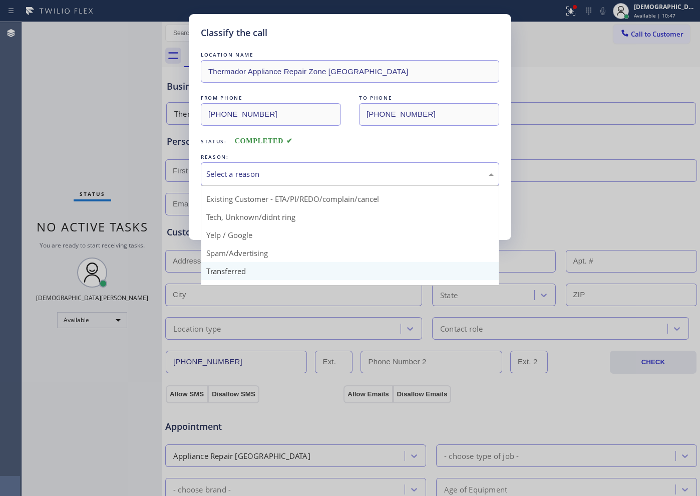
scroll to position [63, 0]
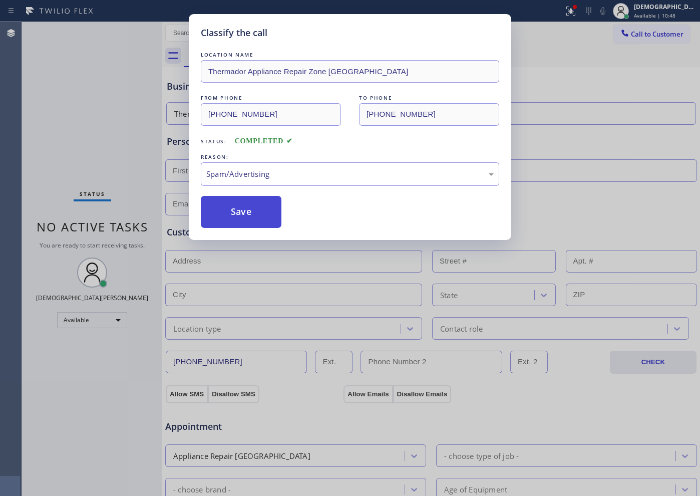
click at [244, 221] on button "Save" at bounding box center [241, 212] width 81 height 32
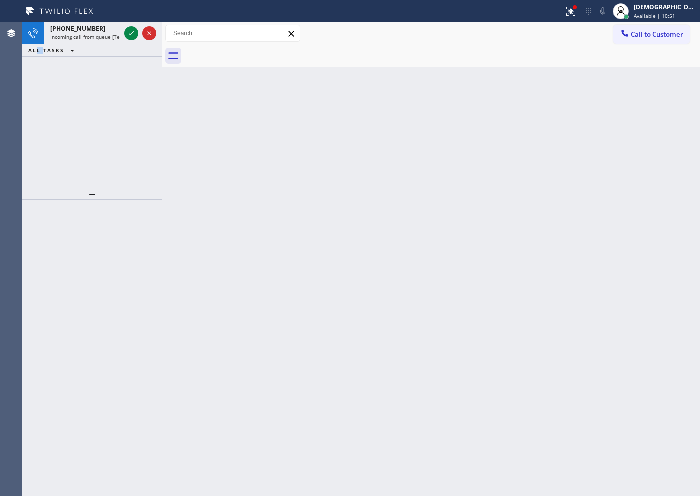
drag, startPoint x: 38, startPoint y: 78, endPoint x: 82, endPoint y: 65, distance: 46.4
click at [48, 77] on div "[PHONE_NUMBER] Incoming call from queue [Test] All ALL TASKS ALL TASKS ACTIVE T…" at bounding box center [92, 105] width 140 height 166
click at [138, 36] on div at bounding box center [131, 33] width 14 height 12
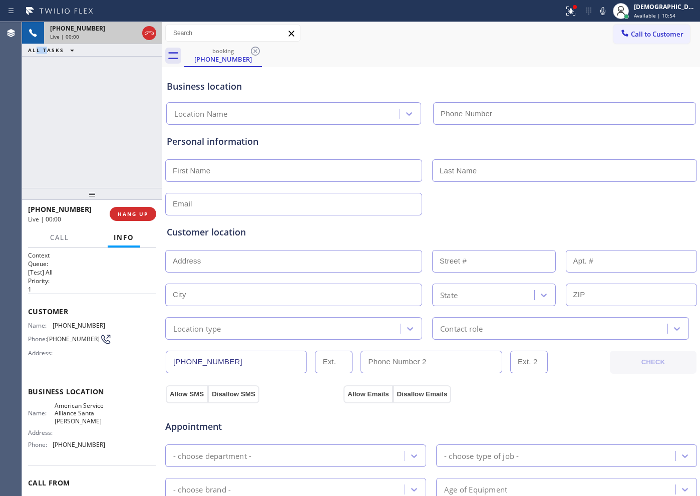
type input "[PHONE_NUMBER]"
click at [151, 32] on icon at bounding box center [149, 33] width 12 height 12
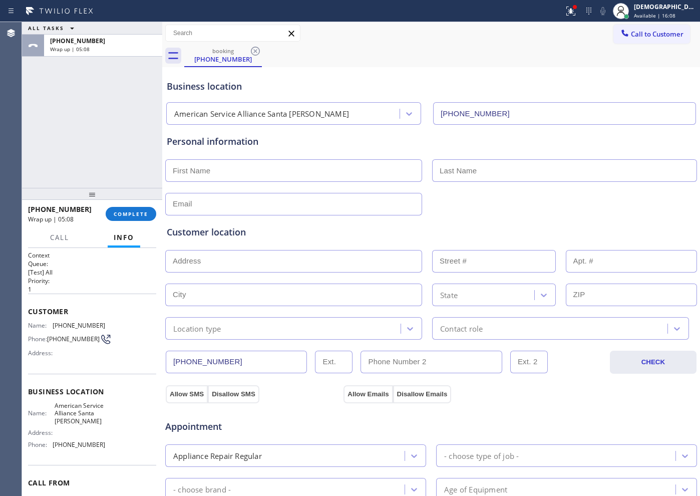
click at [98, 163] on div "ALL TASKS ALL TASKS ACTIVE TASKS TASKS IN WRAP UP [PHONE_NUMBER] Wrap up | 05:08" at bounding box center [92, 105] width 140 height 166
click at [116, 211] on span "COMPLETE" at bounding box center [131, 213] width 35 height 7
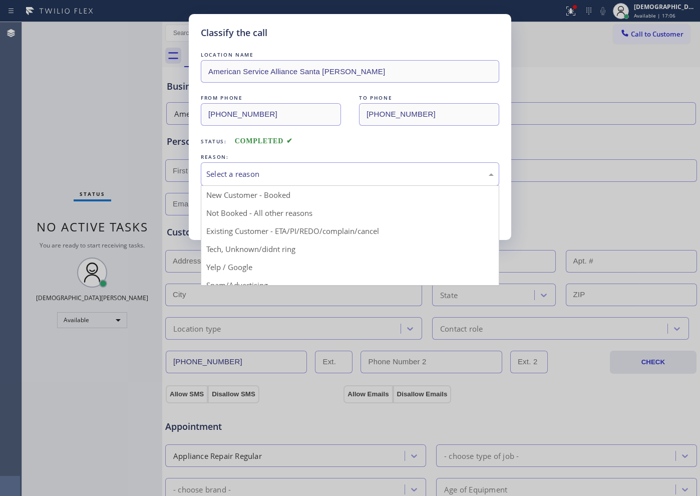
click at [300, 169] on div "Select a reason" at bounding box center [350, 174] width 288 height 12
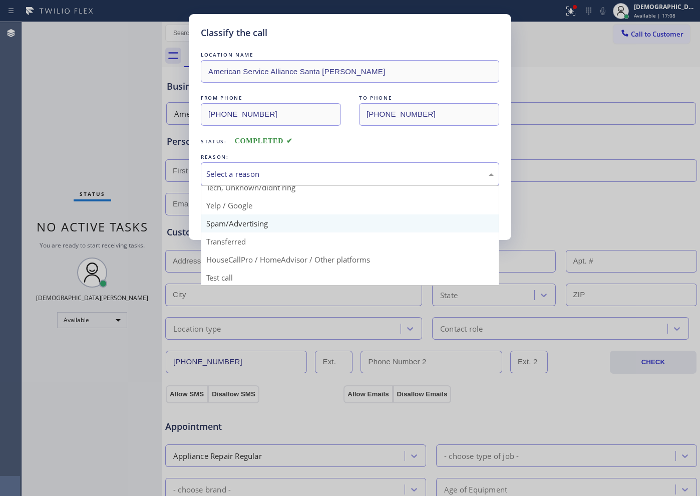
scroll to position [63, 0]
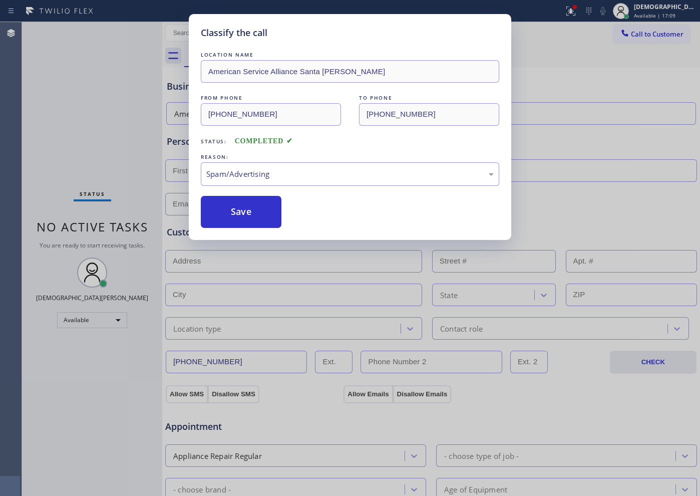
click at [254, 218] on button "Save" at bounding box center [241, 212] width 81 height 32
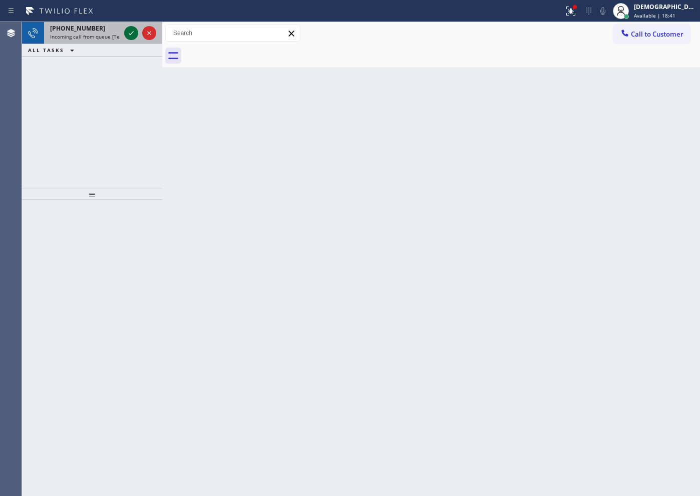
click at [130, 31] on icon at bounding box center [131, 33] width 12 height 12
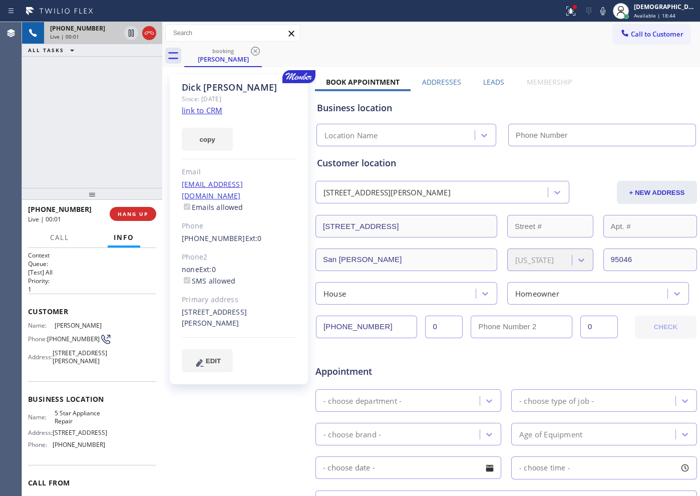
type input "[PHONE_NUMBER]"
drag, startPoint x: 239, startPoint y: 91, endPoint x: 182, endPoint y: 89, distance: 57.1
click at [182, 89] on div "[PERSON_NAME]" at bounding box center [239, 88] width 115 height 12
click at [210, 112] on link "link to CRM" at bounding box center [202, 110] width 41 height 10
click at [127, 31] on icon at bounding box center [131, 33] width 12 height 12
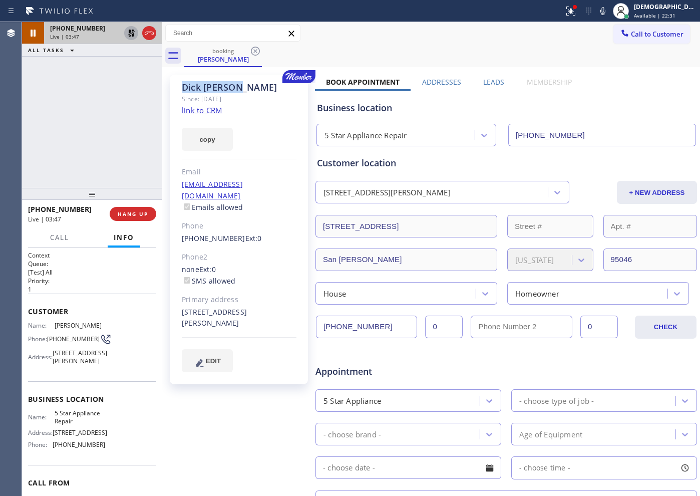
click at [129, 37] on icon at bounding box center [131, 33] width 12 height 12
click at [146, 34] on icon at bounding box center [149, 33] width 12 height 12
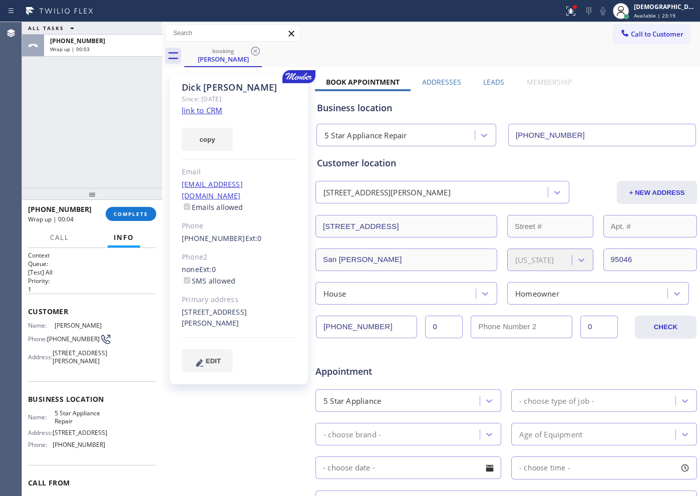
click at [97, 147] on div "ALL TASKS ALL TASKS ACTIVE TASKS TASKS IN WRAP UP [PHONE_NUMBER] Wrap up | 00:03" at bounding box center [92, 105] width 140 height 166
click at [133, 223] on div "[PHONE_NUMBER] Wrap up | 03:34 COMPLETE" at bounding box center [92, 214] width 128 height 26
click at [132, 217] on button "COMPLETE" at bounding box center [131, 214] width 51 height 14
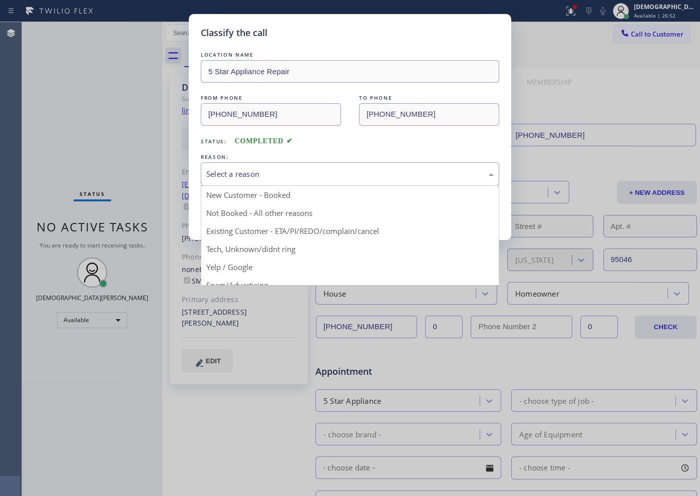
click at [278, 178] on div "Select a reason" at bounding box center [350, 174] width 288 height 12
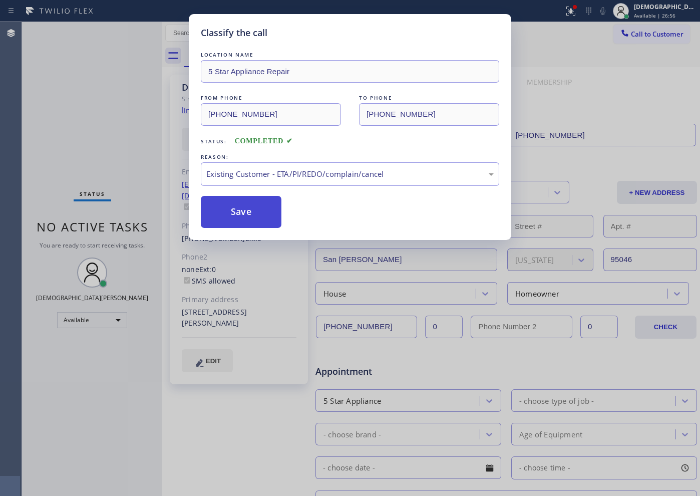
click at [264, 223] on button "Save" at bounding box center [241, 212] width 81 height 32
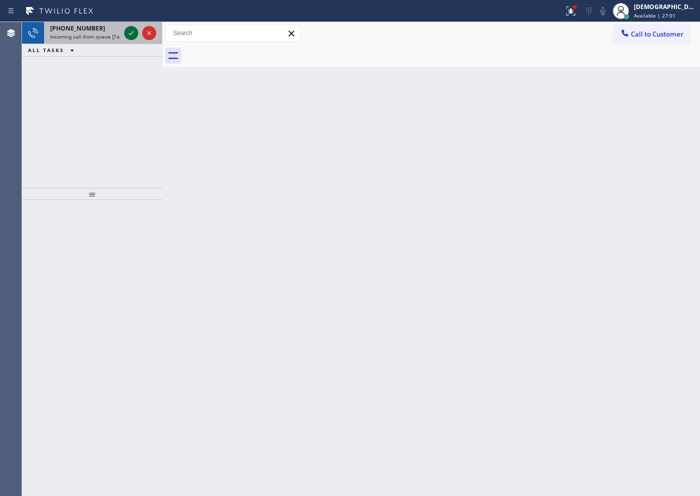
click at [130, 32] on icon at bounding box center [131, 33] width 12 height 12
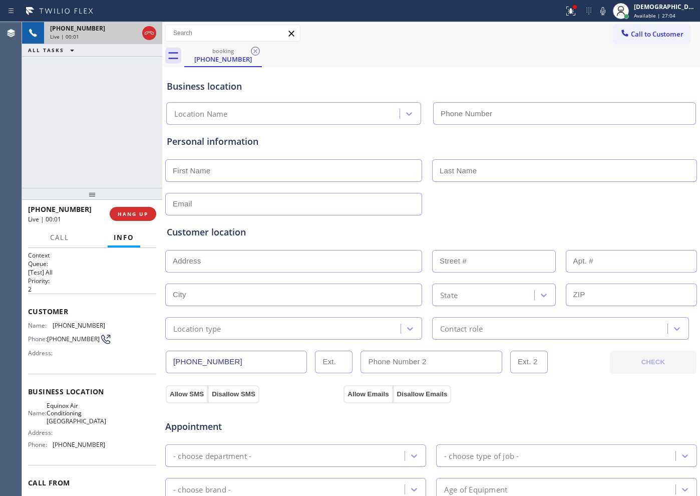
type input "[PHONE_NUMBER]"
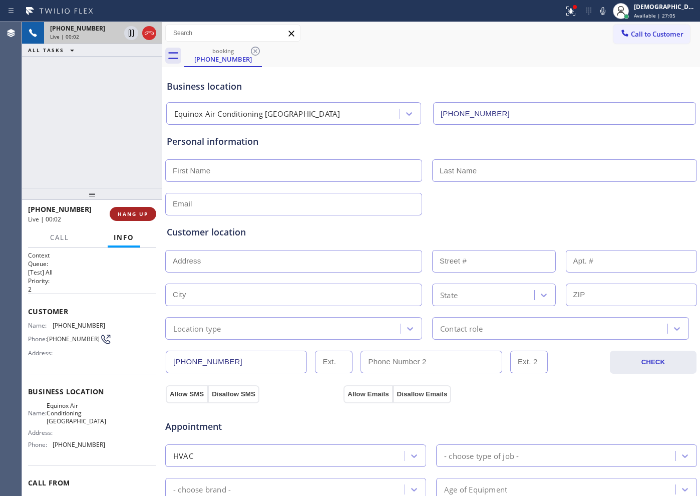
click at [150, 207] on button "HANG UP" at bounding box center [133, 214] width 47 height 14
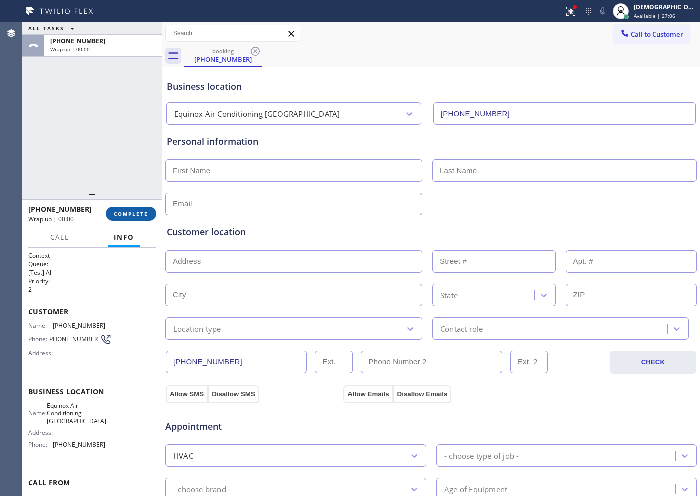
click at [139, 217] on button "COMPLETE" at bounding box center [131, 214] width 51 height 14
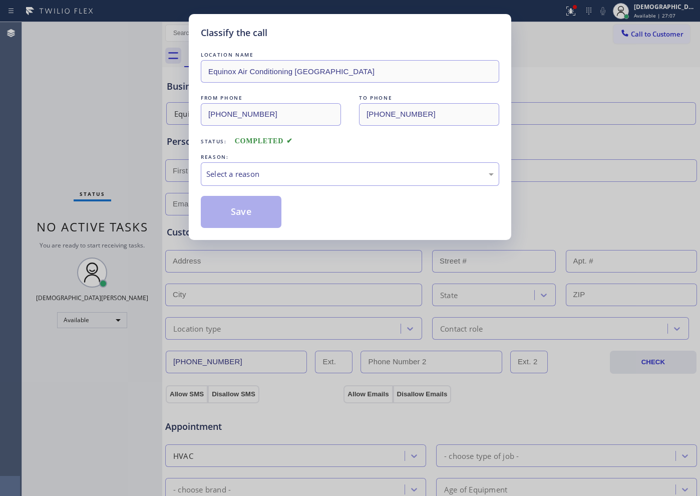
click at [281, 194] on div "LOCATION NAME Equinox Air Conditioning Alameda FROM PHONE [PHONE_NUMBER] TO PHO…" at bounding box center [350, 139] width 299 height 178
click at [280, 183] on div "Select a reason" at bounding box center [350, 174] width 299 height 24
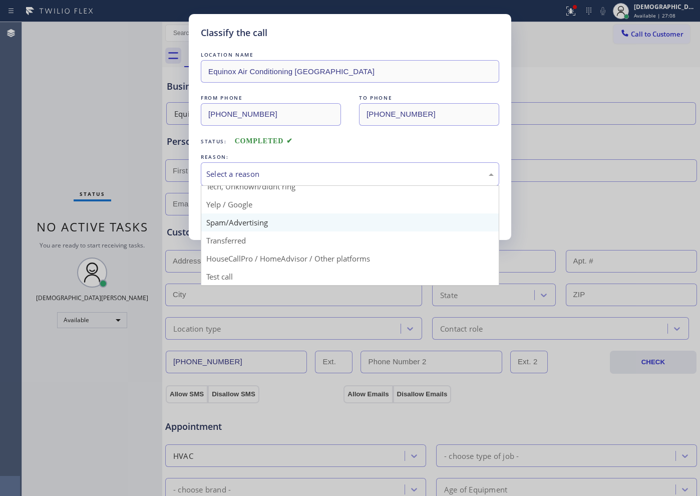
scroll to position [63, 0]
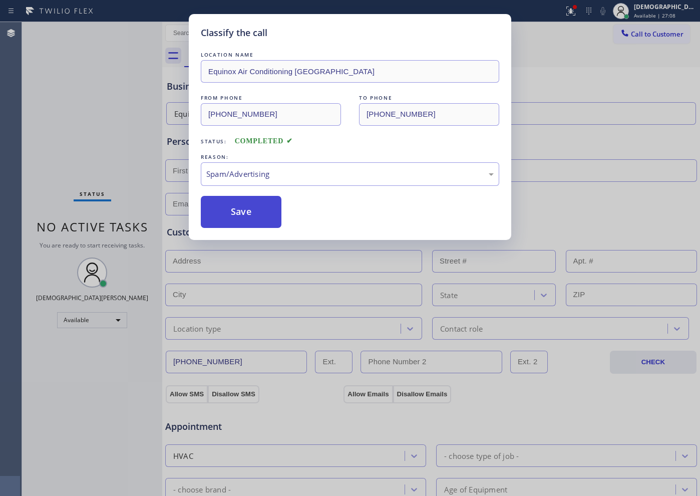
click at [252, 217] on button "Save" at bounding box center [241, 212] width 81 height 32
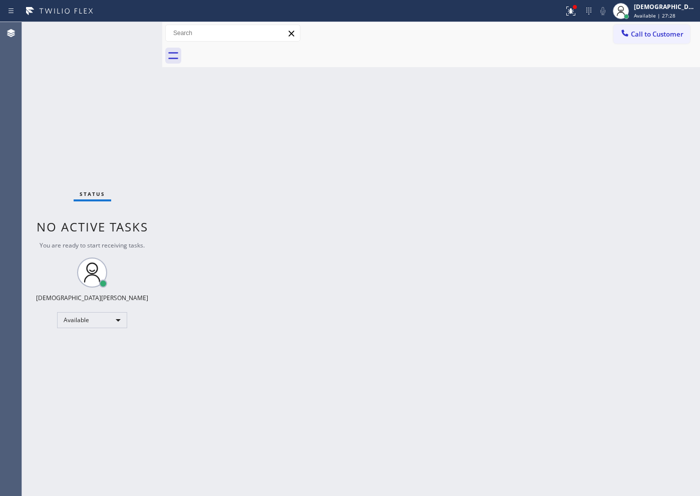
click at [57, 202] on div "Status No active tasks You are ready to start receiving tasks. Christian Cinco …" at bounding box center [92, 259] width 140 height 474
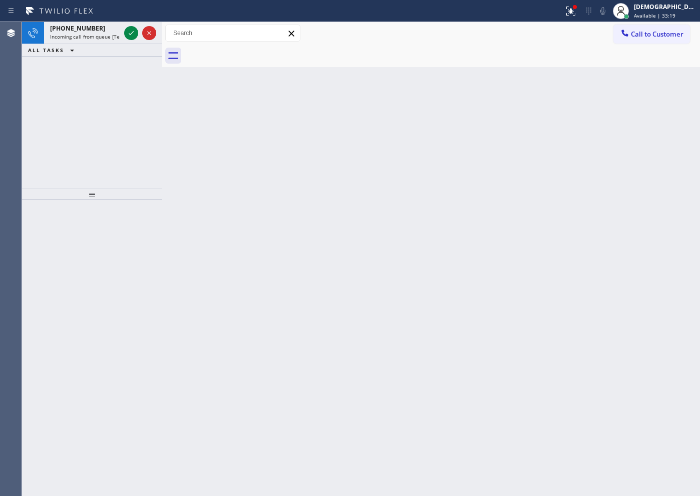
drag, startPoint x: 41, startPoint y: 109, endPoint x: 69, endPoint y: 97, distance: 30.3
click at [41, 109] on div "[PHONE_NUMBER] Incoming call from queue [Test] All ALL TASKS ALL TASKS ACTIVE T…" at bounding box center [92, 105] width 140 height 166
click at [132, 37] on icon at bounding box center [131, 33] width 12 height 12
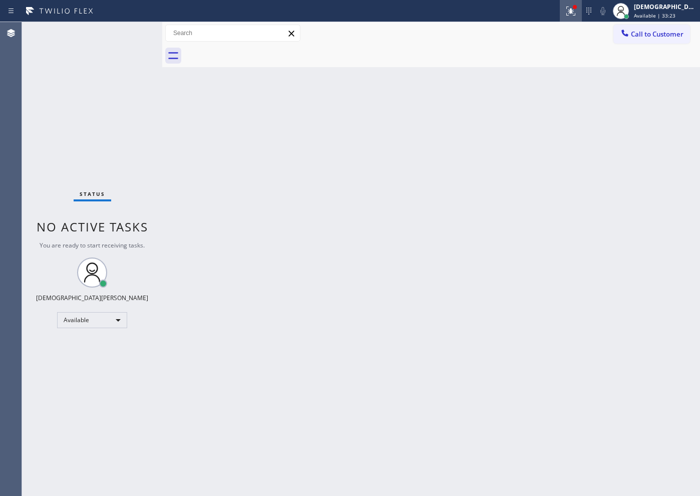
click at [582, 17] on button at bounding box center [571, 11] width 22 height 22
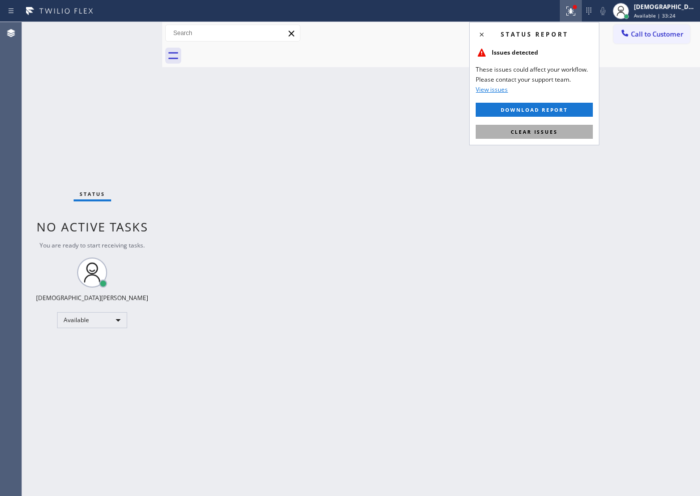
click at [553, 131] on span "Clear issues" at bounding box center [534, 131] width 47 height 7
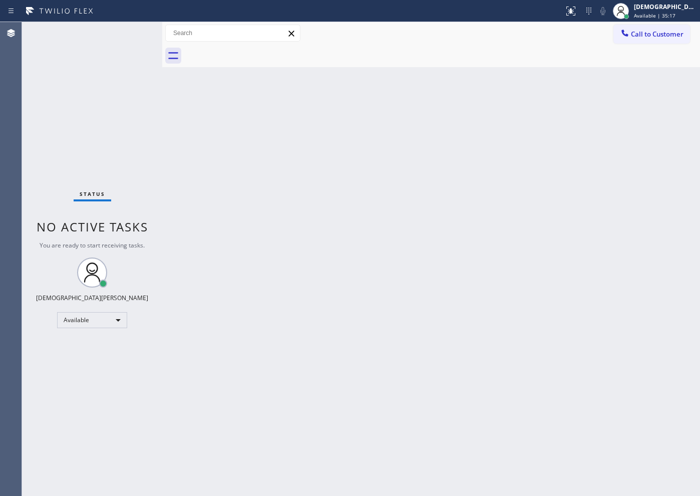
click at [56, 186] on div "Status No active tasks You are ready to start receiving tasks. Christian Cinco …" at bounding box center [92, 259] width 140 height 474
click at [112, 321] on div "Available" at bounding box center [92, 320] width 70 height 16
click at [104, 370] on li "Break" at bounding box center [92, 372] width 68 height 12
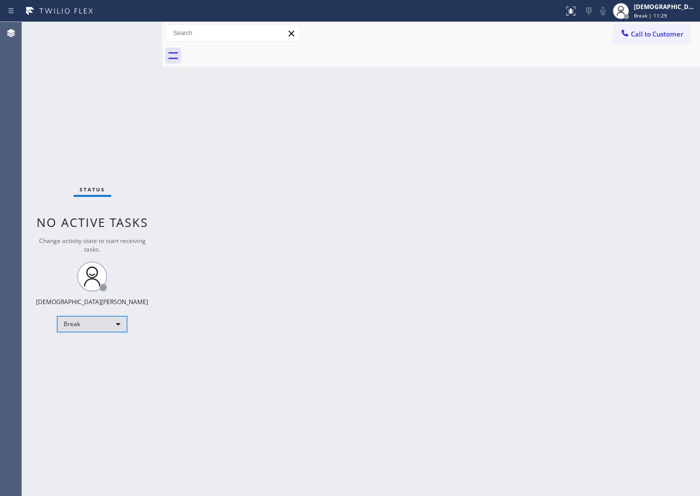
click at [71, 326] on div "Break" at bounding box center [92, 324] width 70 height 16
click at [97, 348] on li "Available" at bounding box center [92, 351] width 68 height 12
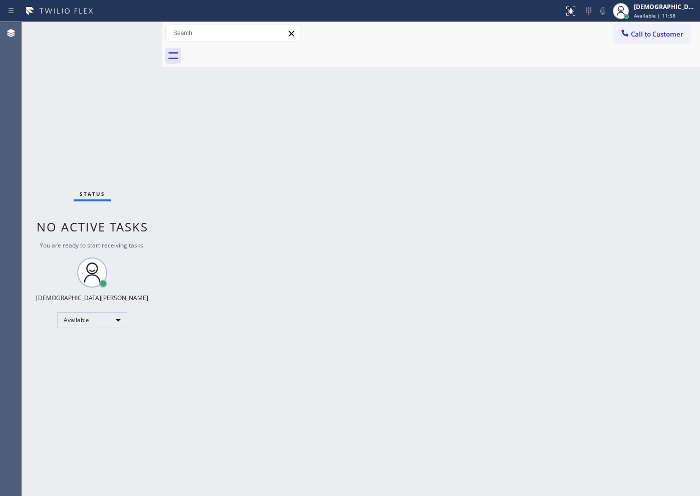
click at [129, 33] on div "Status No active tasks You are ready to start receiving tasks. Christian Cinco …" at bounding box center [92, 259] width 140 height 474
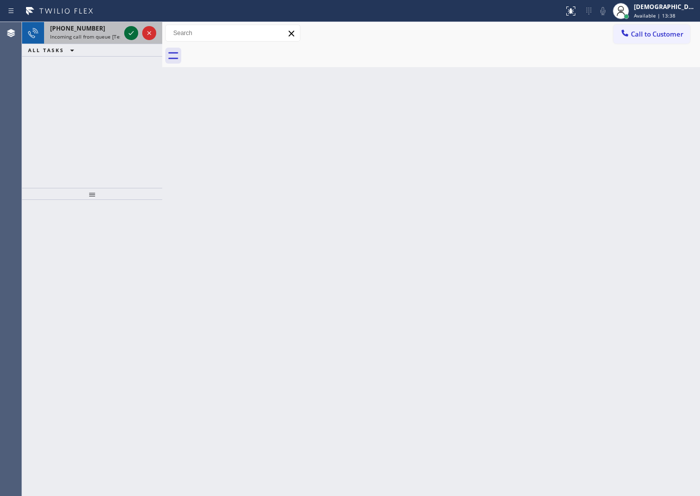
click at [127, 32] on icon at bounding box center [131, 33] width 12 height 12
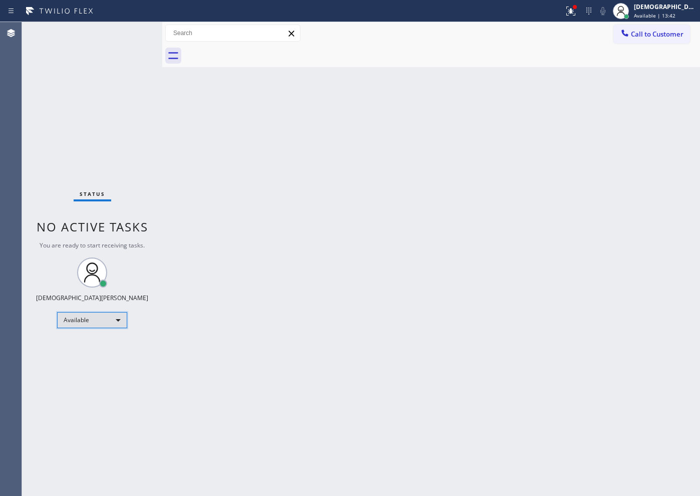
click at [100, 325] on div "Available" at bounding box center [92, 320] width 70 height 16
click at [92, 358] on li "Unavailable" at bounding box center [92, 359] width 68 height 12
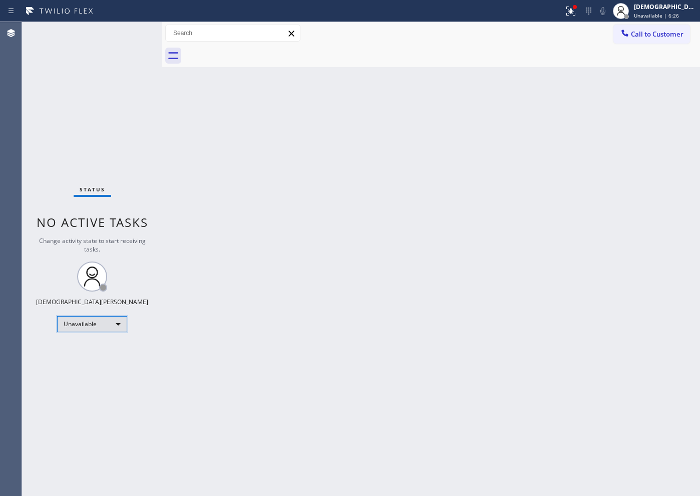
click at [87, 321] on div "Unavailable" at bounding box center [92, 324] width 70 height 16
click at [94, 353] on li "Available" at bounding box center [92, 351] width 68 height 12
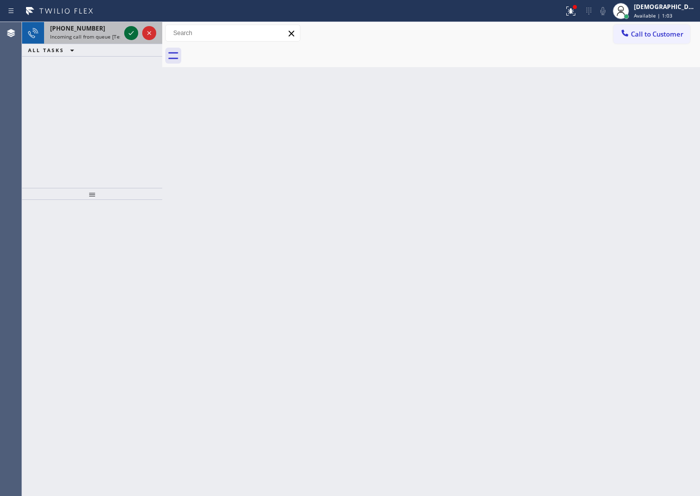
click at [126, 30] on icon at bounding box center [131, 33] width 12 height 12
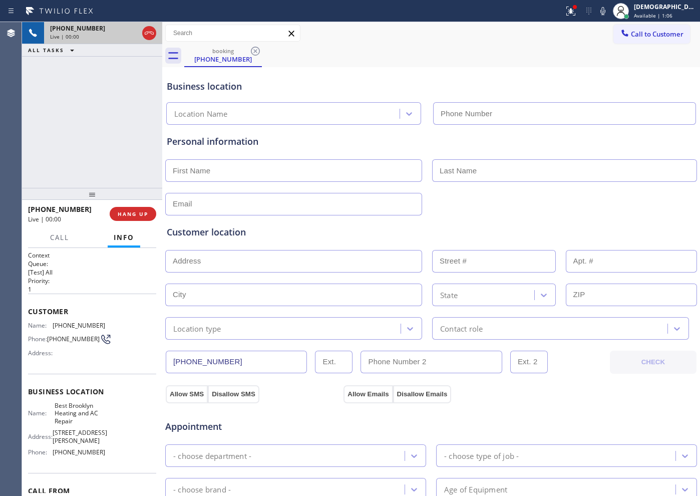
type input "[PHONE_NUMBER]"
click at [148, 38] on icon at bounding box center [149, 33] width 12 height 12
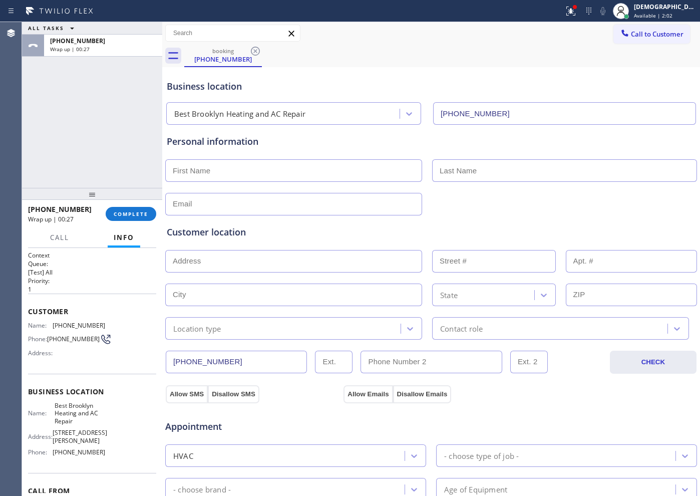
click at [73, 108] on div "ALL TASKS ALL TASKS ACTIVE TASKS TASKS IN WRAP UP [PHONE_NUMBER] Wrap up | 00:27" at bounding box center [92, 105] width 140 height 166
click at [141, 210] on span "COMPLETE" at bounding box center [131, 213] width 35 height 7
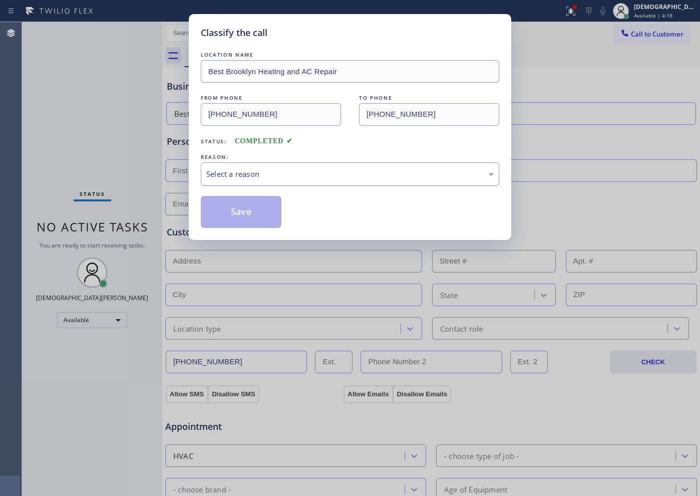
click at [245, 170] on div "Select a reason" at bounding box center [350, 174] width 288 height 12
click at [236, 207] on button "Save" at bounding box center [241, 212] width 81 height 32
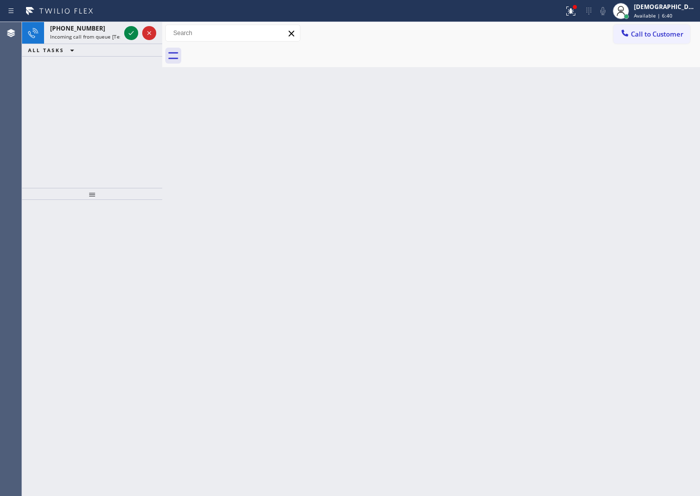
click at [71, 135] on div "[PHONE_NUMBER] Incoming call from queue [Test] All ALL TASKS ALL TASKS ACTIVE T…" at bounding box center [92, 105] width 140 height 166
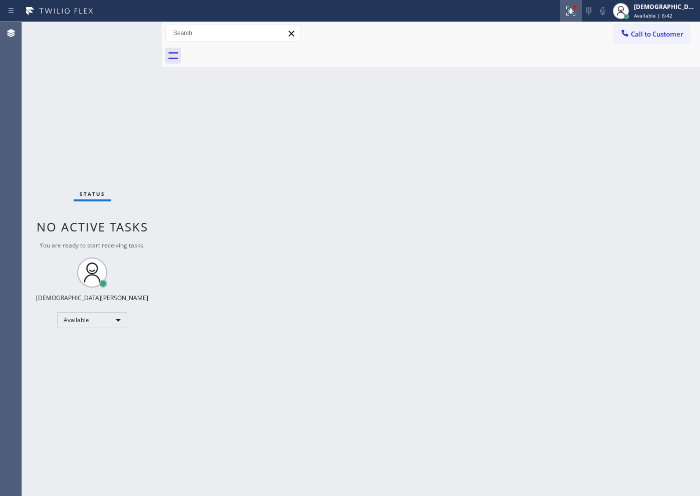
click at [573, 12] on icon at bounding box center [570, 10] width 6 height 7
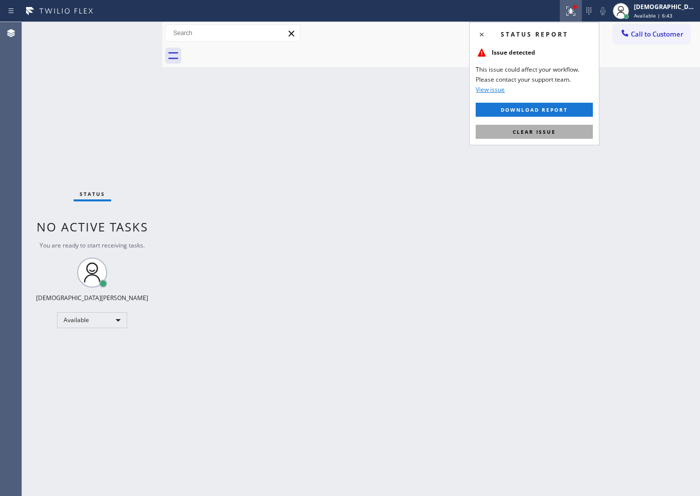
click at [567, 128] on button "Clear issue" at bounding box center [534, 132] width 117 height 14
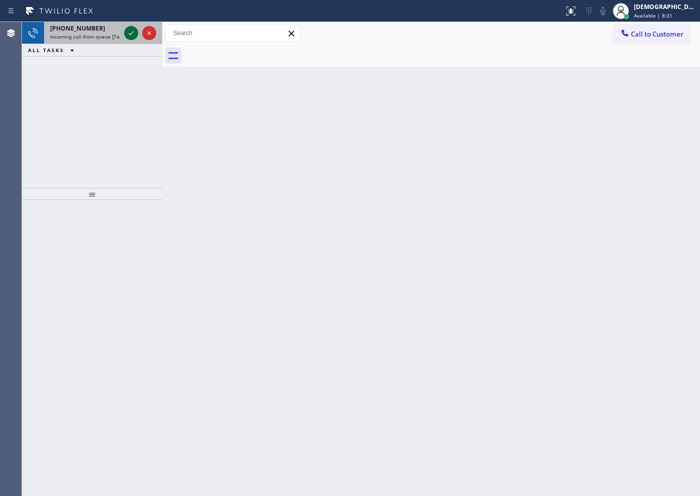
click at [131, 31] on icon at bounding box center [131, 33] width 12 height 12
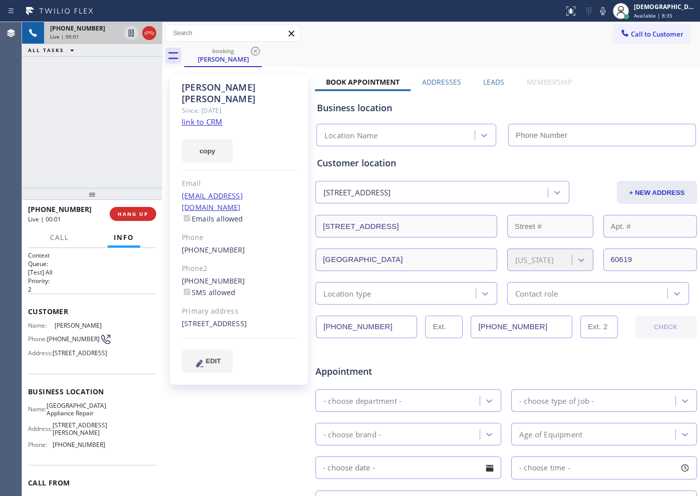
type input "[PHONE_NUMBER]"
click at [212, 117] on link "link to CRM" at bounding box center [202, 122] width 41 height 10
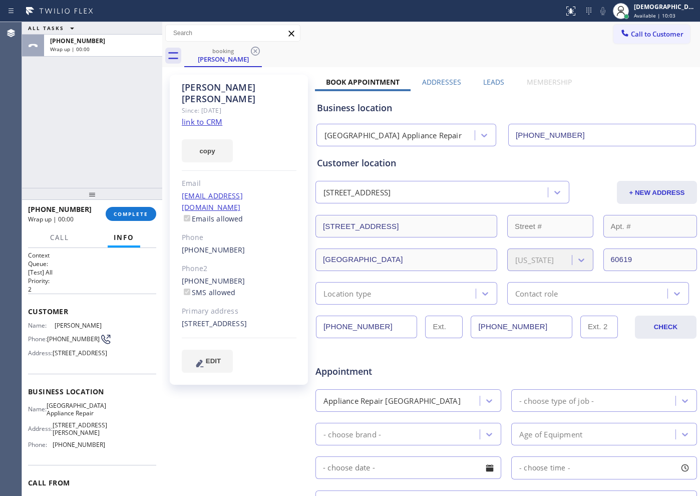
drag, startPoint x: 146, startPoint y: 36, endPoint x: 138, endPoint y: 68, distance: 32.7
click at [133, 214] on span "COMPLETE" at bounding box center [131, 213] width 35 height 7
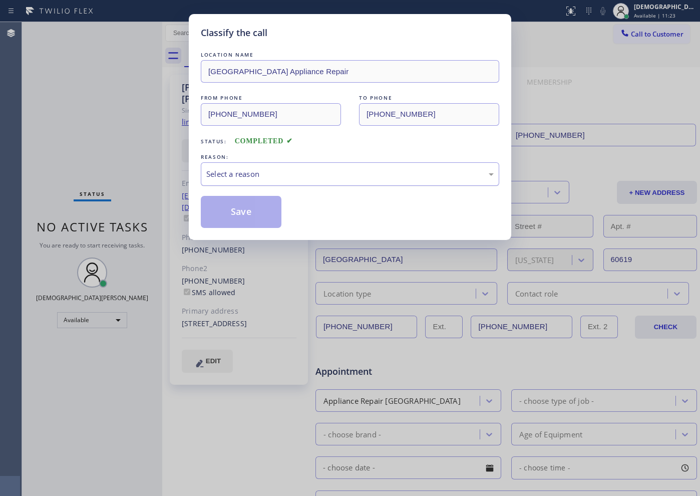
click at [257, 170] on div "Select a reason" at bounding box center [350, 174] width 288 height 12
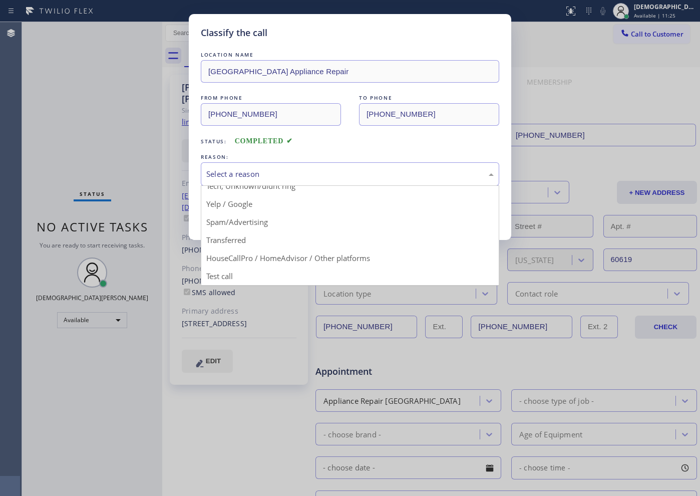
scroll to position [1, 0]
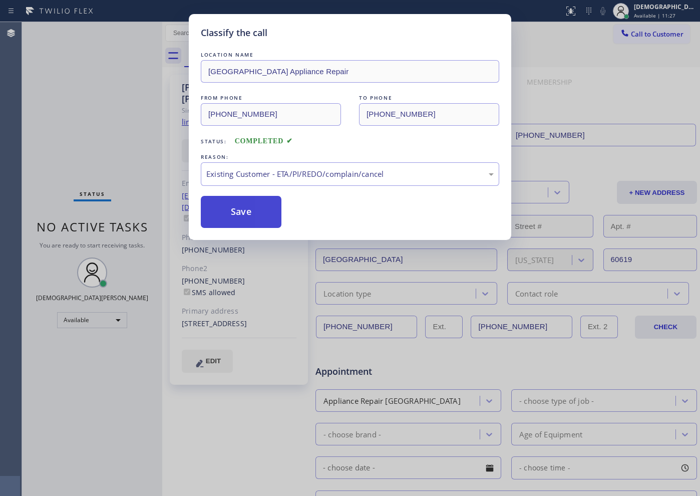
click at [258, 218] on button "Save" at bounding box center [241, 212] width 81 height 32
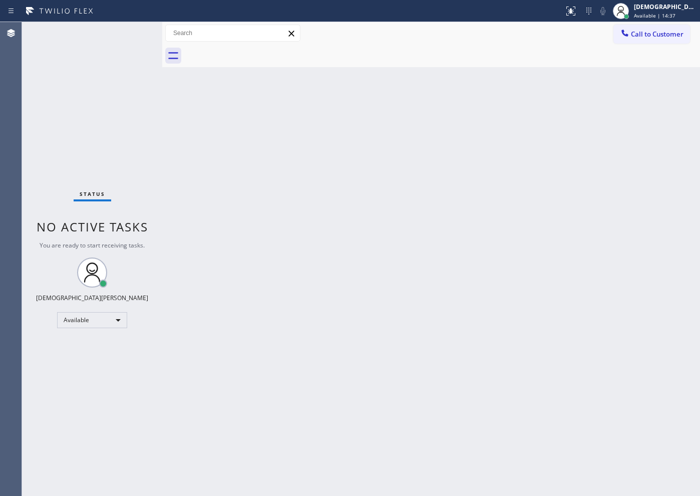
click at [127, 34] on div "Status No active tasks You are ready to start receiving tasks. Christian Cinco …" at bounding box center [92, 259] width 140 height 474
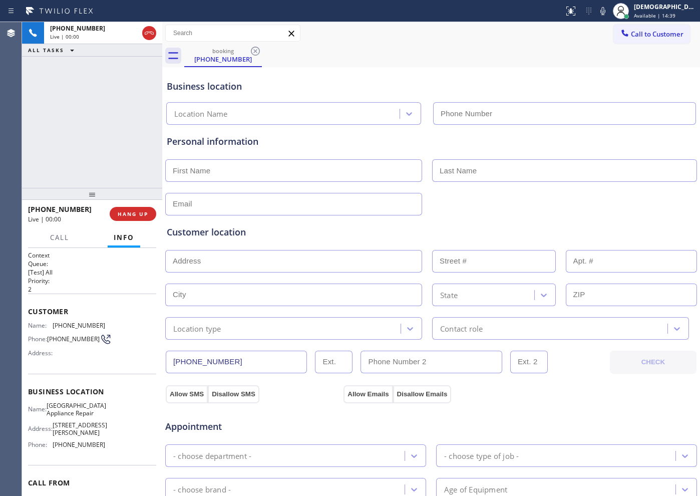
type input "[PHONE_NUMBER]"
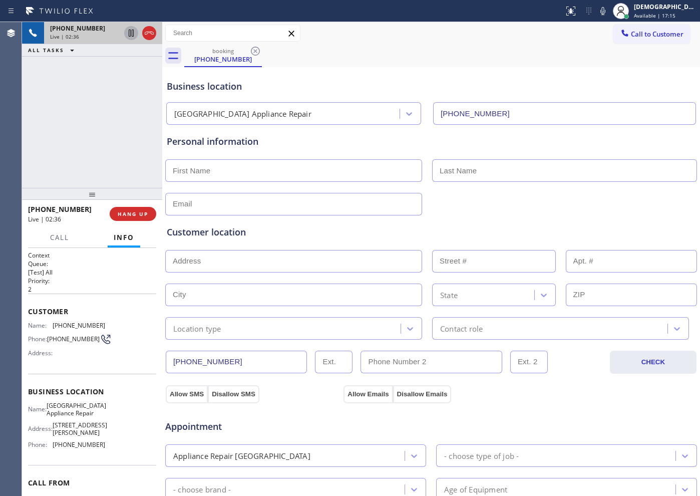
click at [128, 32] on icon at bounding box center [131, 33] width 12 height 12
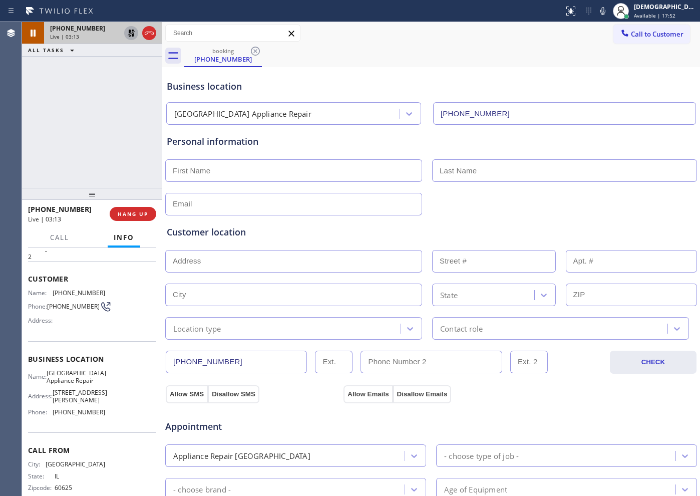
scroll to position [59, 0]
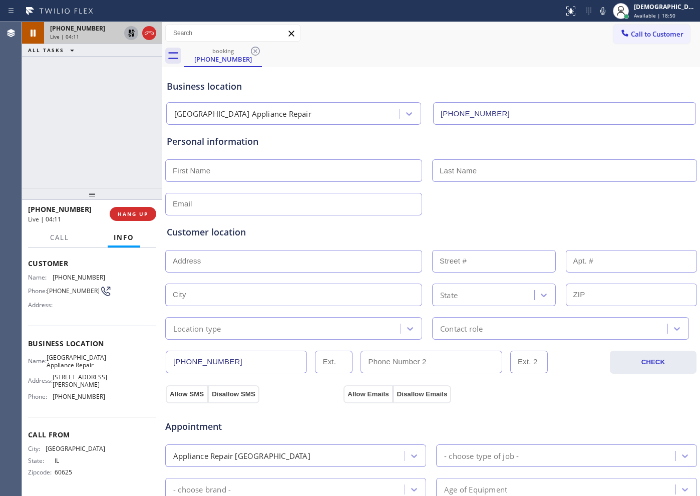
click at [129, 34] on icon at bounding box center [131, 33] width 12 height 12
drag, startPoint x: 240, startPoint y: 363, endPoint x: 167, endPoint y: 363, distance: 73.1
click at [167, 363] on input "[PHONE_NUMBER]" at bounding box center [236, 362] width 141 height 23
click at [132, 36] on icon at bounding box center [131, 33] width 5 height 7
click at [76, 115] on div "[PHONE_NUMBER] Live | 15:38 ALL TASKS ALL TASKS ACTIVE TASKS TASKS IN WRAP UP" at bounding box center [92, 105] width 140 height 166
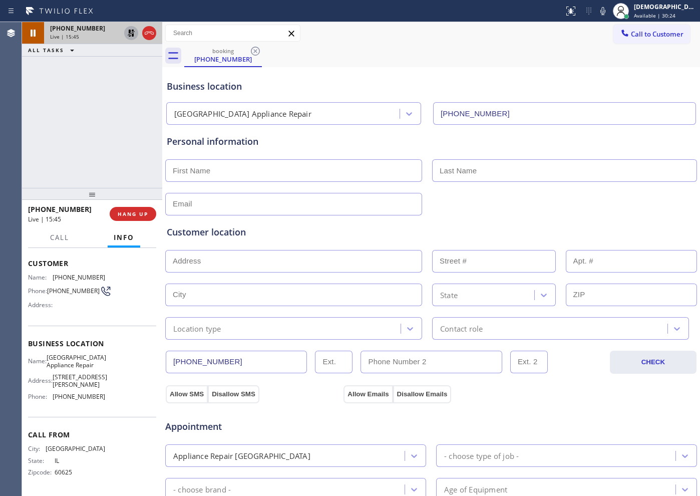
click at [48, 138] on div "[PHONE_NUMBER] Live | 15:45 ALL TASKS ALL TASKS ACTIVE TASKS TASKS IN WRAP UP" at bounding box center [92, 105] width 140 height 166
drag, startPoint x: 84, startPoint y: 116, endPoint x: 91, endPoint y: 102, distance: 16.4
click at [84, 116] on div "[PHONE_NUMBER] Live | 16:00 ALL TASKS ALL TASKS ACTIVE TASKS TASKS IN WRAP UP" at bounding box center [92, 105] width 140 height 166
click at [72, 78] on div "[PHONE_NUMBER] Live | 16:13 ALL TASKS ALL TASKS ACTIVE TASKS TASKS IN WRAP UP" at bounding box center [92, 105] width 140 height 166
click at [132, 35] on icon at bounding box center [131, 33] width 7 height 7
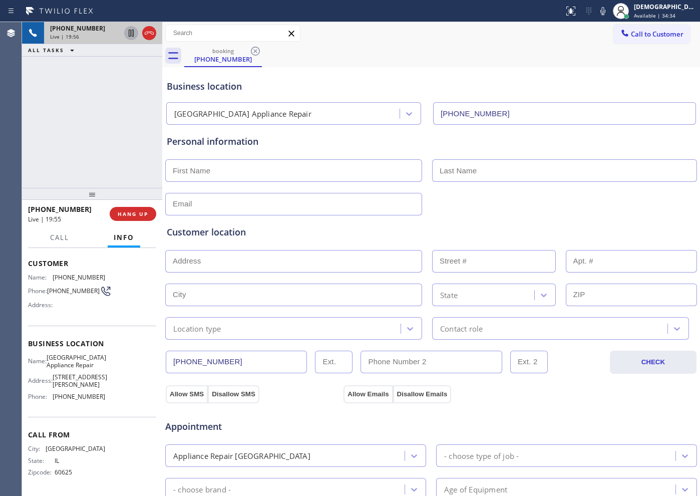
drag, startPoint x: 55, startPoint y: 122, endPoint x: 150, endPoint y: 148, distance: 98.8
click at [63, 123] on div "[PHONE_NUMBER] Live | 19:56 ALL TASKS ALL TASKS ACTIVE TASKS TASKS IN WRAP UP" at bounding box center [92, 105] width 140 height 166
click at [101, 151] on div "[PHONE_NUMBER] Live | 20:11 ALL TASKS ALL TASKS ACTIVE TASKS TASKS IN WRAP UP" at bounding box center [92, 105] width 140 height 166
drag, startPoint x: 150, startPoint y: 35, endPoint x: 297, endPoint y: 73, distance: 151.1
click at [150, 34] on icon at bounding box center [149, 33] width 12 height 12
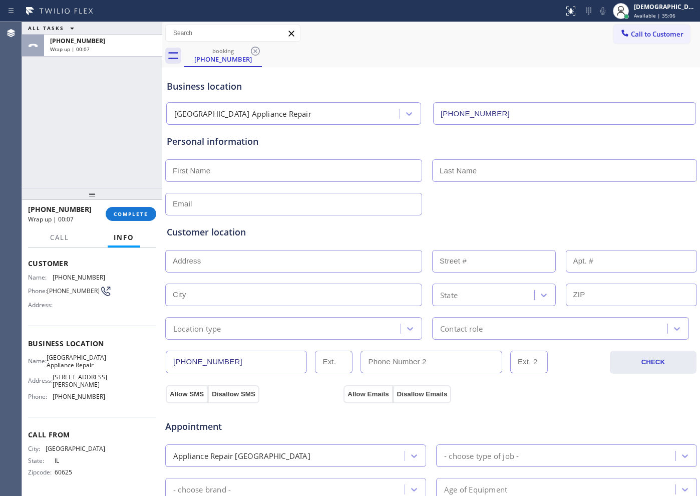
click at [224, 165] on input "text" at bounding box center [293, 170] width 257 height 23
paste input "[PERSON_NAME]"
type input "[PERSON_NAME]"
click at [85, 75] on div "ALL TASKS ALL TASKS ACTIVE TASKS TASKS IN WRAP UP [PHONE_NUMBER] Wrap up | 00:50" at bounding box center [92, 105] width 140 height 166
click at [466, 168] on input "text" at bounding box center [564, 170] width 265 height 23
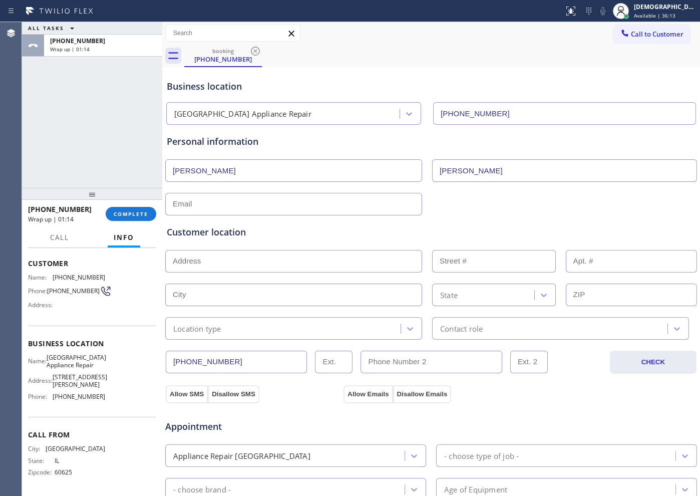
type input "[PERSON_NAME]"
click at [269, 206] on input "text" at bounding box center [293, 204] width 257 height 23
paste input "[EMAIL_ADDRESS][DOMAIN_NAME]"
type input "[EMAIL_ADDRESS][DOMAIN_NAME]"
click at [210, 260] on input "text" at bounding box center [293, 261] width 257 height 23
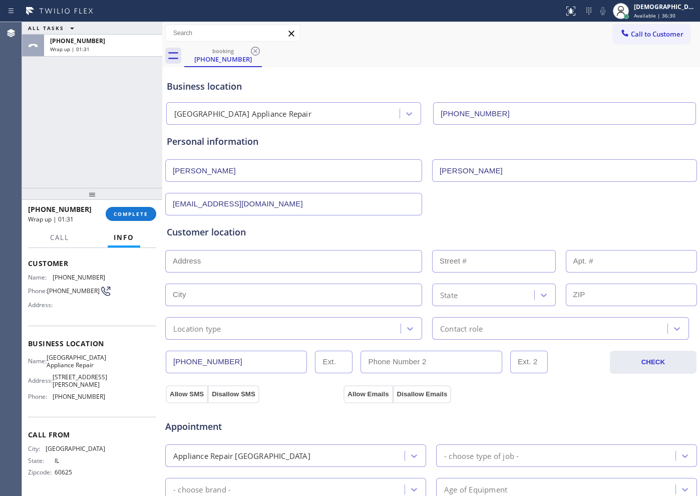
paste input "[STREET_ADDRESS]"
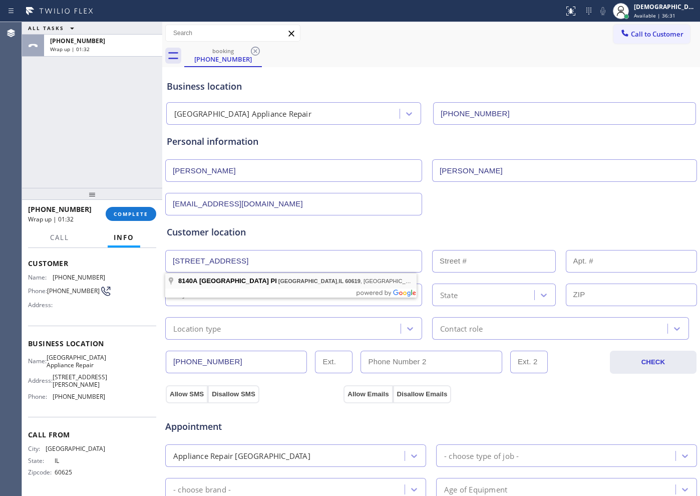
type input "[STREET_ADDRESS]"
type input "8140A"
type input "[GEOGRAPHIC_DATA]"
type input "60619"
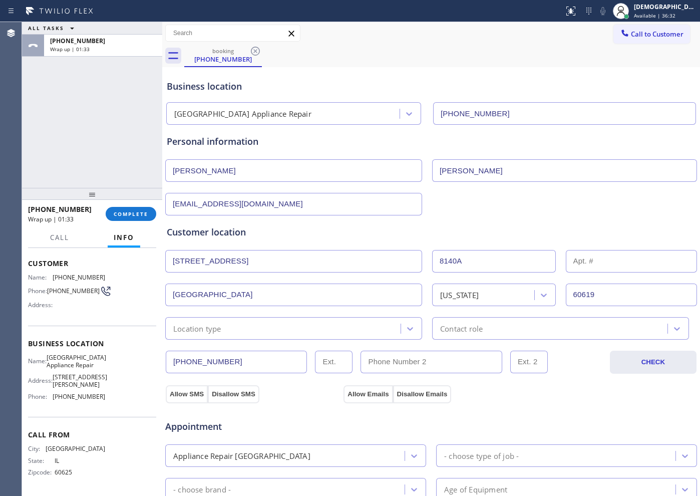
click at [229, 328] on div "Location type" at bounding box center [284, 329] width 232 height 18
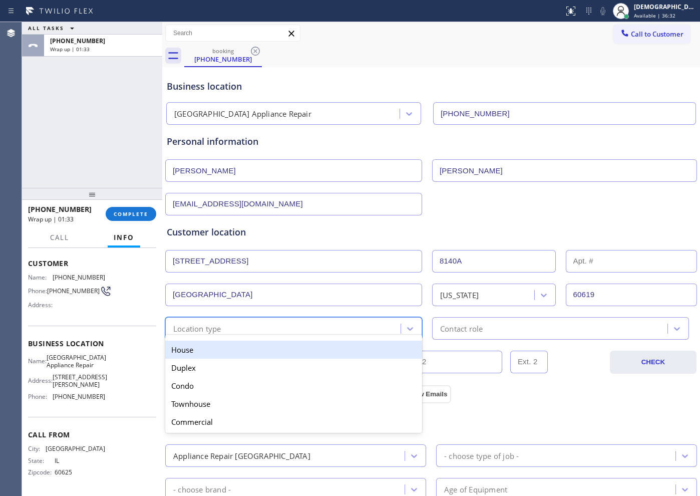
click at [231, 349] on div "House" at bounding box center [293, 350] width 257 height 18
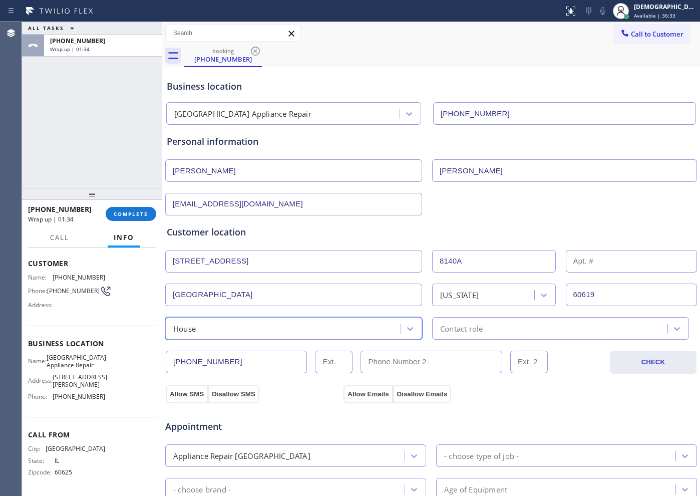
click at [453, 326] on div "Contact role" at bounding box center [461, 329] width 43 height 12
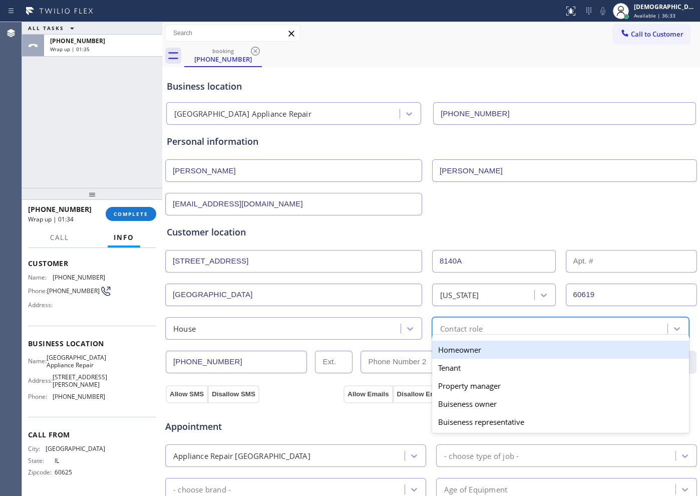
click at [461, 347] on div "Homeowner" at bounding box center [560, 350] width 257 height 18
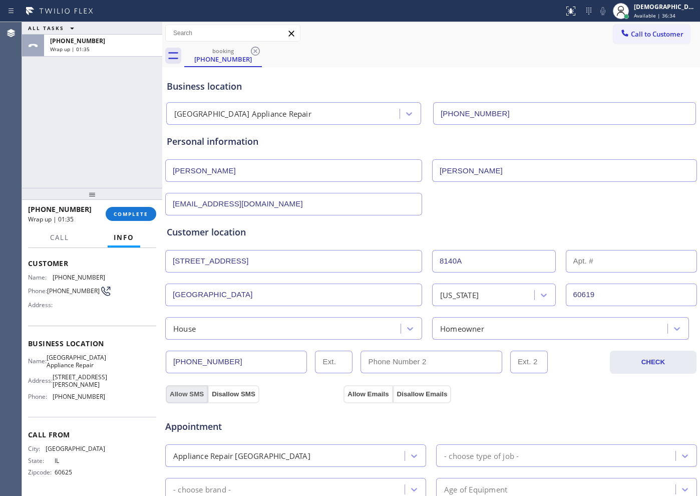
click at [197, 393] on button "Allow SMS" at bounding box center [187, 394] width 42 height 18
click at [357, 390] on button "Allow Emails" at bounding box center [368, 394] width 49 height 18
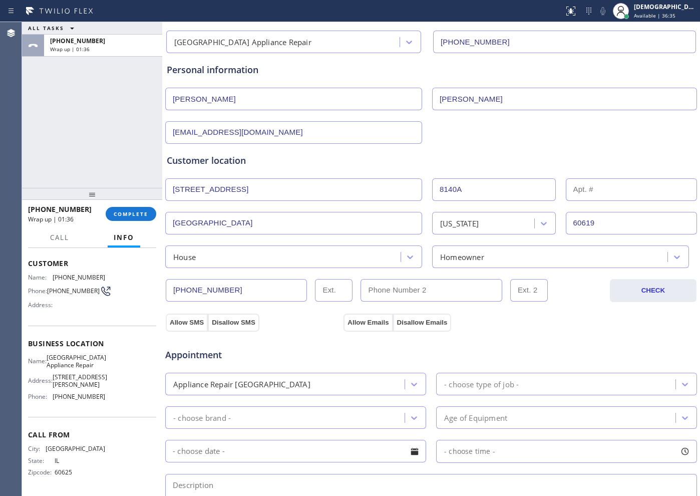
scroll to position [125, 0]
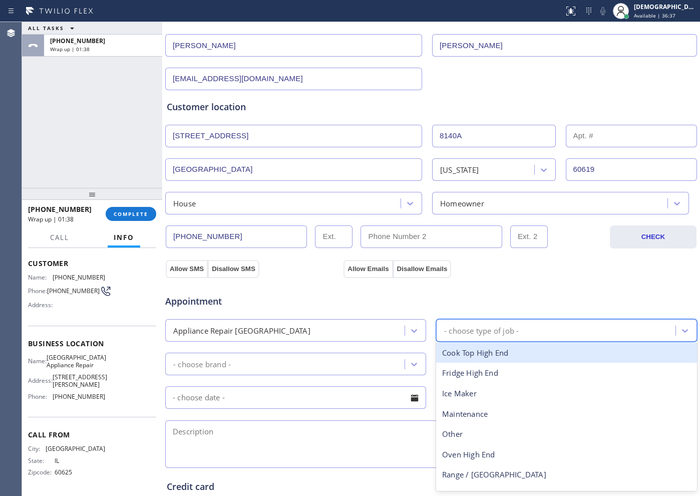
click at [463, 329] on div "- choose type of job -" at bounding box center [481, 331] width 75 height 12
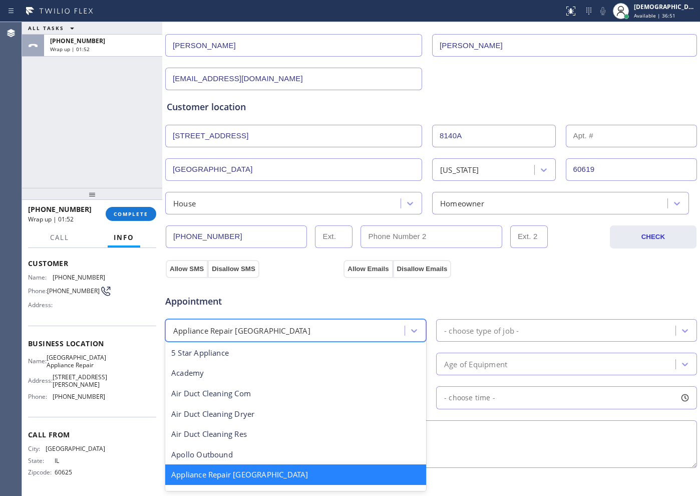
click at [358, 329] on div "Appliance Repair [GEOGRAPHIC_DATA]" at bounding box center [286, 331] width 236 height 18
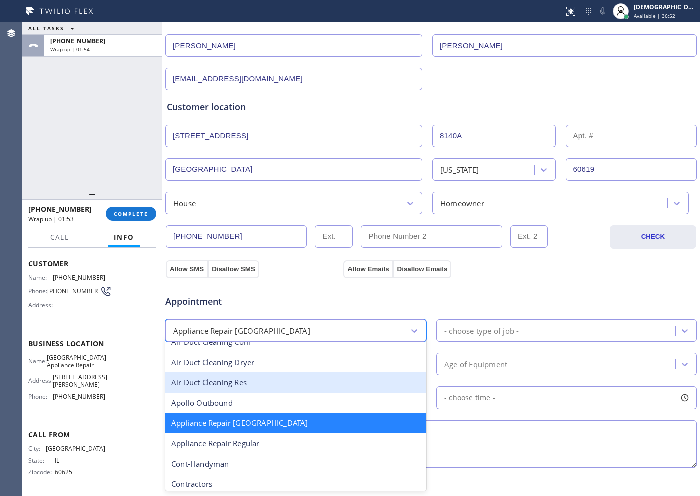
scroll to position [64, 0]
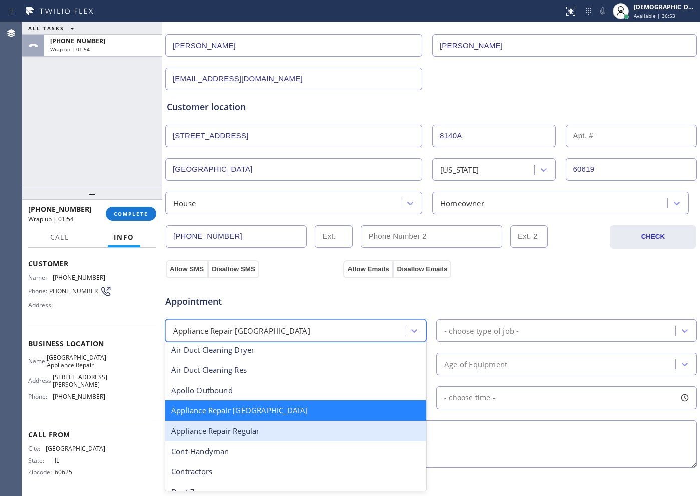
click at [320, 428] on div "Appliance Repair Regular" at bounding box center [295, 431] width 261 height 21
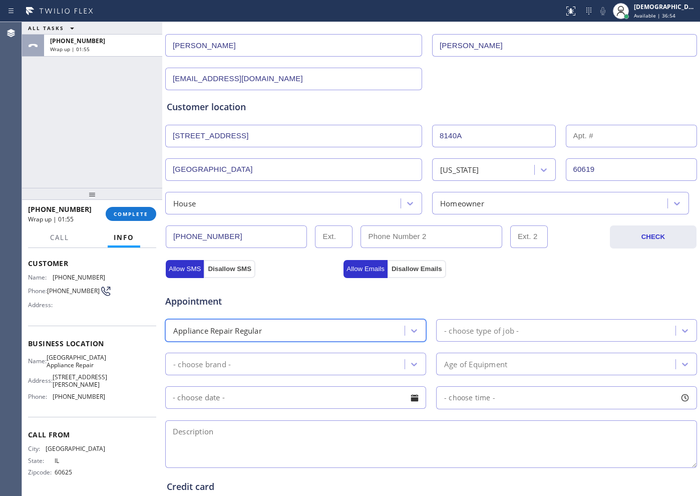
click at [460, 331] on div "- choose type of job -" at bounding box center [481, 331] width 75 height 12
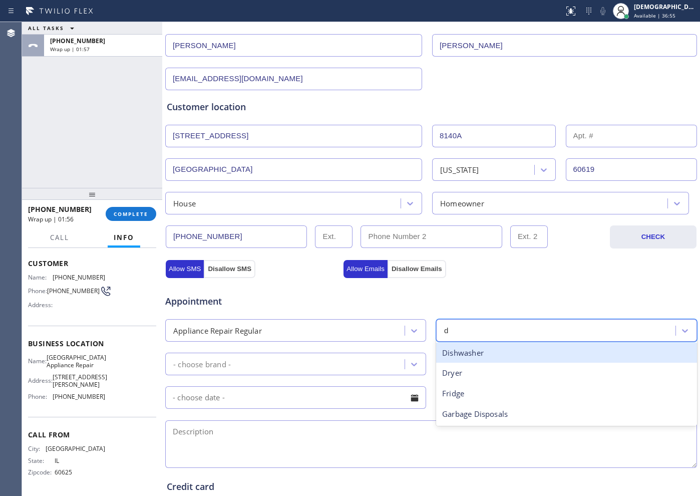
type input "dr"
click at [461, 354] on div "Dryer" at bounding box center [566, 353] width 261 height 21
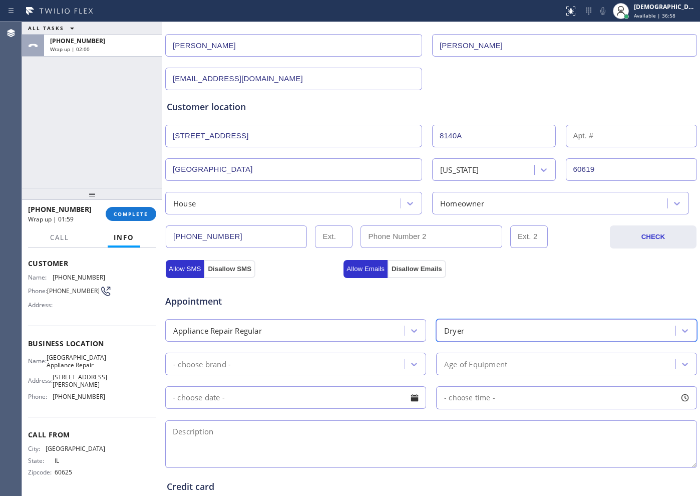
click at [354, 372] on div "- choose brand -" at bounding box center [286, 364] width 236 height 18
drag, startPoint x: 78, startPoint y: 105, endPoint x: 233, endPoint y: 148, distance: 160.7
click at [82, 105] on div "ALL TASKS ALL TASKS ACTIVE TASKS TASKS IN WRAP UP [PHONE_NUMBER] Wrap up | 03:02" at bounding box center [92, 105] width 140 height 166
click at [293, 358] on div "- choose brand -" at bounding box center [286, 364] width 236 height 18
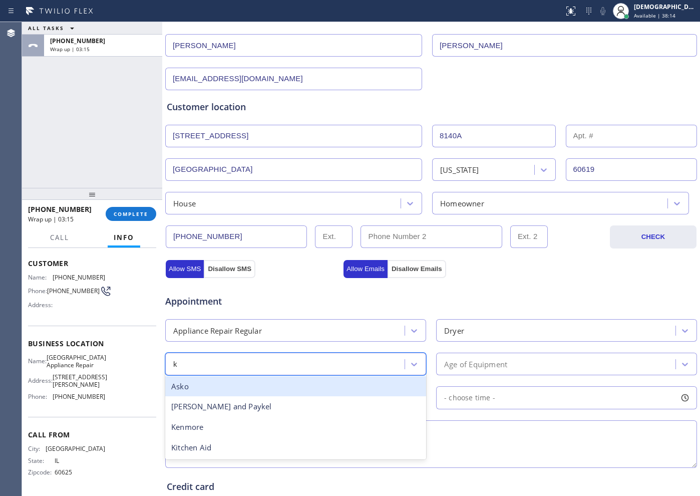
type input "ke"
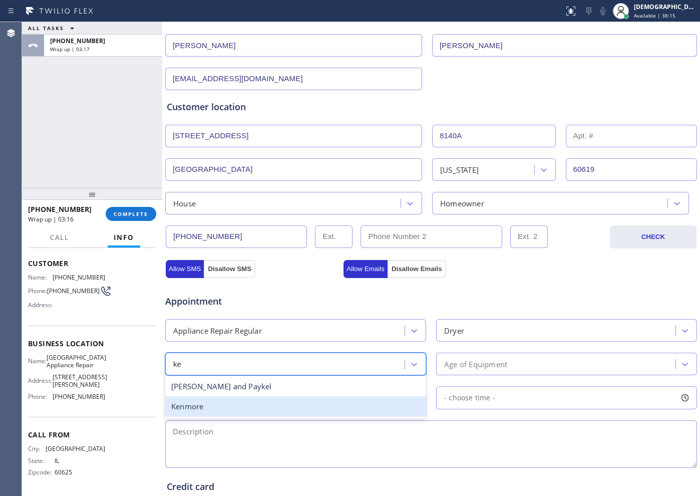
click at [268, 401] on div "Kenmore" at bounding box center [295, 406] width 261 height 21
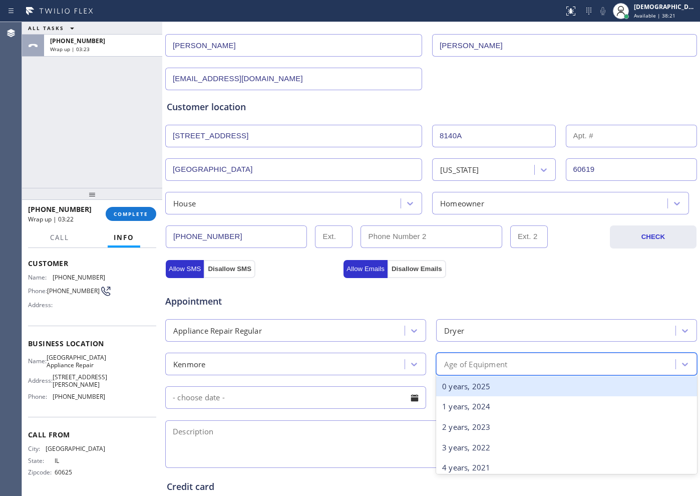
click at [507, 364] on div "Age of Equipment" at bounding box center [557, 364] width 236 height 18
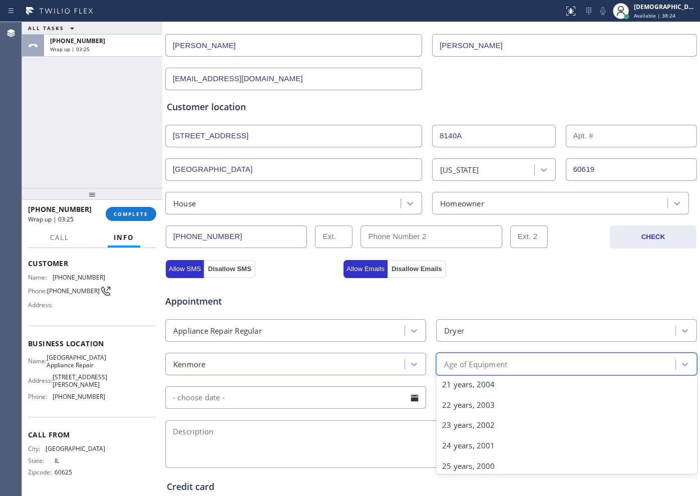
scroll to position [376, 0]
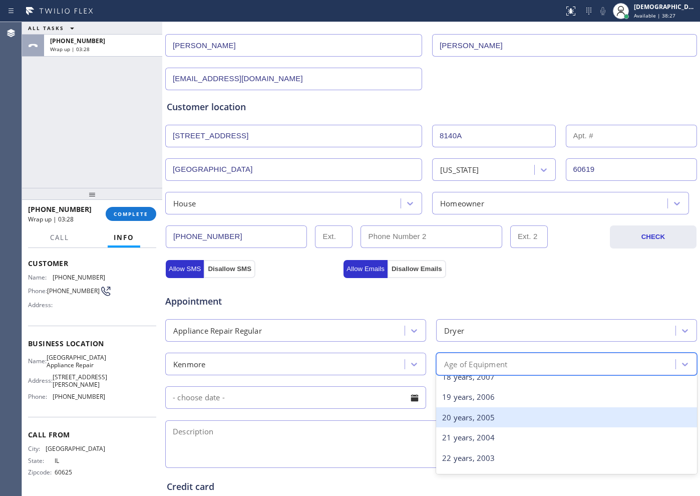
click at [490, 414] on div "20 years, 2005" at bounding box center [566, 417] width 261 height 21
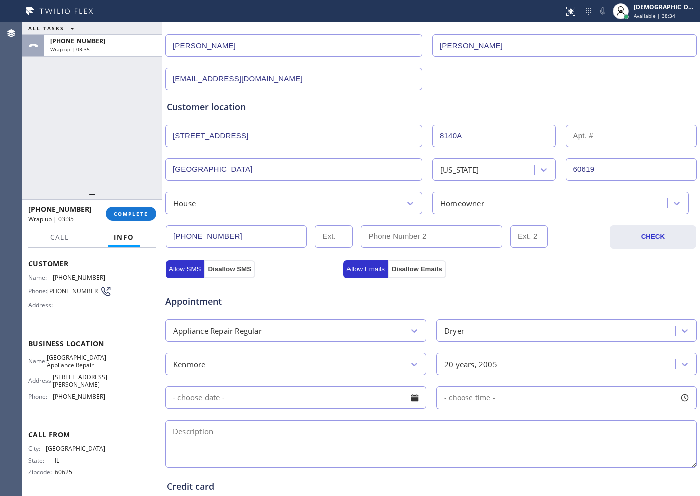
click at [322, 406] on input "text" at bounding box center [295, 397] width 261 height 23
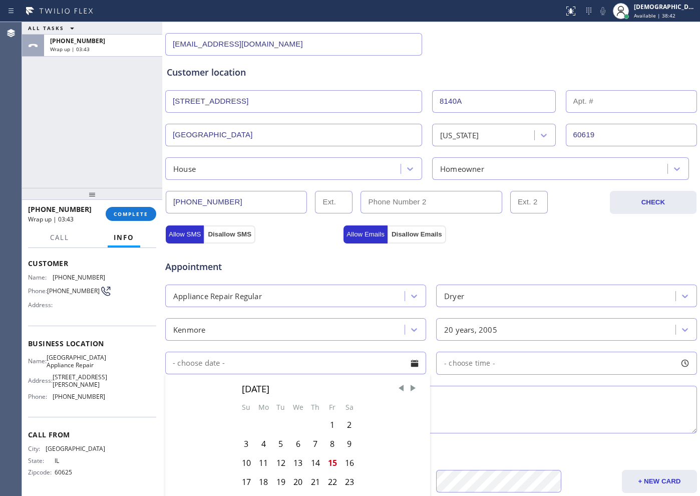
scroll to position [188, 0]
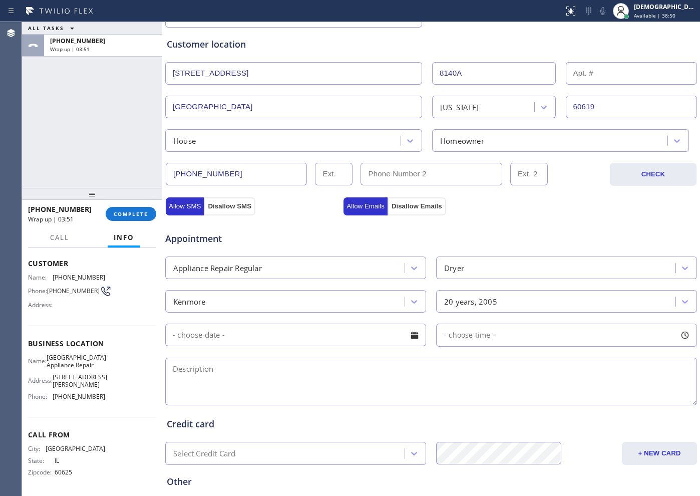
click at [286, 335] on input "text" at bounding box center [295, 335] width 261 height 23
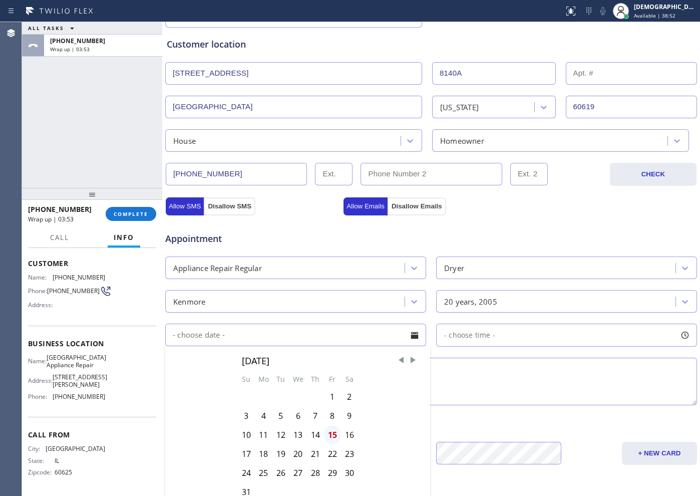
click at [329, 436] on div "15" at bounding box center [332, 434] width 17 height 19
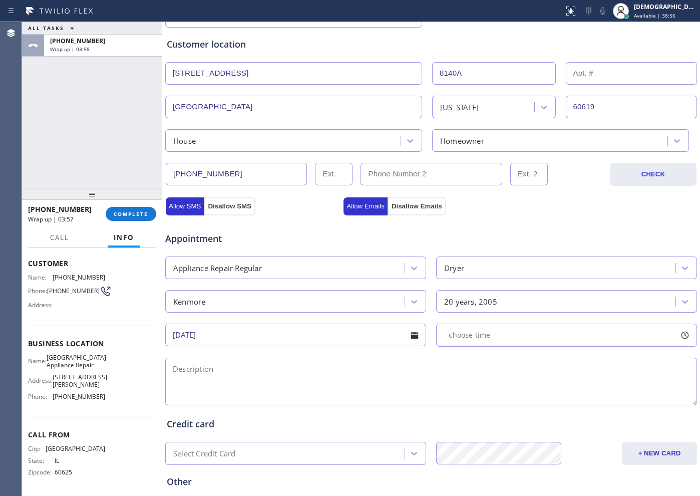
click at [256, 336] on input "[DATE]" at bounding box center [295, 335] width 261 height 23
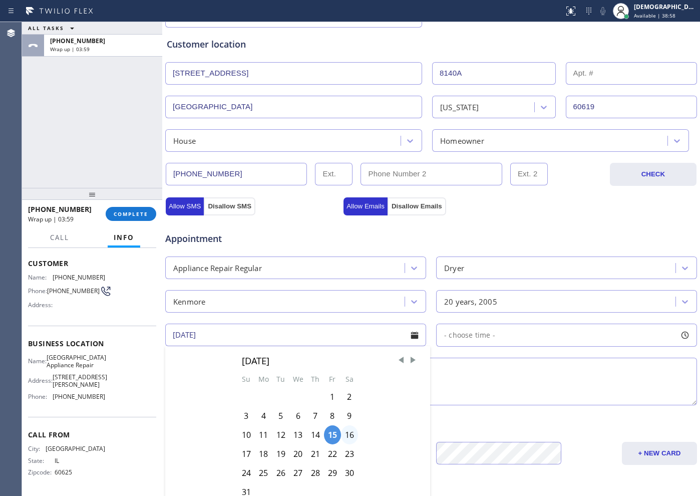
click at [348, 440] on div "16" at bounding box center [349, 434] width 17 height 19
type input "[DATE]"
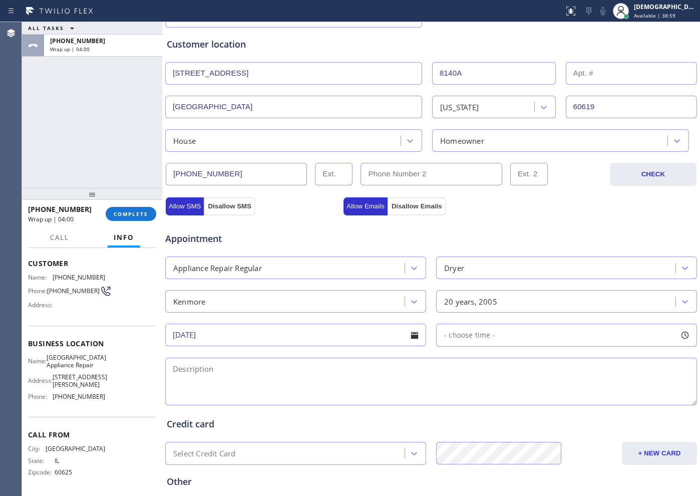
click at [468, 343] on div "- choose time -" at bounding box center [566, 335] width 261 height 23
drag, startPoint x: 444, startPoint y: 395, endPoint x: 587, endPoint y: 406, distance: 142.6
click at [589, 406] on div at bounding box center [595, 396] width 12 height 21
drag, startPoint x: 442, startPoint y: 395, endPoint x: 534, endPoint y: 412, distance: 93.1
click at [534, 412] on div "FROM TILL 1:00 PM 4:00 PM" at bounding box center [559, 383] width 246 height 72
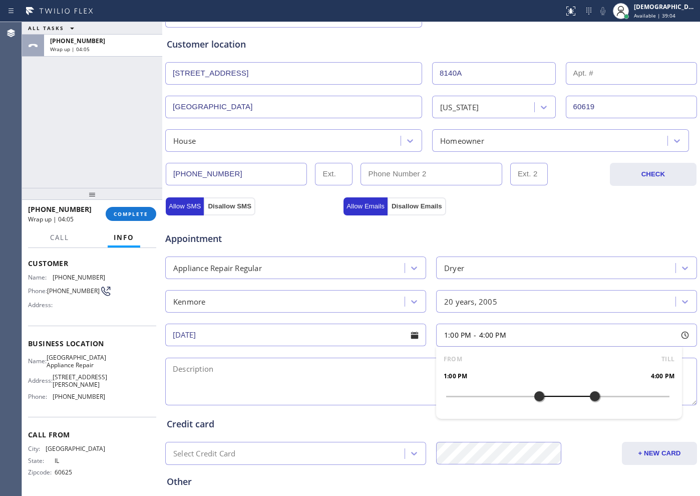
click at [291, 365] on textarea at bounding box center [431, 382] width 532 height 48
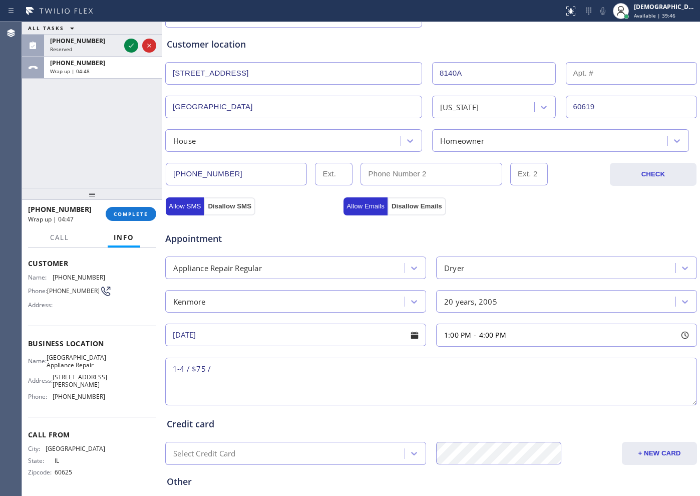
click at [334, 367] on textarea "1-4 / $75 /" at bounding box center [431, 382] width 532 height 48
click at [275, 370] on textarea "1-4 / $75 /" at bounding box center [431, 382] width 532 height 48
paste textarea "Kenmore /Dryer / stand alone / Door sensor is broken / 20 years"
click at [536, 367] on textarea "1-4 / $75 / Kenmore /Dryer / stand alone / Door sensor is broken / 20 years / H…" at bounding box center [431, 382] width 532 height 48
paste textarea "[STREET_ADDRESS]"
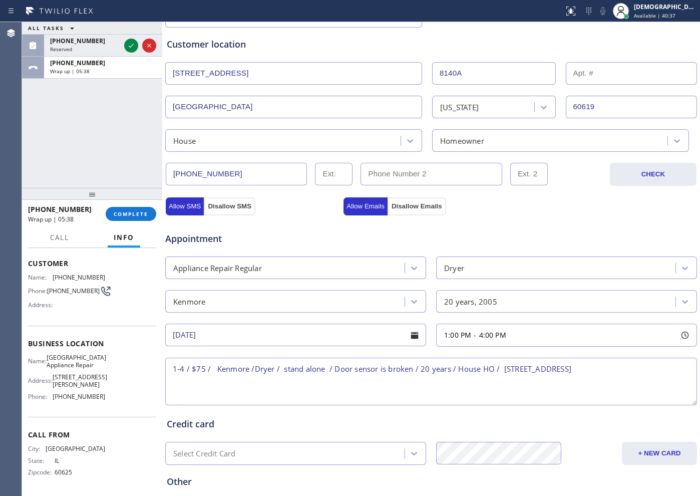
click at [584, 372] on textarea "1-4 / $75 / Kenmore /Dryer / stand alone / Door sensor is broken / 20 years / H…" at bounding box center [431, 382] width 532 height 48
click at [82, 371] on div "Name: [GEOGRAPHIC_DATA] Appliance Repair Address: [STREET_ADDRESS][PERSON_NAME]…" at bounding box center [66, 379] width 77 height 51
drag, startPoint x: 77, startPoint y: 370, endPoint x: 53, endPoint y: 351, distance: 30.7
click at [53, 354] on div "Name: [GEOGRAPHIC_DATA] Appliance Repair Address: [STREET_ADDRESS][PERSON_NAME]…" at bounding box center [66, 379] width 77 height 51
copy span "[GEOGRAPHIC_DATA] Appliance Repair"
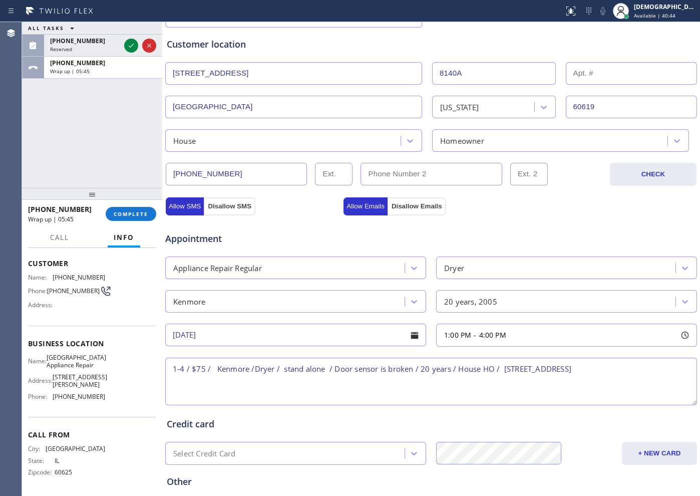
click at [656, 367] on textarea "1-4 / $75 / Kenmore /Dryer / stand alone / Door sensor is broken / 20 years / H…" at bounding box center [431, 382] width 532 height 48
paste textarea "[GEOGRAPHIC_DATA] Appliance Repair"
click at [319, 382] on textarea "1-4 / $75 / Kenmore /Dryer / stand alone / Door sensor is broken / 20 years / H…" at bounding box center [431, 382] width 532 height 48
paste textarea "Please call customer 30 minutes prior to arrival"
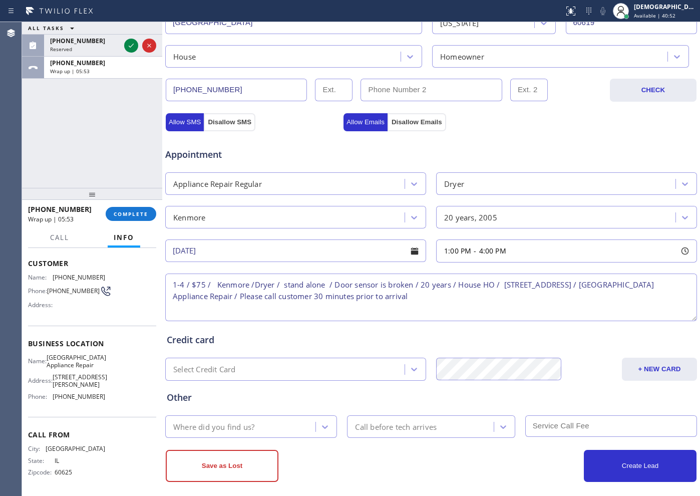
scroll to position [280, 0]
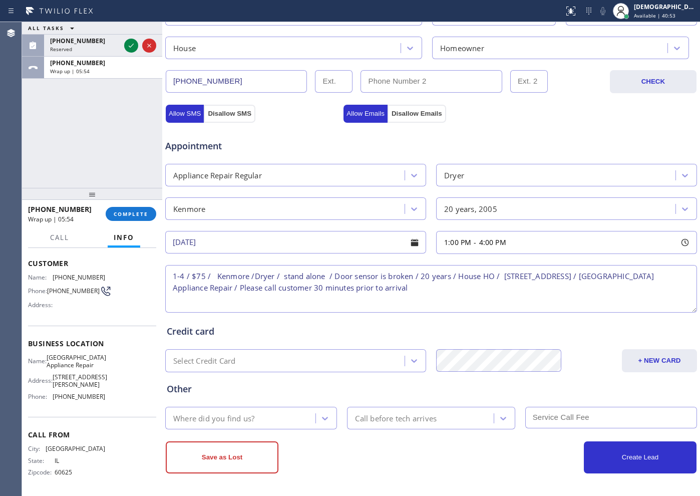
type textarea "1-4 / $75 / Kenmore /Dryer / stand alone / Door sensor is broken / 20 years / H…"
click at [252, 416] on div "Where did you find us?" at bounding box center [213, 418] width 81 height 12
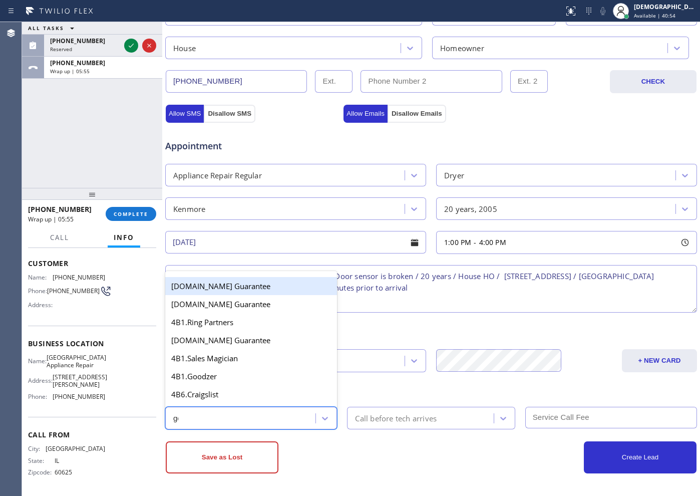
type input "goo"
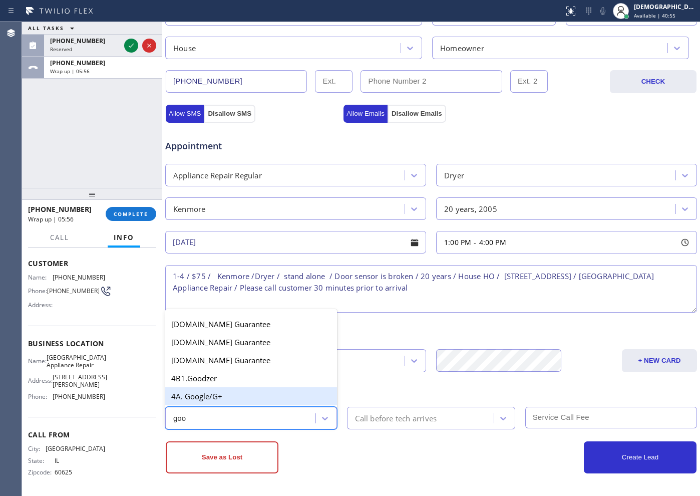
click at [238, 396] on div "4A. Google/G+" at bounding box center [251, 396] width 172 height 18
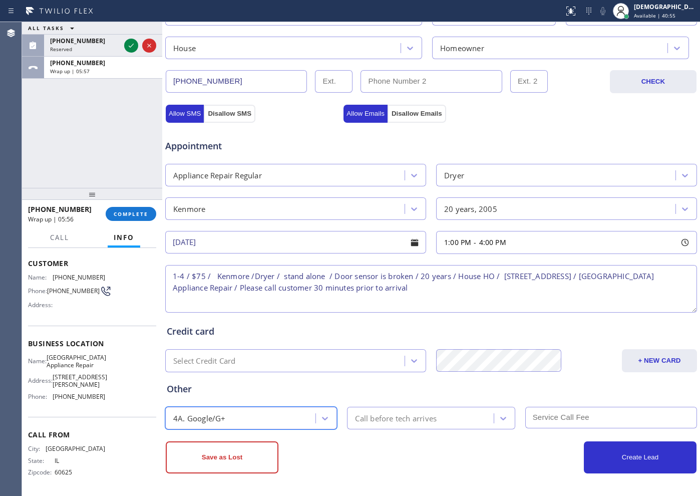
click at [365, 423] on div "Call before tech arrives" at bounding box center [396, 418] width 82 height 12
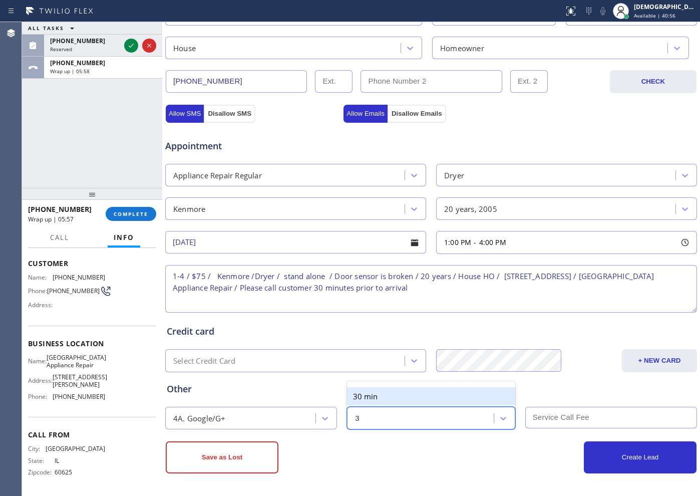
type input "30"
click at [372, 400] on div "30 min" at bounding box center [431, 396] width 168 height 18
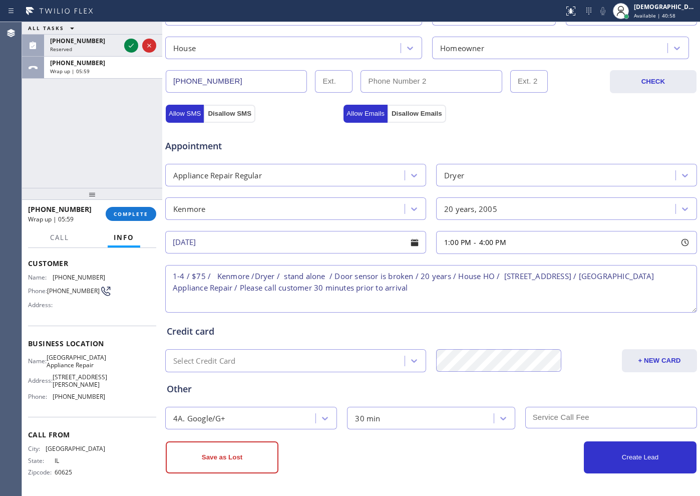
click at [549, 417] on input "text" at bounding box center [611, 418] width 172 height 22
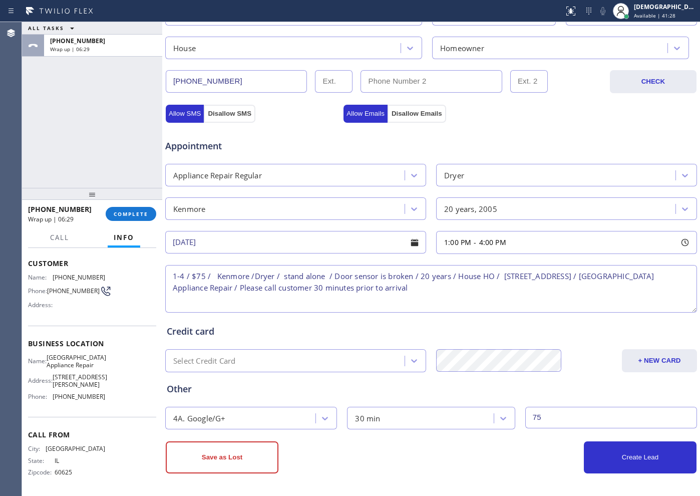
type input "75"
click at [612, 464] on button "Create Lead" at bounding box center [640, 457] width 113 height 32
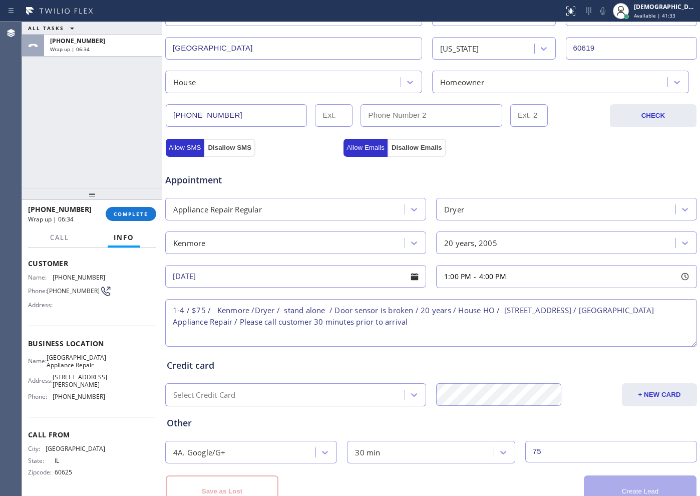
scroll to position [315, 0]
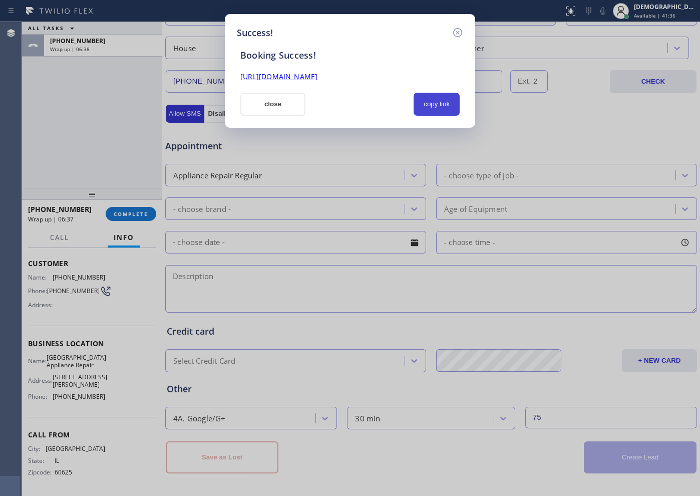
click at [426, 109] on button "copy link" at bounding box center [437, 104] width 46 height 23
click at [318, 75] on link "[URL][DOMAIN_NAME]" at bounding box center [278, 77] width 77 height 10
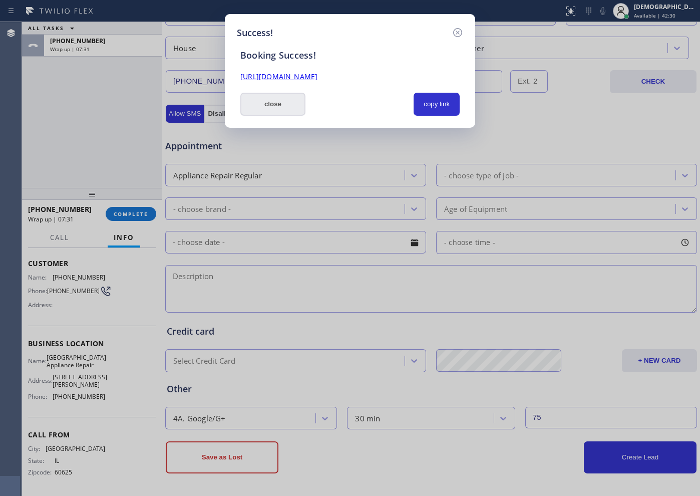
click at [248, 96] on button "close" at bounding box center [272, 104] width 65 height 23
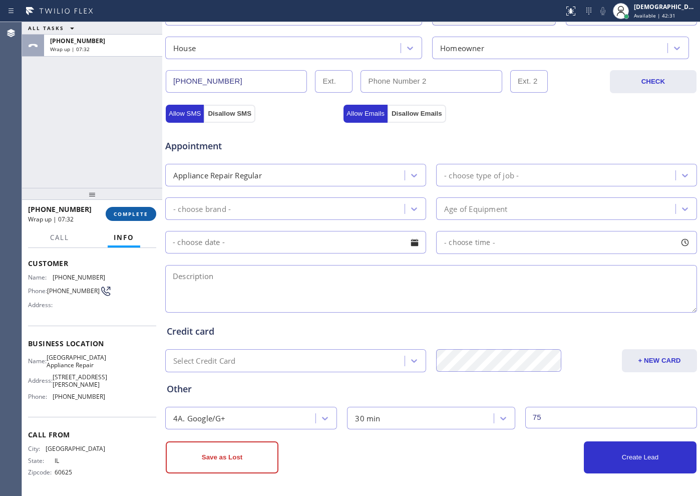
click at [134, 218] on button "COMPLETE" at bounding box center [131, 214] width 51 height 14
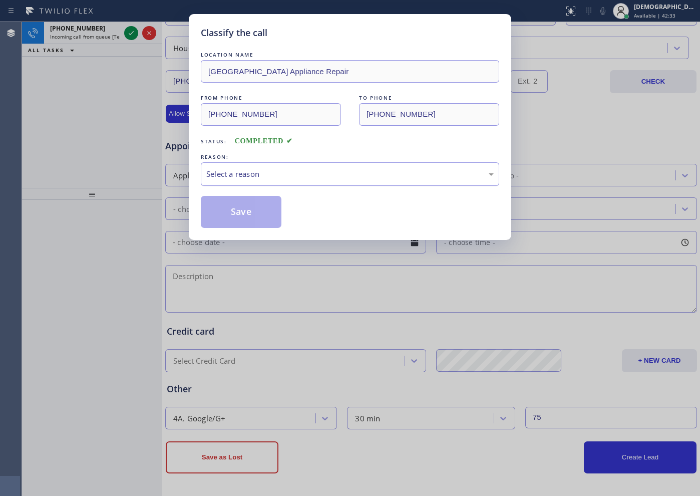
click at [223, 175] on div "Select a reason" at bounding box center [350, 174] width 288 height 12
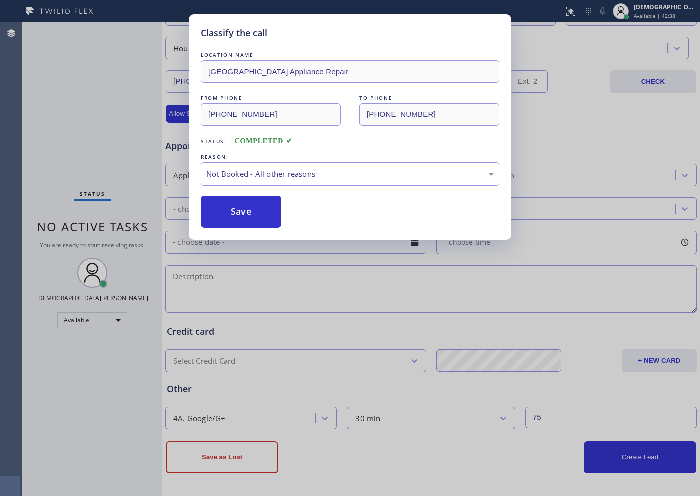
click at [225, 206] on button "Save" at bounding box center [241, 212] width 81 height 32
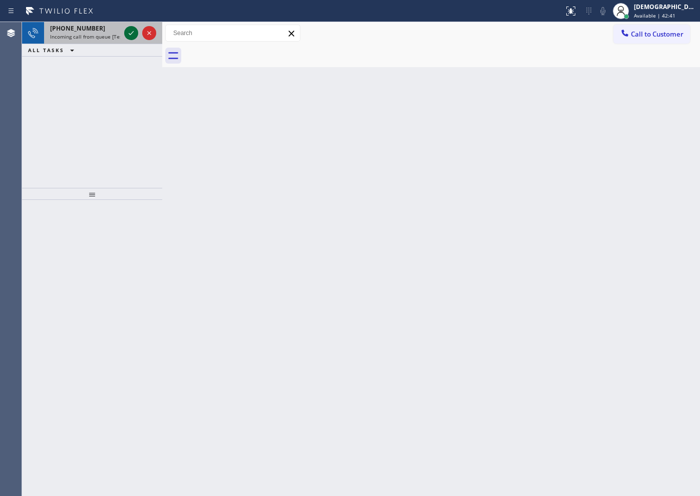
click at [128, 26] on button at bounding box center [131, 33] width 14 height 14
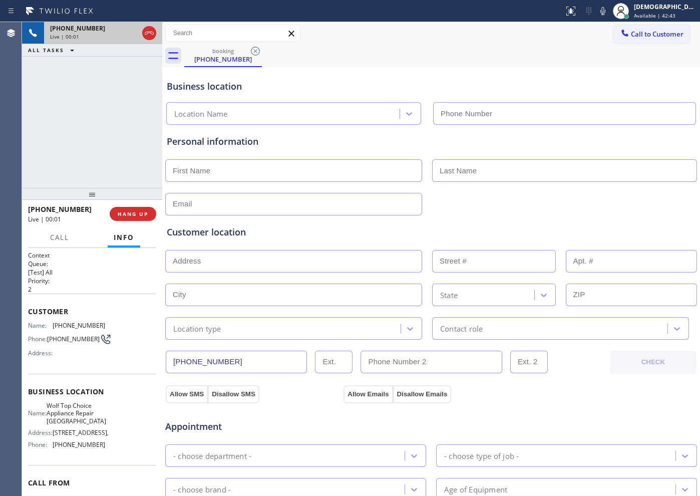
type input "[PHONE_NUMBER]"
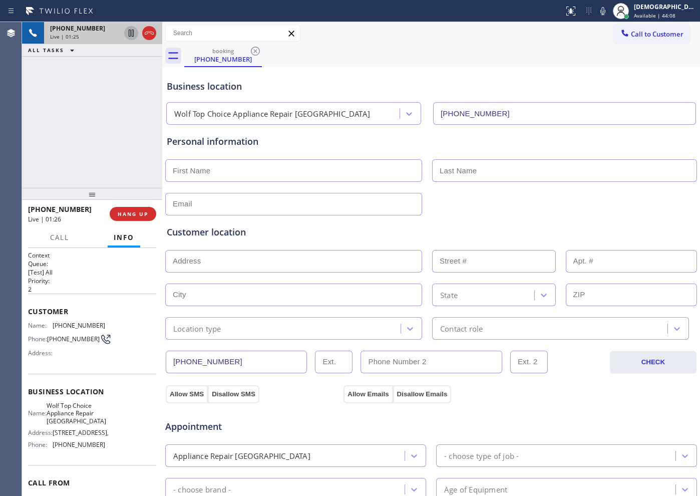
click at [128, 35] on icon at bounding box center [131, 33] width 12 height 12
click at [62, 236] on span "Call" at bounding box center [59, 237] width 19 height 9
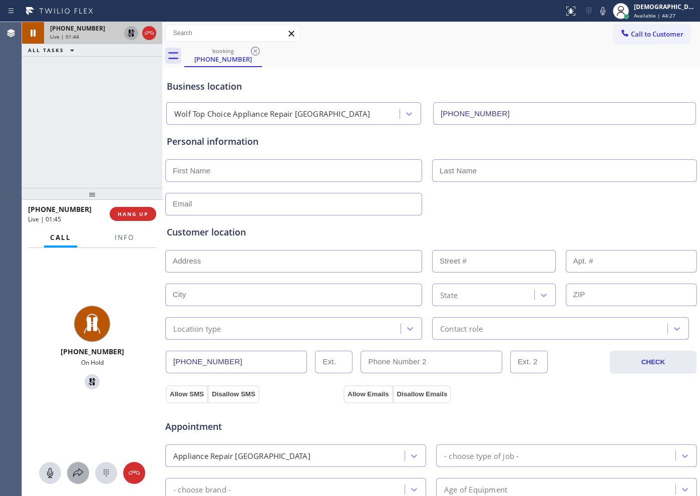
click at [82, 473] on icon at bounding box center [78, 473] width 12 height 12
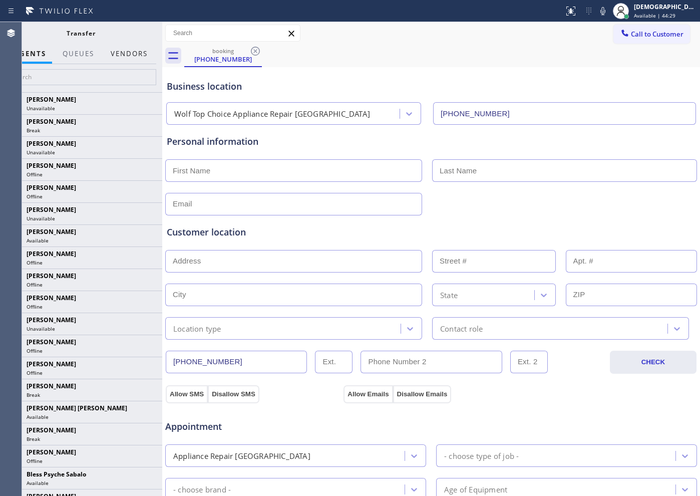
click at [142, 54] on button "Vendors" at bounding box center [129, 54] width 49 height 20
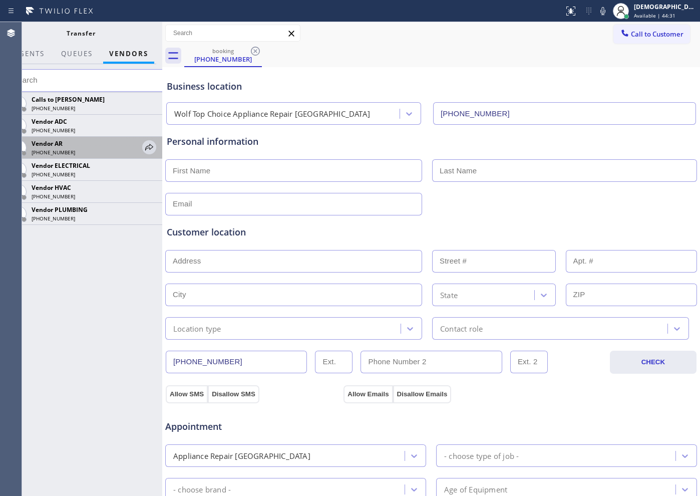
click at [109, 153] on div "[PHONE_NUMBER]" at bounding box center [86, 152] width 108 height 7
click at [152, 143] on icon at bounding box center [149, 147] width 12 height 12
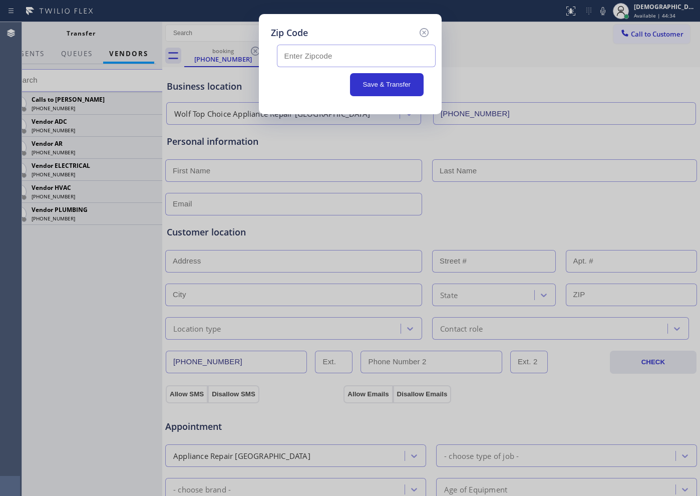
click at [358, 48] on input "text" at bounding box center [356, 56] width 159 height 23
paste input "98038"
type input "98038"
click at [371, 81] on button "Save & Transfer" at bounding box center [387, 84] width 74 height 23
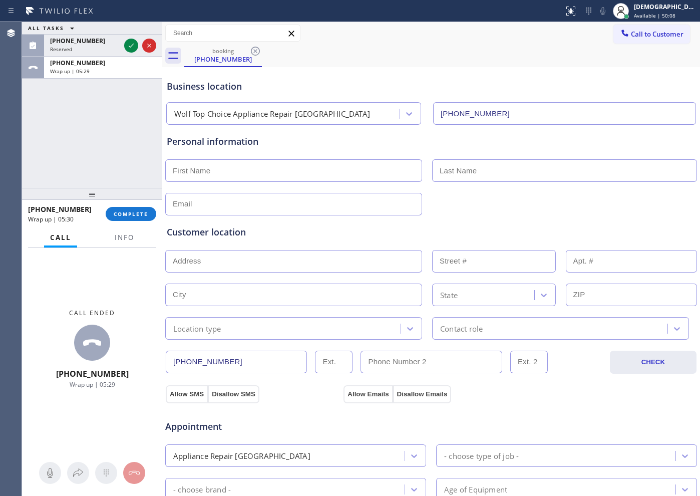
click at [95, 140] on div "ALL TASKS ALL TASKS ACTIVE TASKS TASKS IN WRAP UP [PHONE_NUMBER] Reserved [PHON…" at bounding box center [92, 105] width 140 height 166
click at [143, 214] on span "COMPLETE" at bounding box center [131, 213] width 35 height 7
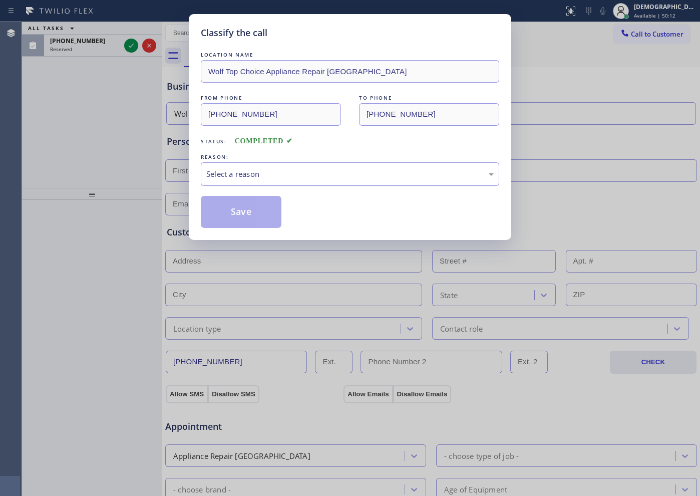
click at [348, 182] on div "Select a reason" at bounding box center [350, 174] width 299 height 24
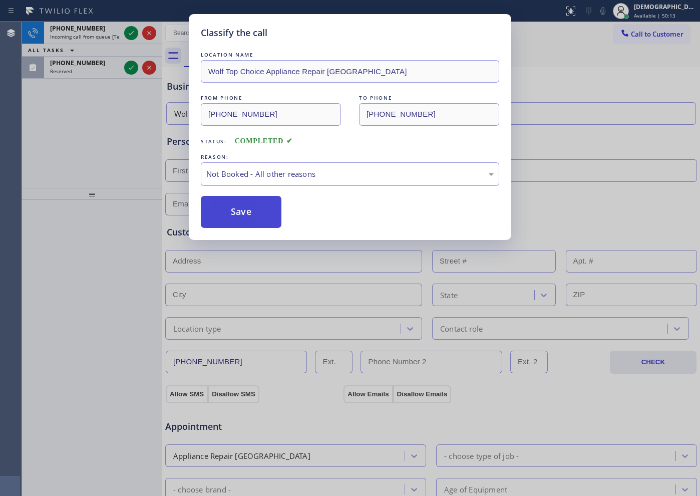
click at [246, 203] on button "Save" at bounding box center [241, 212] width 81 height 32
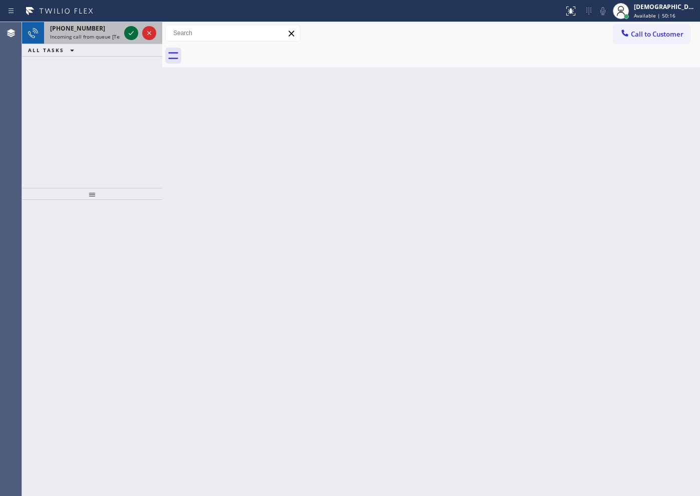
click at [131, 31] on icon at bounding box center [131, 33] width 12 height 12
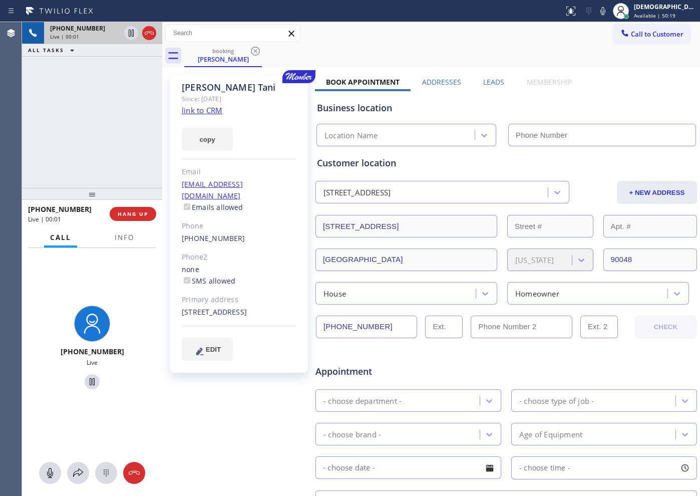
type input "[PHONE_NUMBER]"
click at [205, 111] on link "link to CRM" at bounding box center [202, 110] width 41 height 10
click at [129, 35] on icon at bounding box center [131, 33] width 5 height 7
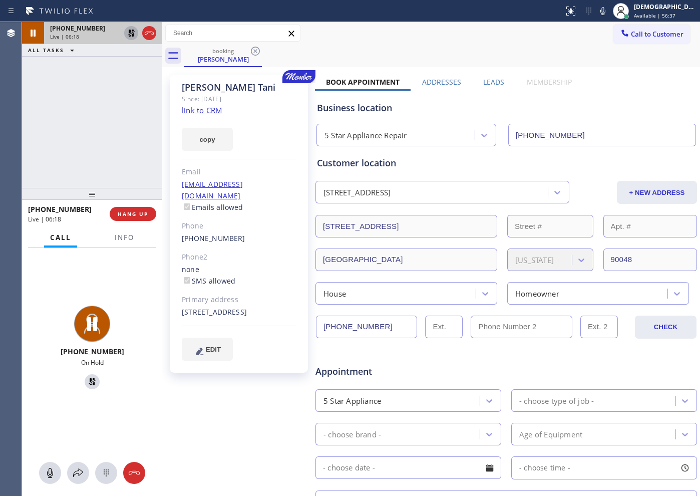
click at [127, 35] on icon at bounding box center [131, 33] width 12 height 12
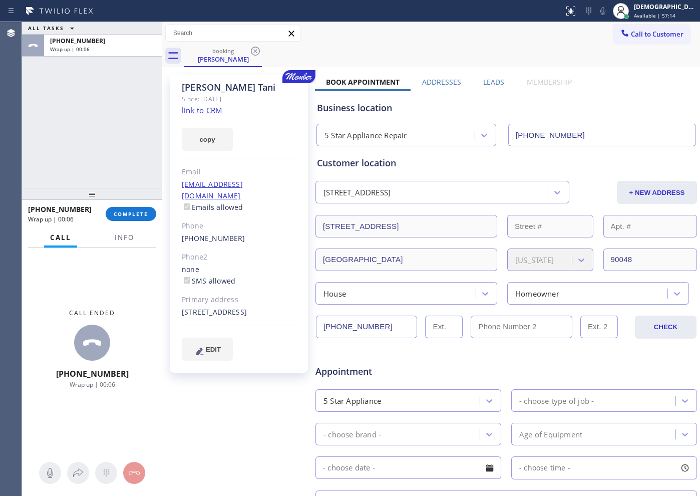
click at [82, 125] on div "ALL TASKS ALL TASKS ACTIVE TASKS TASKS IN WRAP UP [PHONE_NUMBER] Wrap up | 00:06" at bounding box center [92, 105] width 140 height 166
click at [130, 211] on span "COMPLETE" at bounding box center [131, 213] width 35 height 7
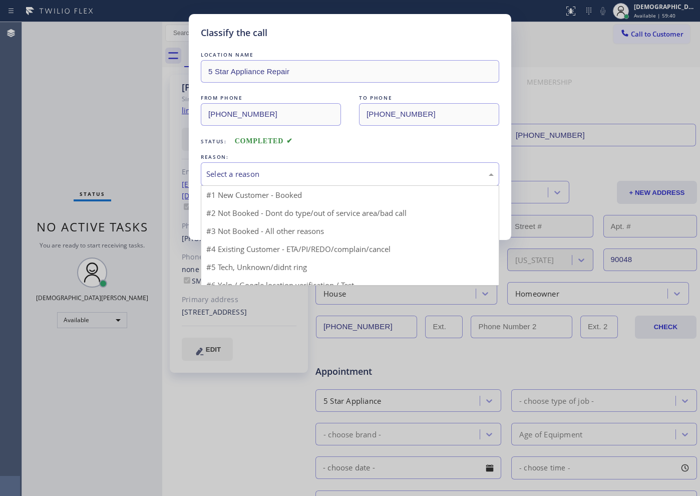
click at [303, 168] on div "Select a reason" at bounding box center [350, 174] width 288 height 12
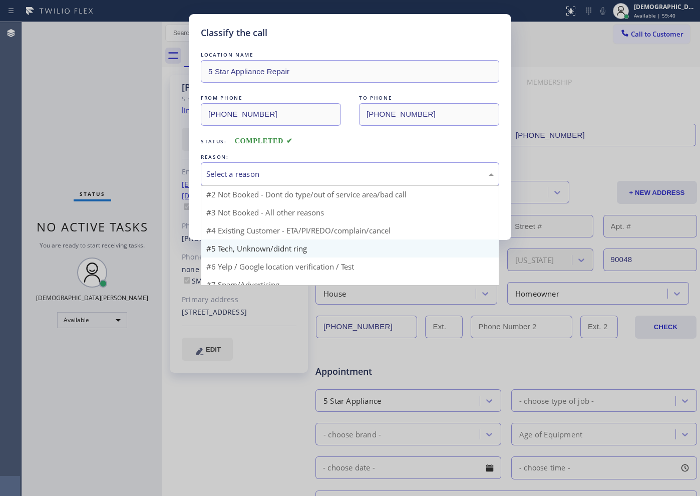
scroll to position [9, 0]
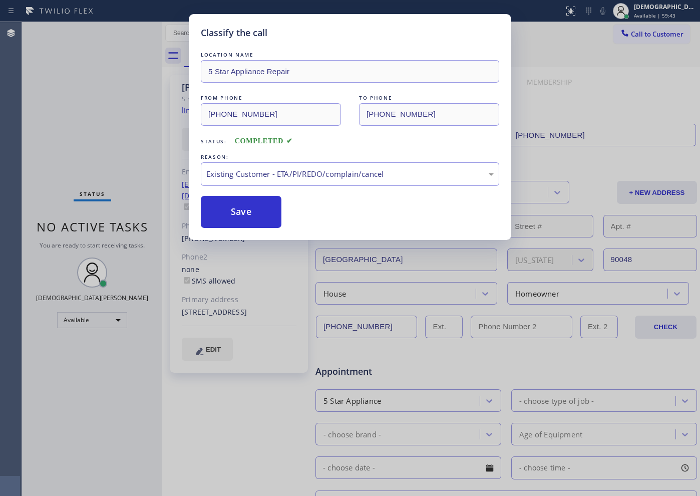
click at [266, 222] on button "Save" at bounding box center [241, 212] width 81 height 32
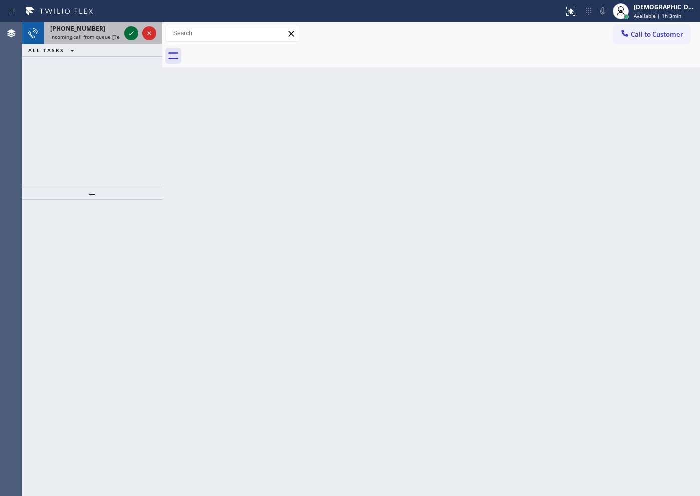
click at [130, 30] on icon at bounding box center [131, 33] width 12 height 12
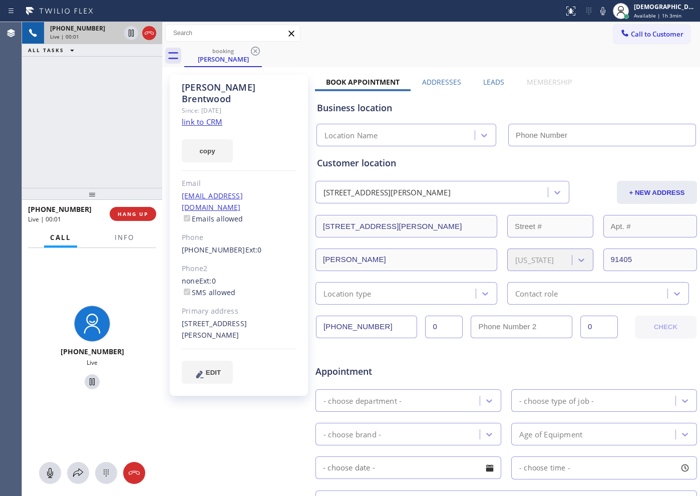
type input "[PHONE_NUMBER]"
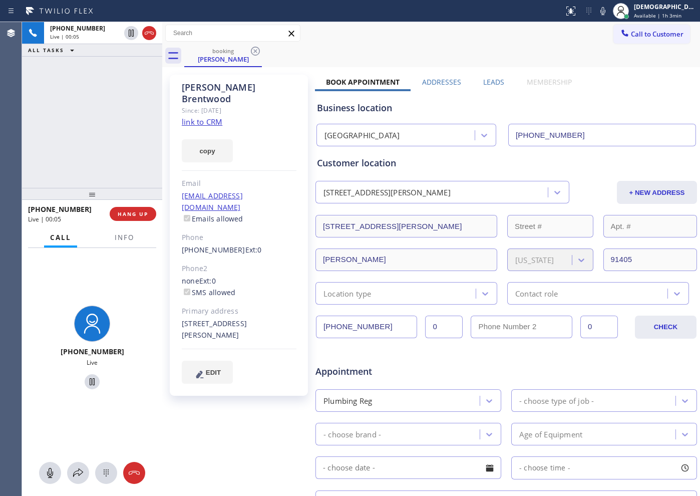
click at [219, 117] on link "link to CRM" at bounding box center [202, 122] width 41 height 10
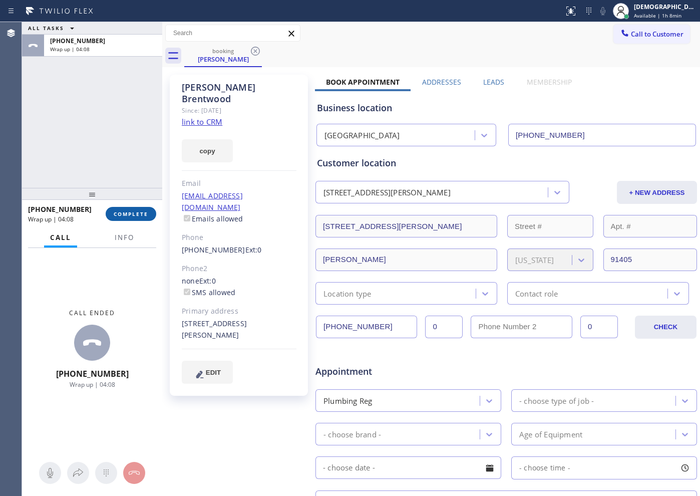
click at [139, 207] on button "COMPLETE" at bounding box center [131, 214] width 51 height 14
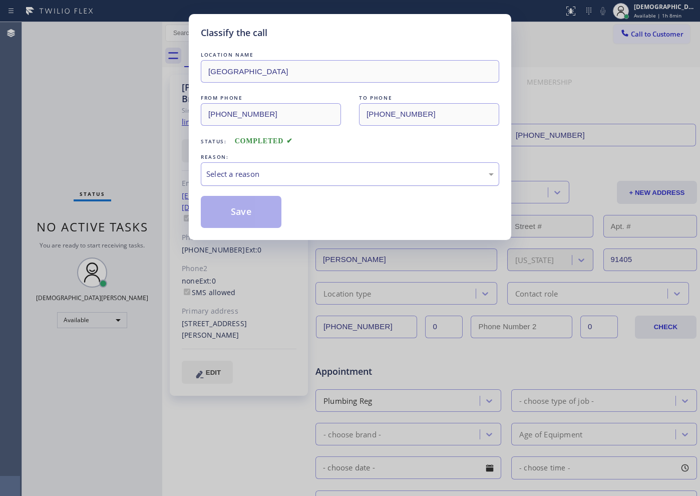
click at [238, 168] on div "Select a reason" at bounding box center [350, 174] width 288 height 12
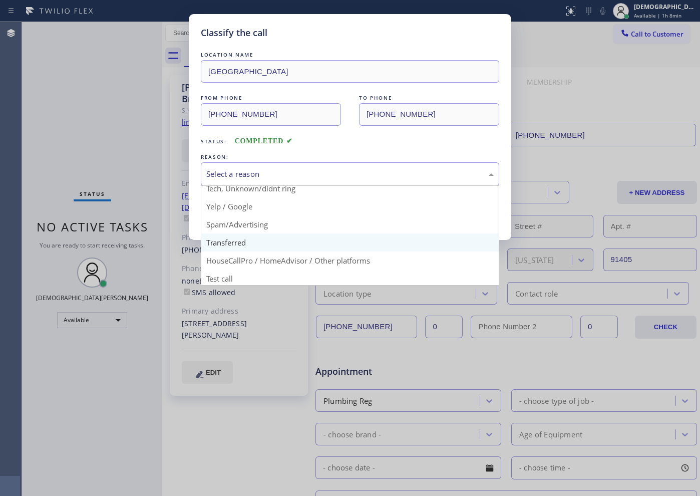
scroll to position [63, 0]
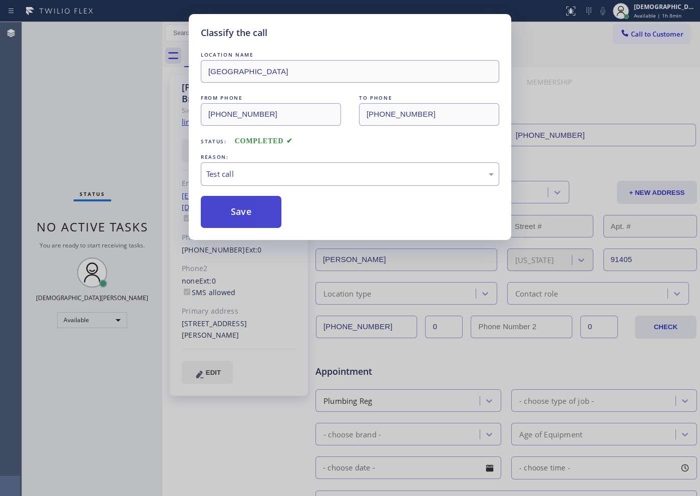
click at [239, 214] on button "Save" at bounding box center [241, 212] width 81 height 32
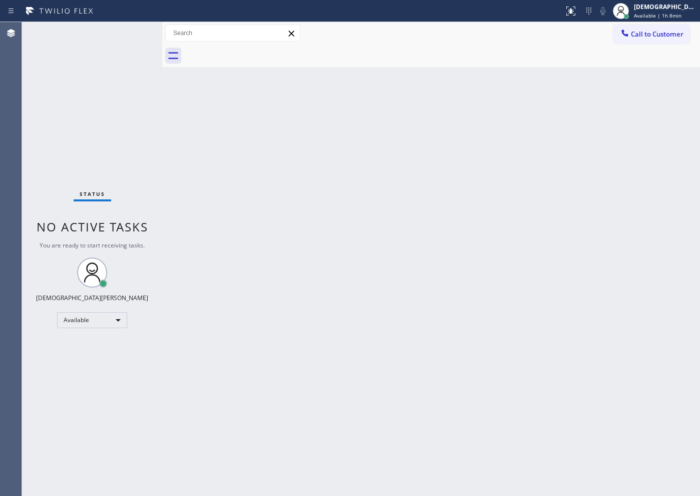
click at [89, 118] on div "Status No active tasks You are ready to start receiving tasks. Christian Cinco …" at bounding box center [92, 259] width 140 height 474
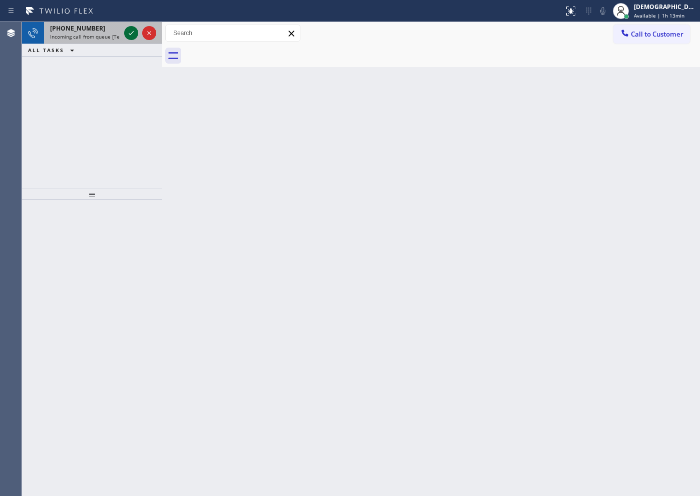
click at [128, 30] on icon at bounding box center [131, 33] width 12 height 12
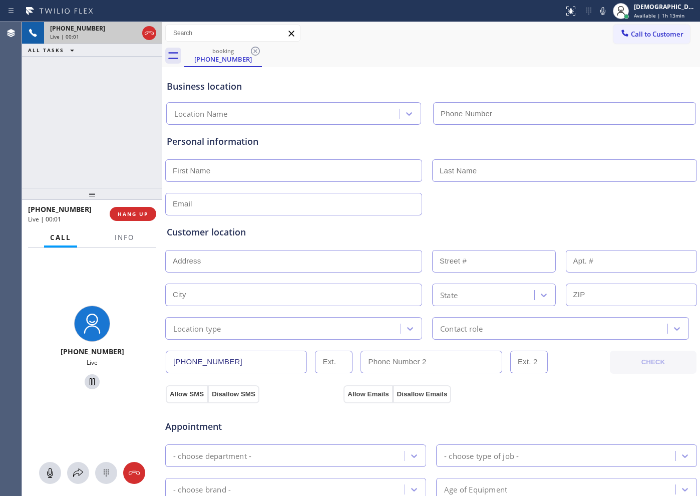
type input "(562) 358-5880"
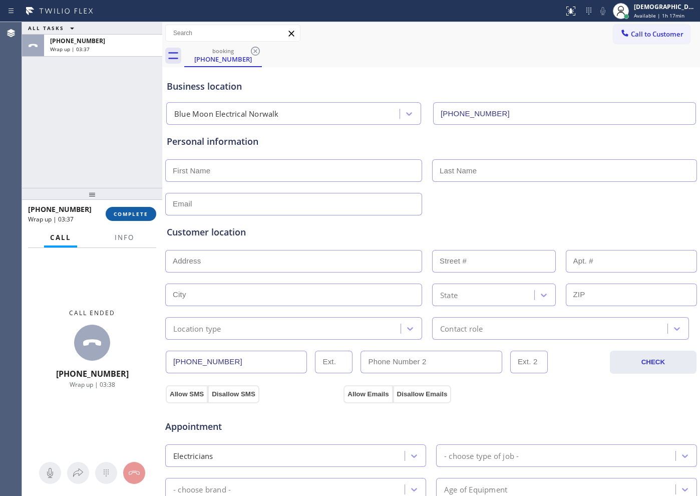
click at [142, 216] on span "COMPLETE" at bounding box center [131, 213] width 35 height 7
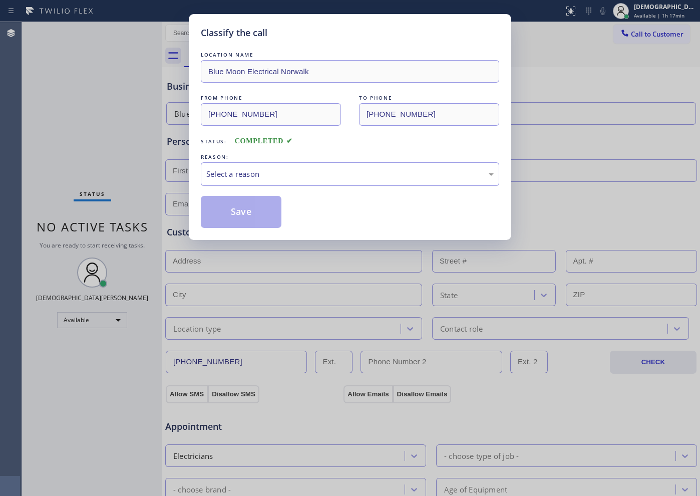
click at [204, 172] on div "Select a reason" at bounding box center [350, 174] width 299 height 24
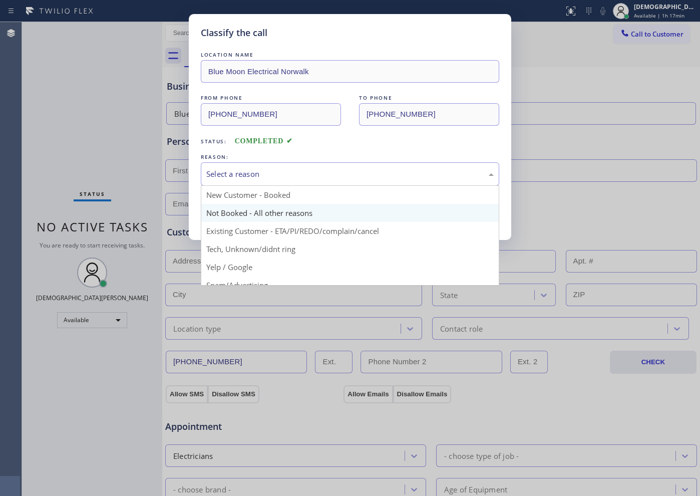
scroll to position [63, 0]
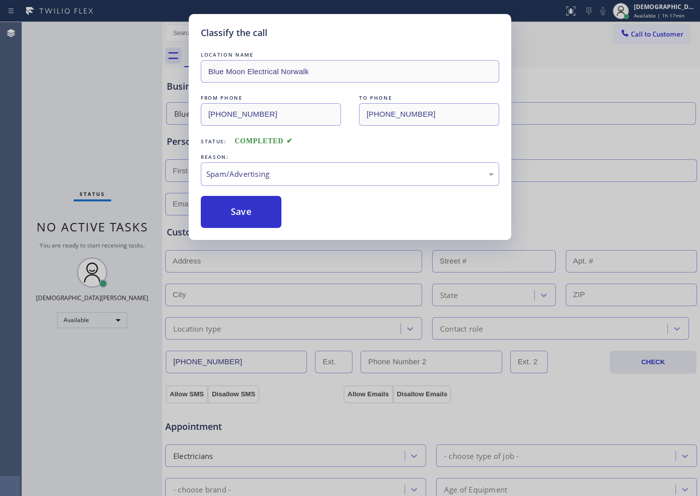
click at [237, 218] on button "Save" at bounding box center [241, 212] width 81 height 32
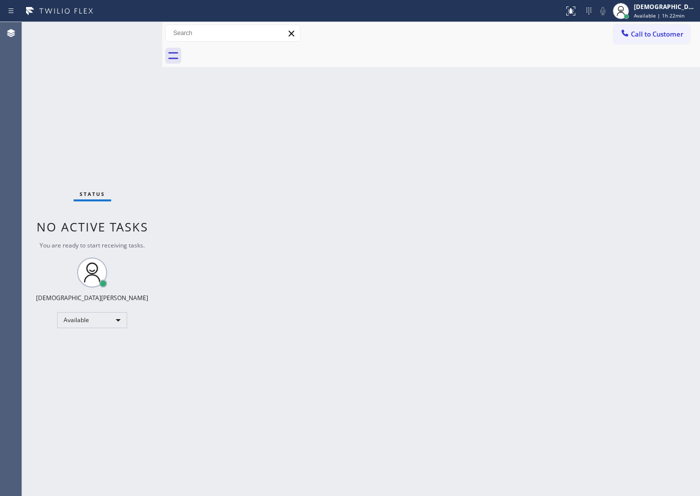
click at [572, 470] on div "Back to Dashboard Change Sender ID Customers Technicians Select a contact Outbo…" at bounding box center [431, 259] width 538 height 474
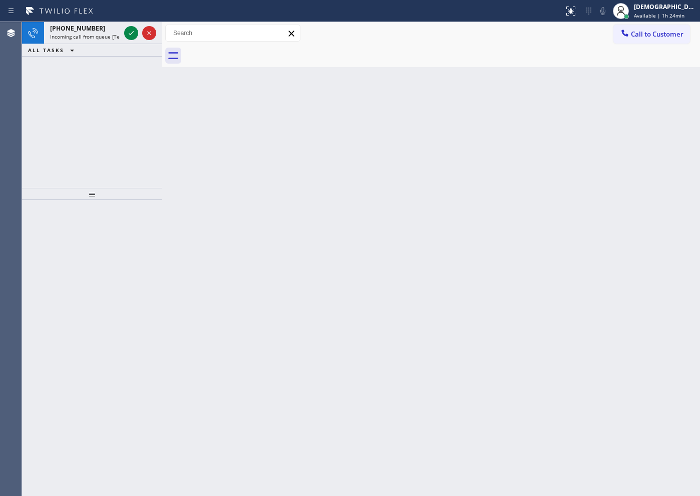
drag, startPoint x: 494, startPoint y: 389, endPoint x: 519, endPoint y: 393, distance: 25.4
click at [494, 388] on div "Back to Dashboard Change Sender ID Customers Technicians Select a contact Outbo…" at bounding box center [431, 259] width 538 height 474
click at [129, 36] on icon at bounding box center [131, 33] width 12 height 12
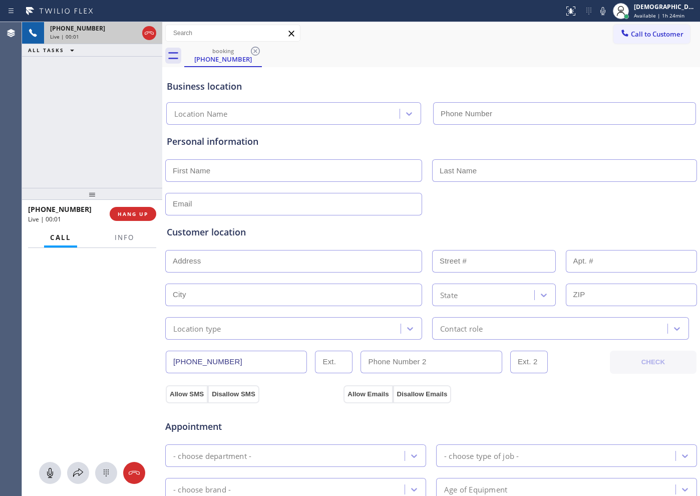
type input "(562) 561-2304"
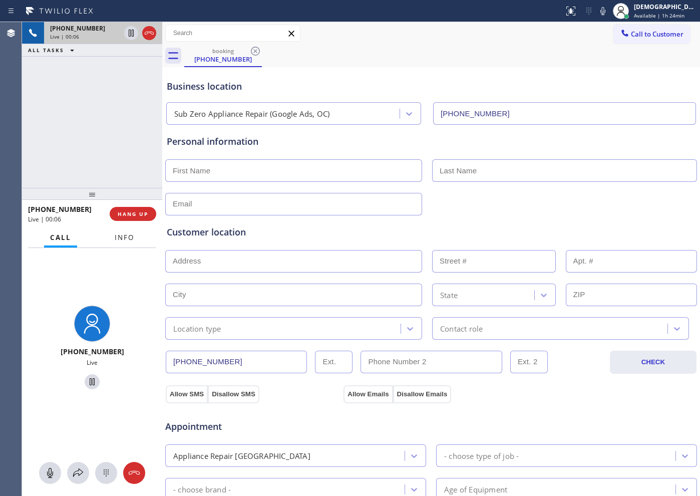
click at [118, 243] on button "Info" at bounding box center [125, 238] width 32 height 20
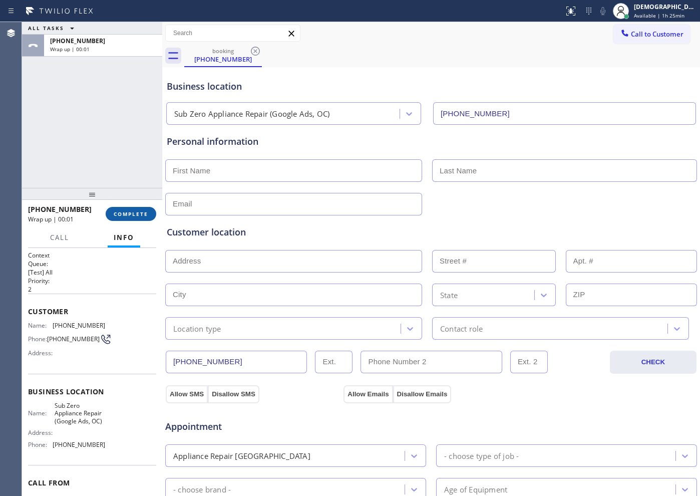
click at [114, 211] on span "COMPLETE" at bounding box center [131, 213] width 35 height 7
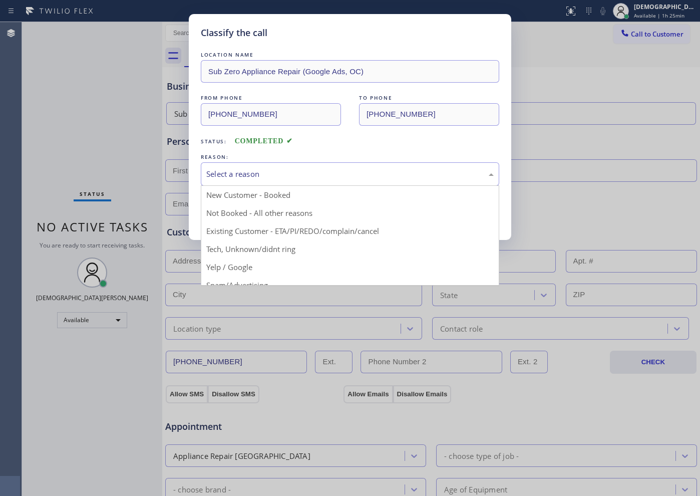
click at [295, 177] on div "Select a reason" at bounding box center [350, 174] width 288 height 12
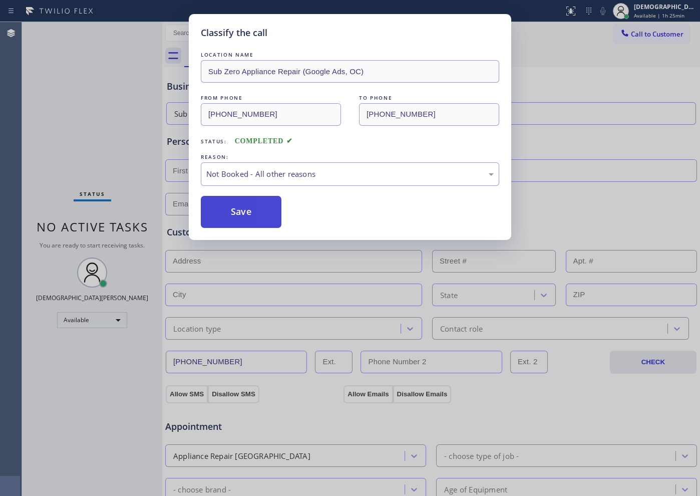
click at [258, 211] on button "Save" at bounding box center [241, 212] width 81 height 32
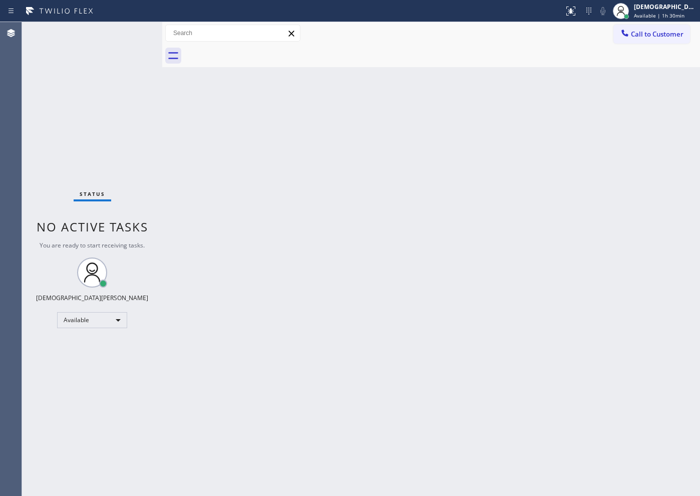
click at [75, 104] on div "Status No active tasks You are ready to start receiving tasks. Christian Cinco …" at bounding box center [92, 259] width 140 height 474
click at [83, 318] on div "Available" at bounding box center [92, 320] width 70 height 16
click at [86, 334] on li "Offline" at bounding box center [92, 334] width 68 height 12
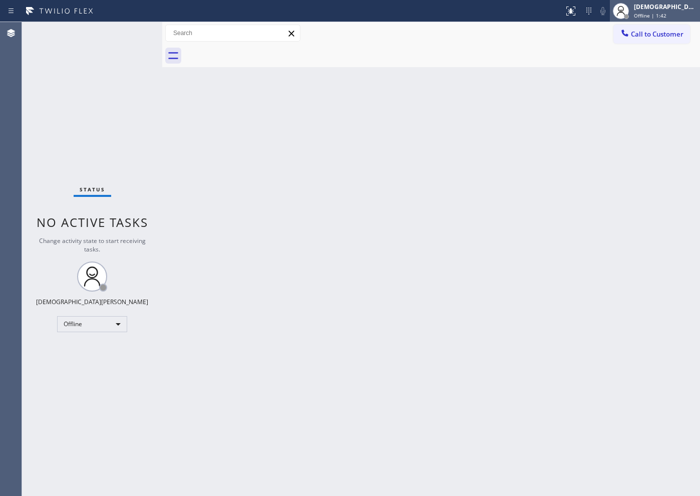
click at [669, 11] on div "Christian Cinco Offline | 1:42" at bounding box center [666, 11] width 68 height 18
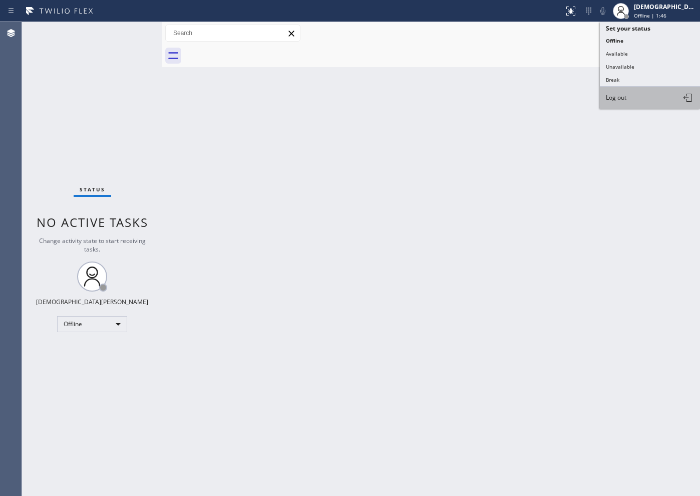
click at [629, 94] on button "Log out" at bounding box center [650, 98] width 100 height 22
